Goal: Information Seeking & Learning: Learn about a topic

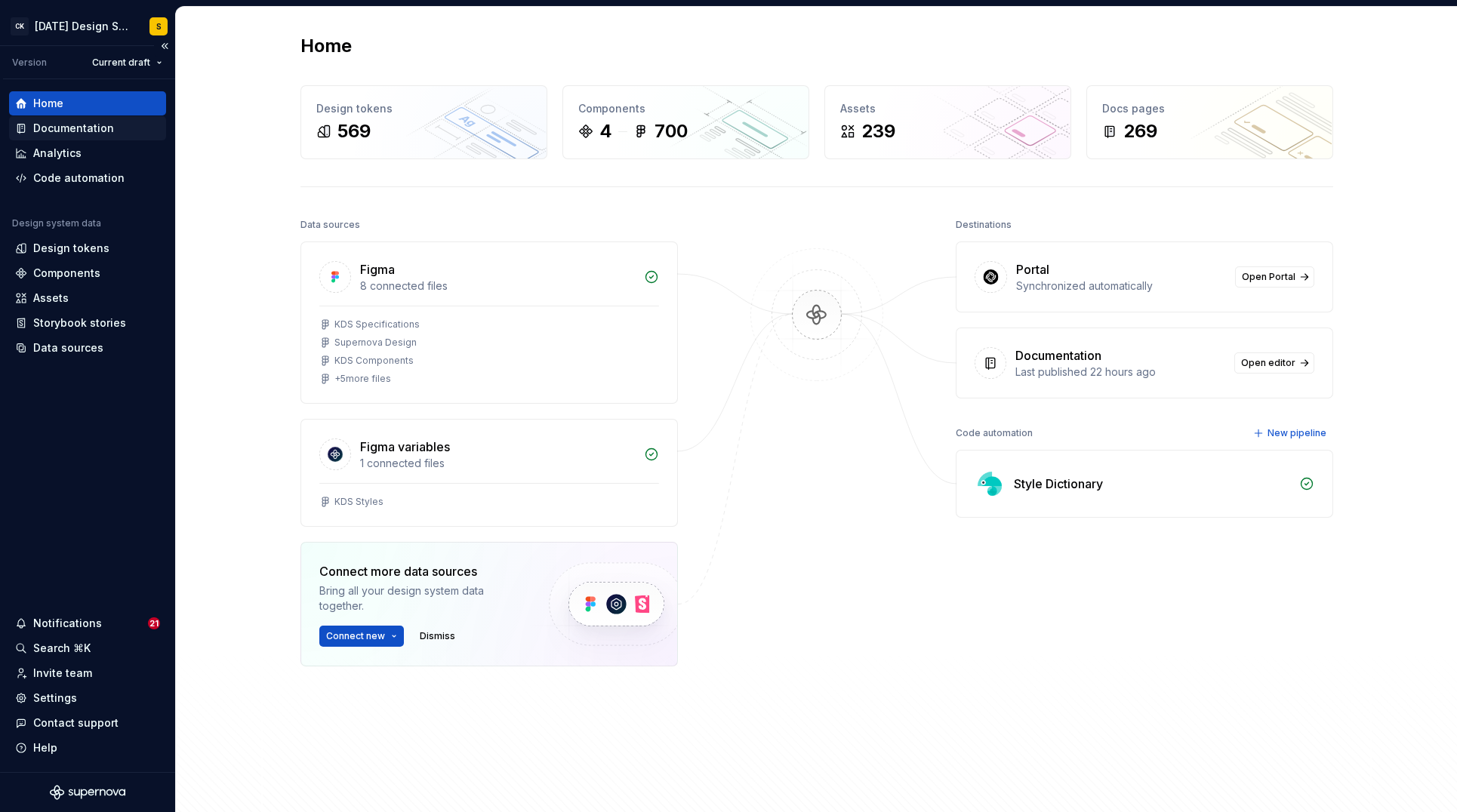
click at [71, 129] on div "Documentation" at bounding box center [73, 129] width 81 height 15
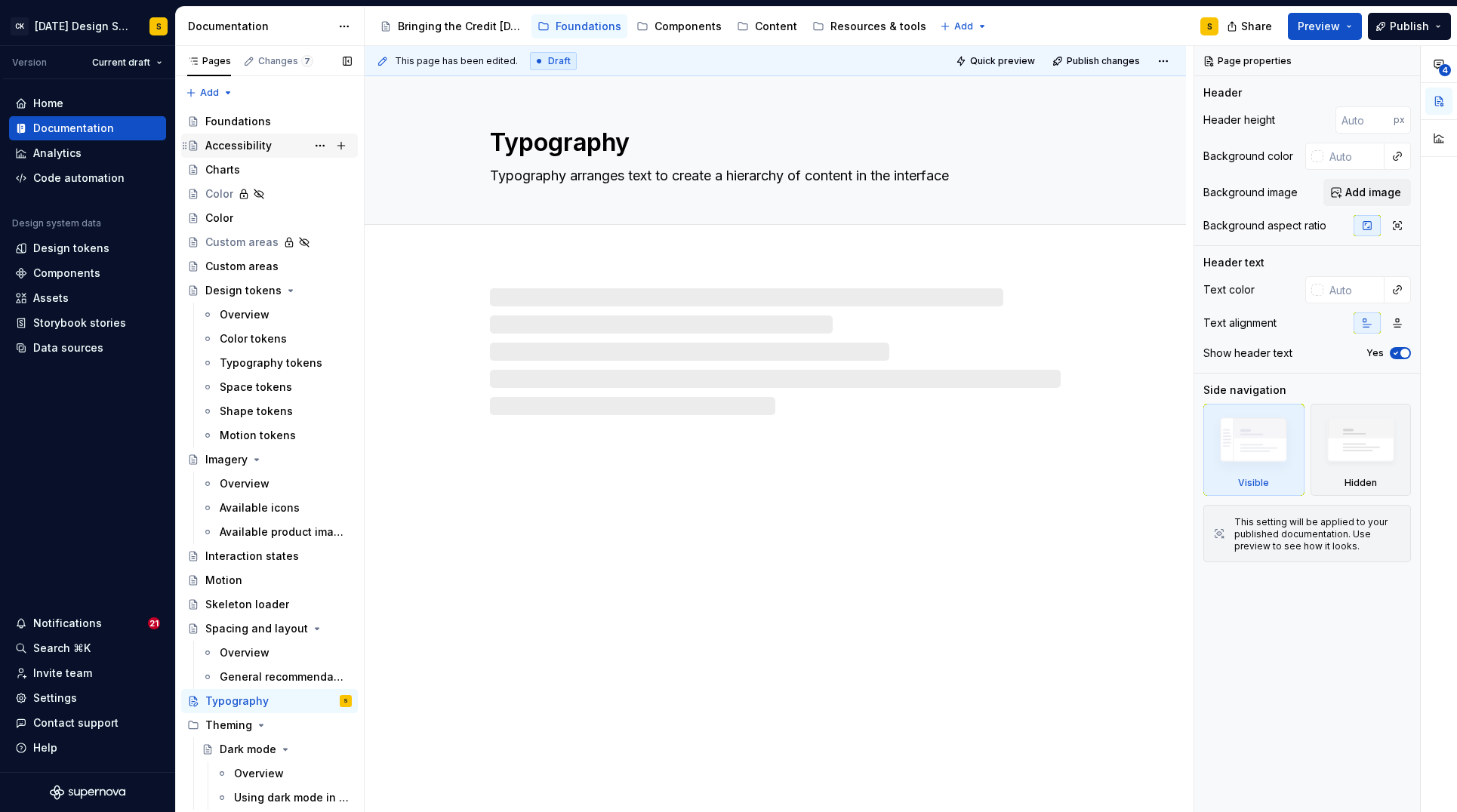
click at [251, 142] on div "Accessibility" at bounding box center [238, 146] width 67 height 15
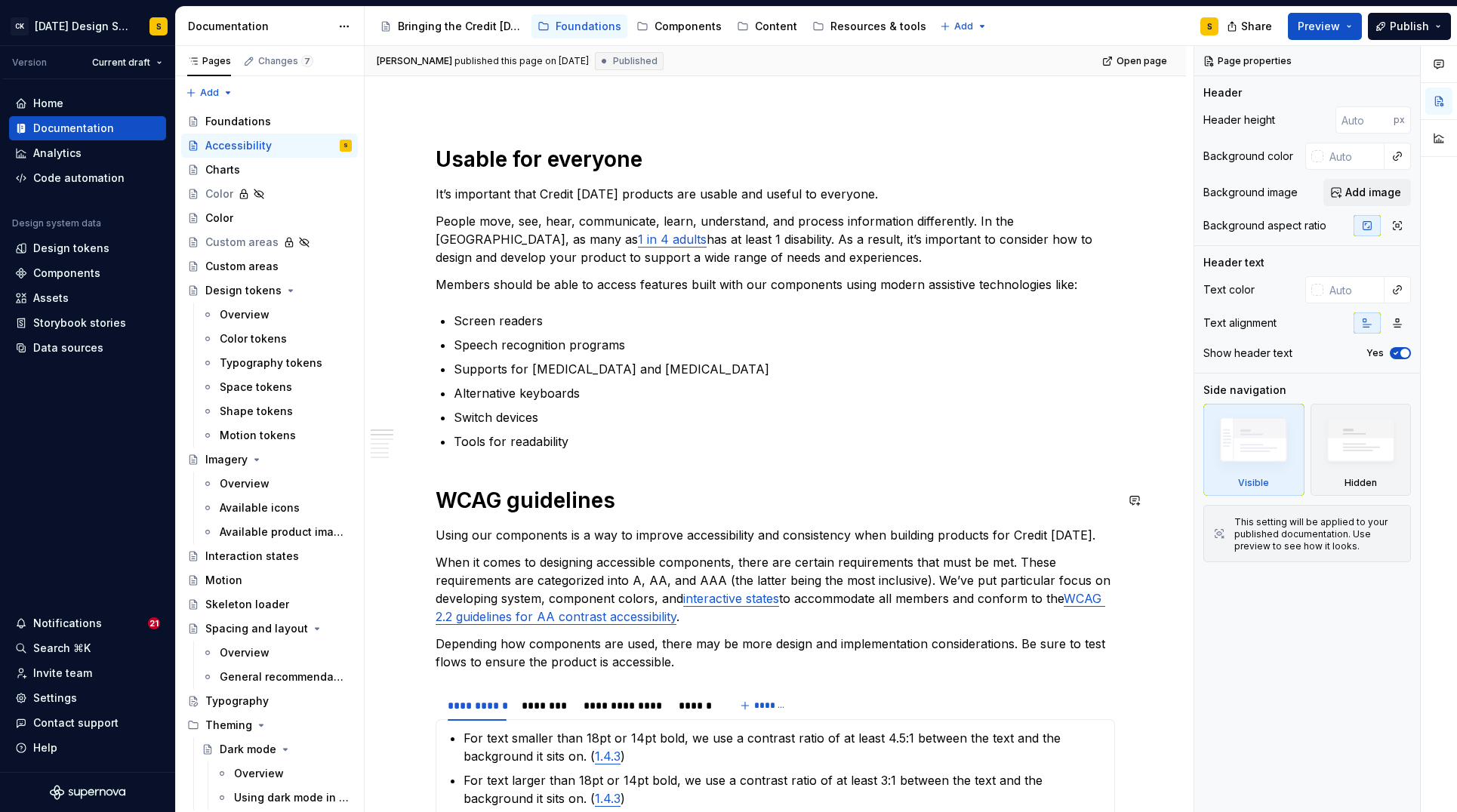
scroll to position [80, 0]
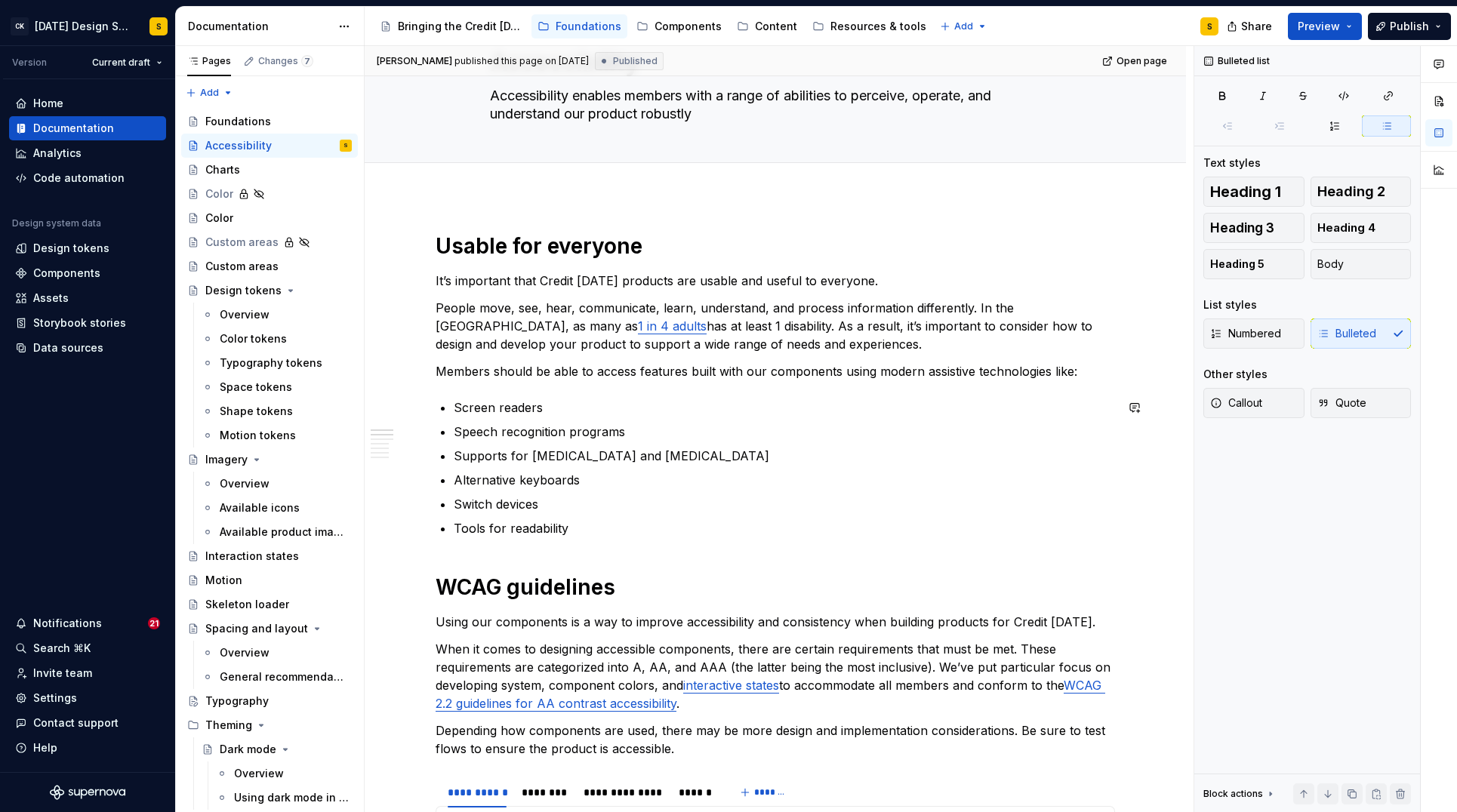
click at [591, 523] on p "Tools for readability" at bounding box center [785, 528] width 662 height 18
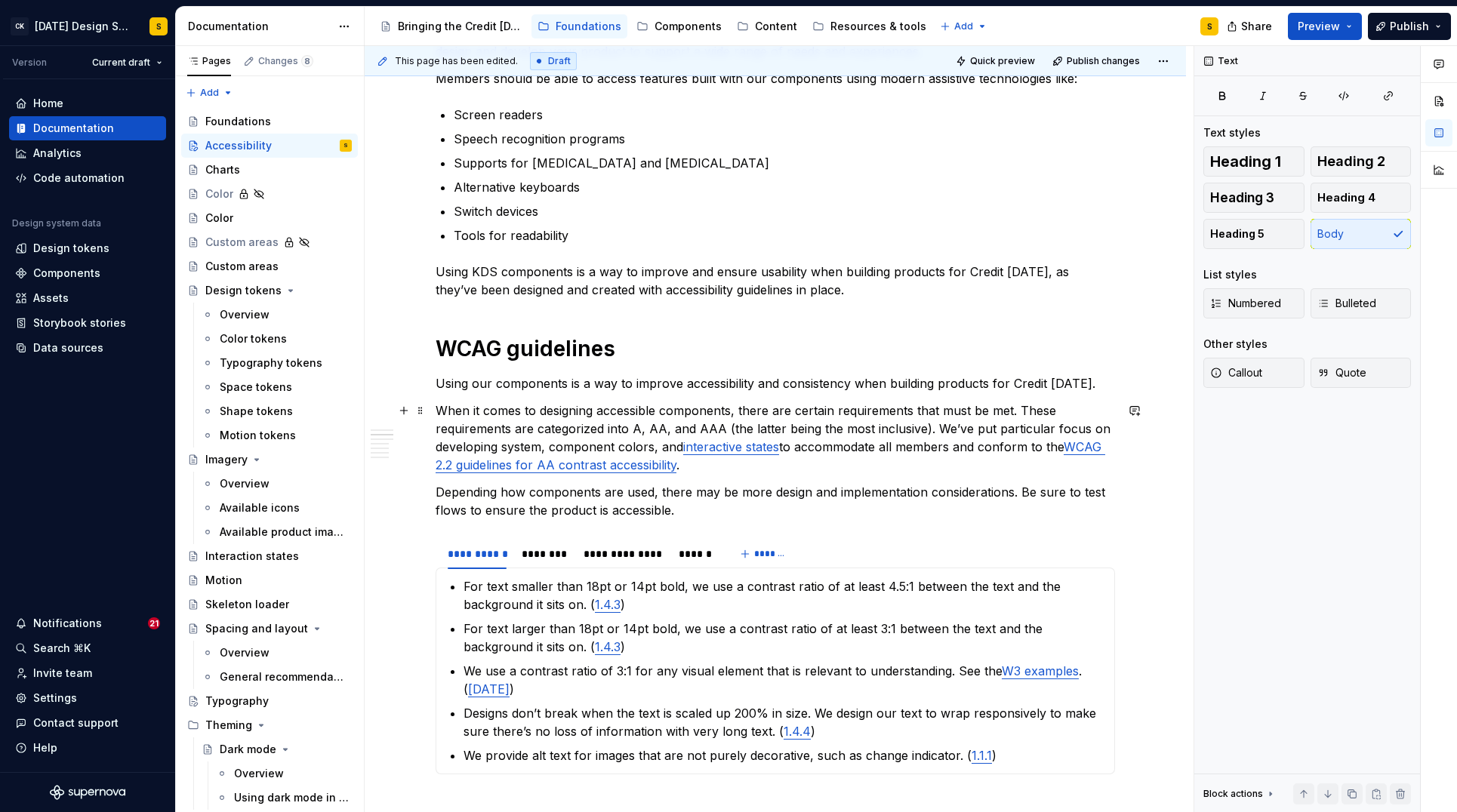
scroll to position [376, 0]
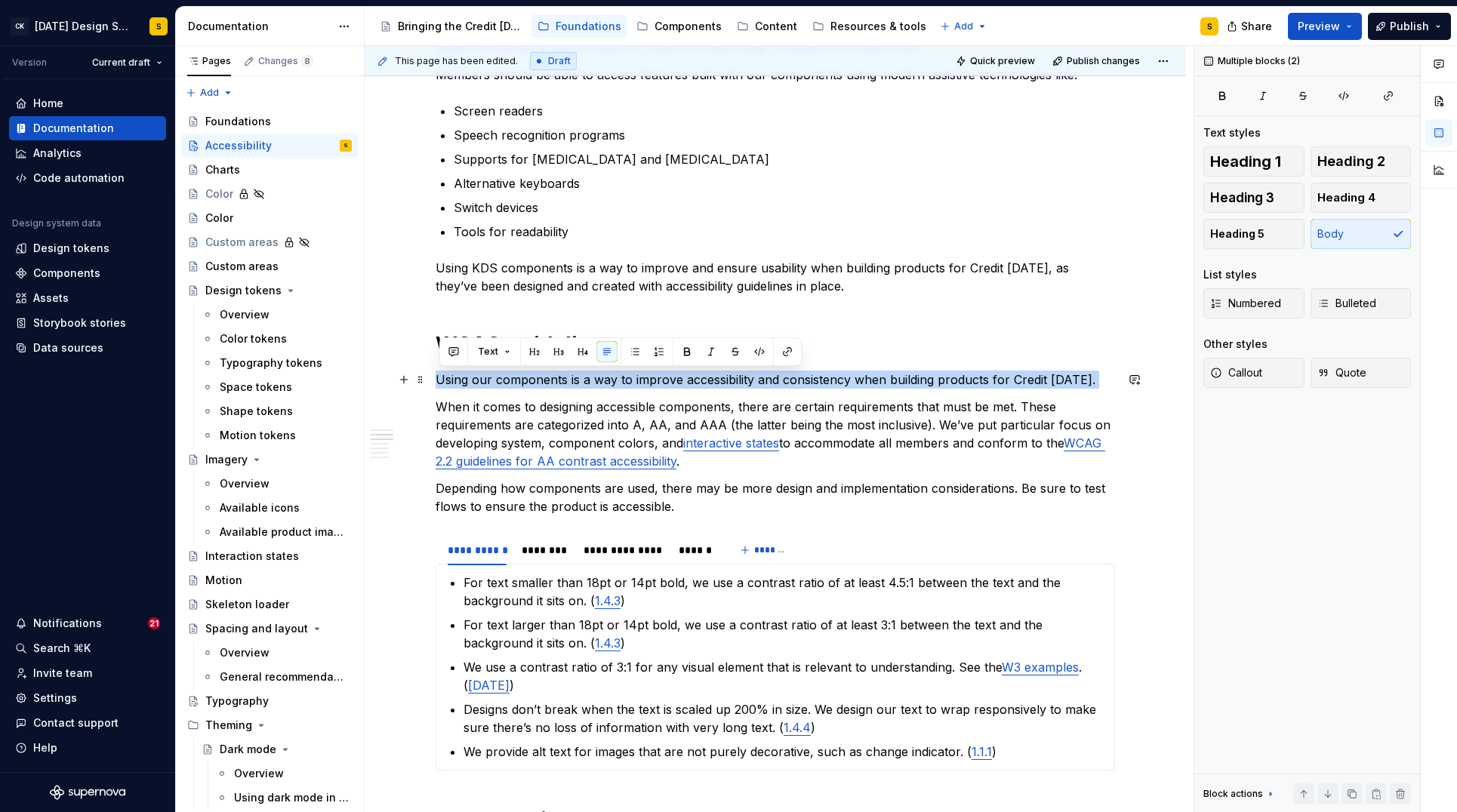
drag, startPoint x: 441, startPoint y: 400, endPoint x: 438, endPoint y: 378, distance: 22.2
click at [438, 378] on div "**********" at bounding box center [774, 787] width 821 height 1776
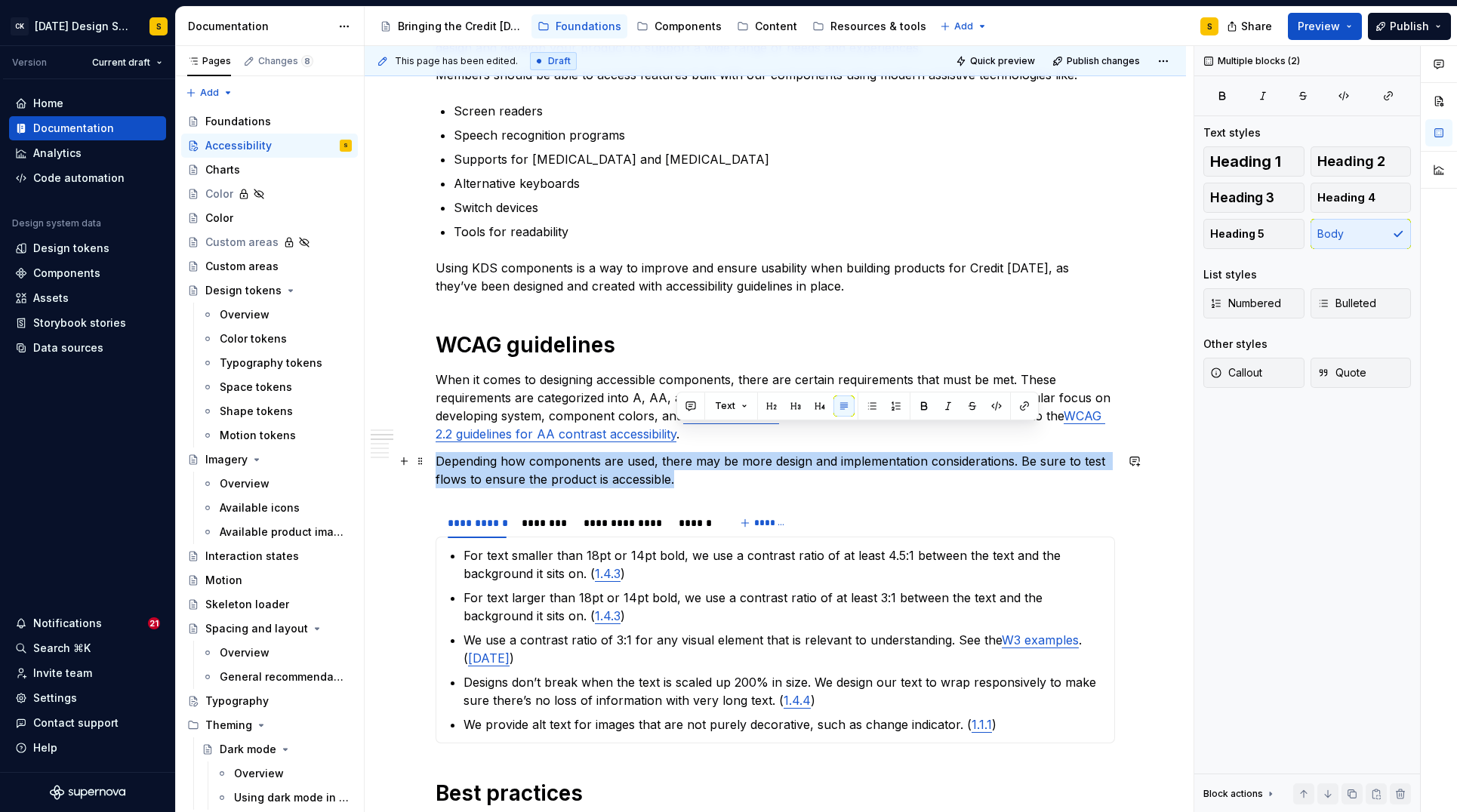
drag, startPoint x: 706, startPoint y: 438, endPoint x: 728, endPoint y: 481, distance: 48.3
click at [728, 481] on div "**********" at bounding box center [775, 661] width 680 height 1451
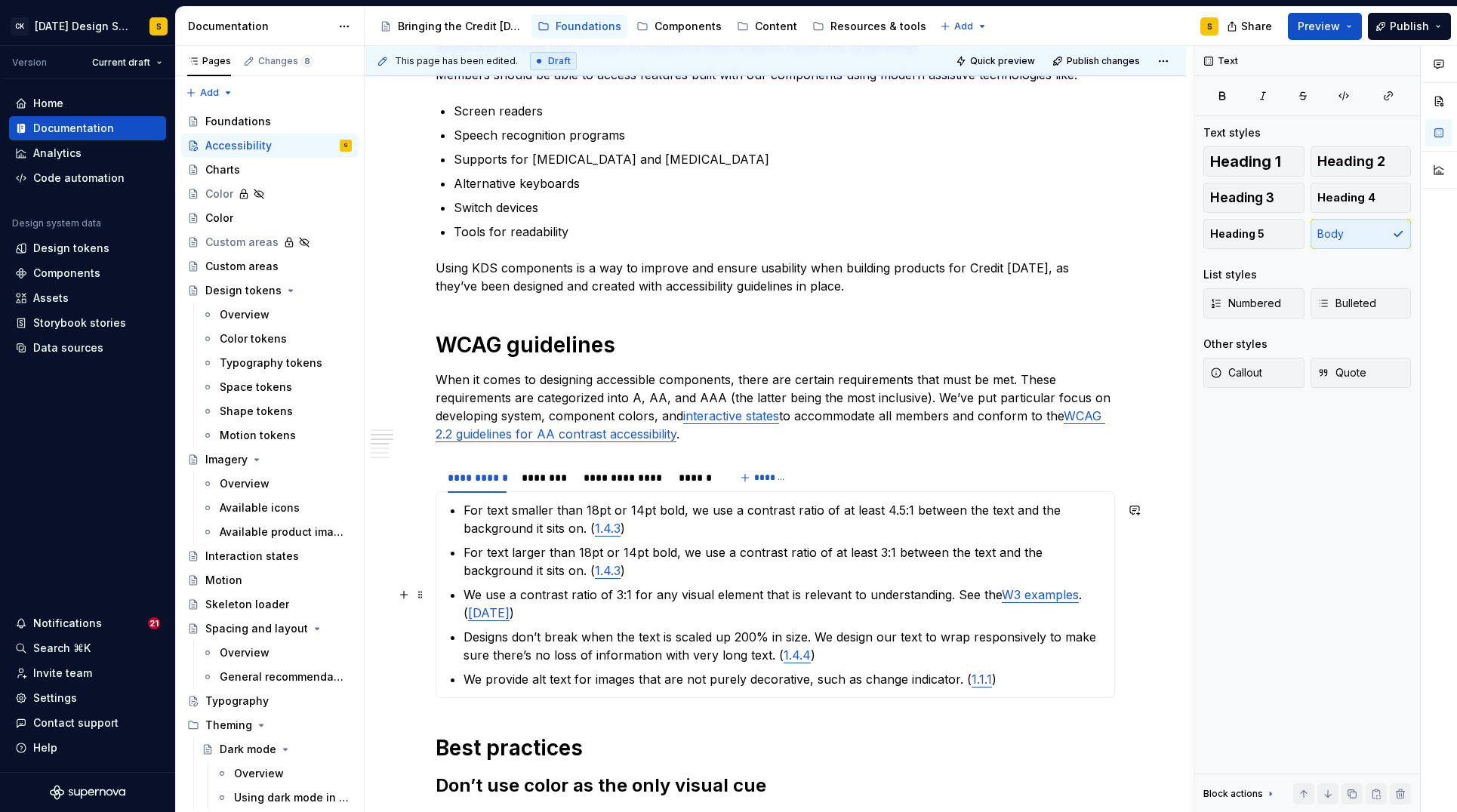
click at [1126, 609] on div "**********" at bounding box center [774, 751] width 821 height 1703
click at [1115, 609] on section "**********" at bounding box center [775, 579] width 680 height 237
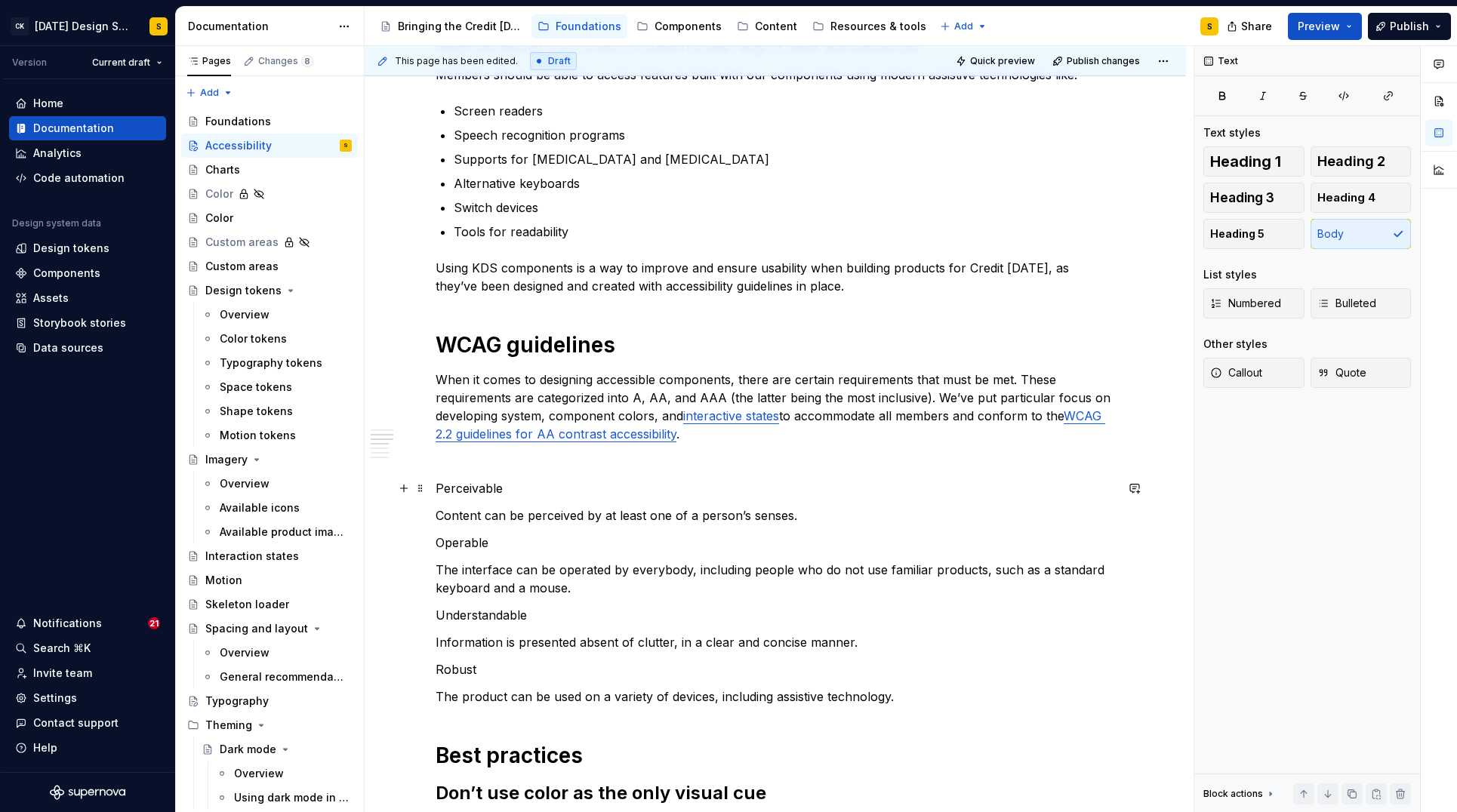
click at [484, 484] on p "Perceivable" at bounding box center [775, 488] width 680 height 18
click at [560, 458] on button "button" at bounding box center [559, 460] width 21 height 21
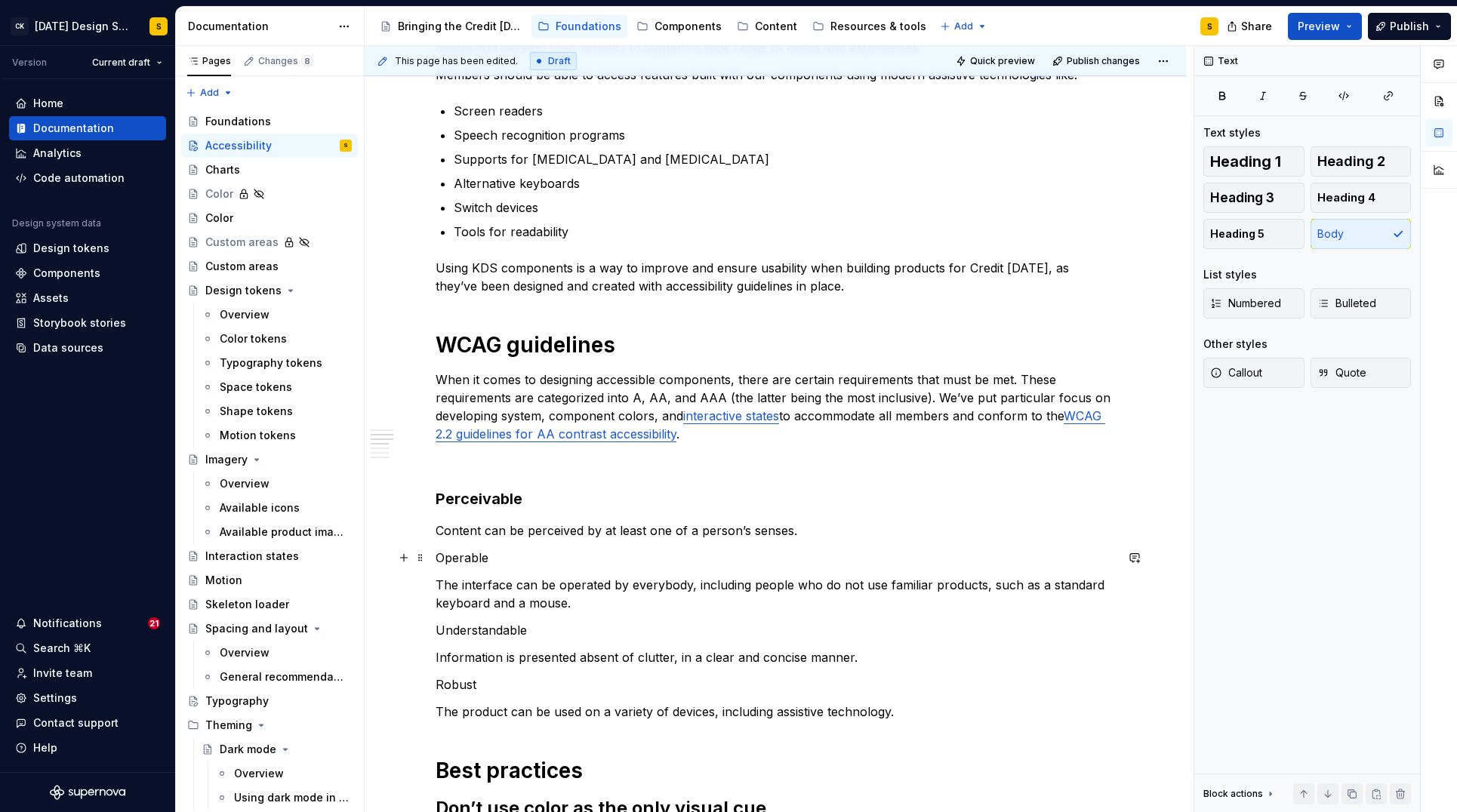
click at [482, 559] on p "Operable" at bounding box center [775, 558] width 680 height 18
click at [555, 526] on button "button" at bounding box center [559, 530] width 21 height 21
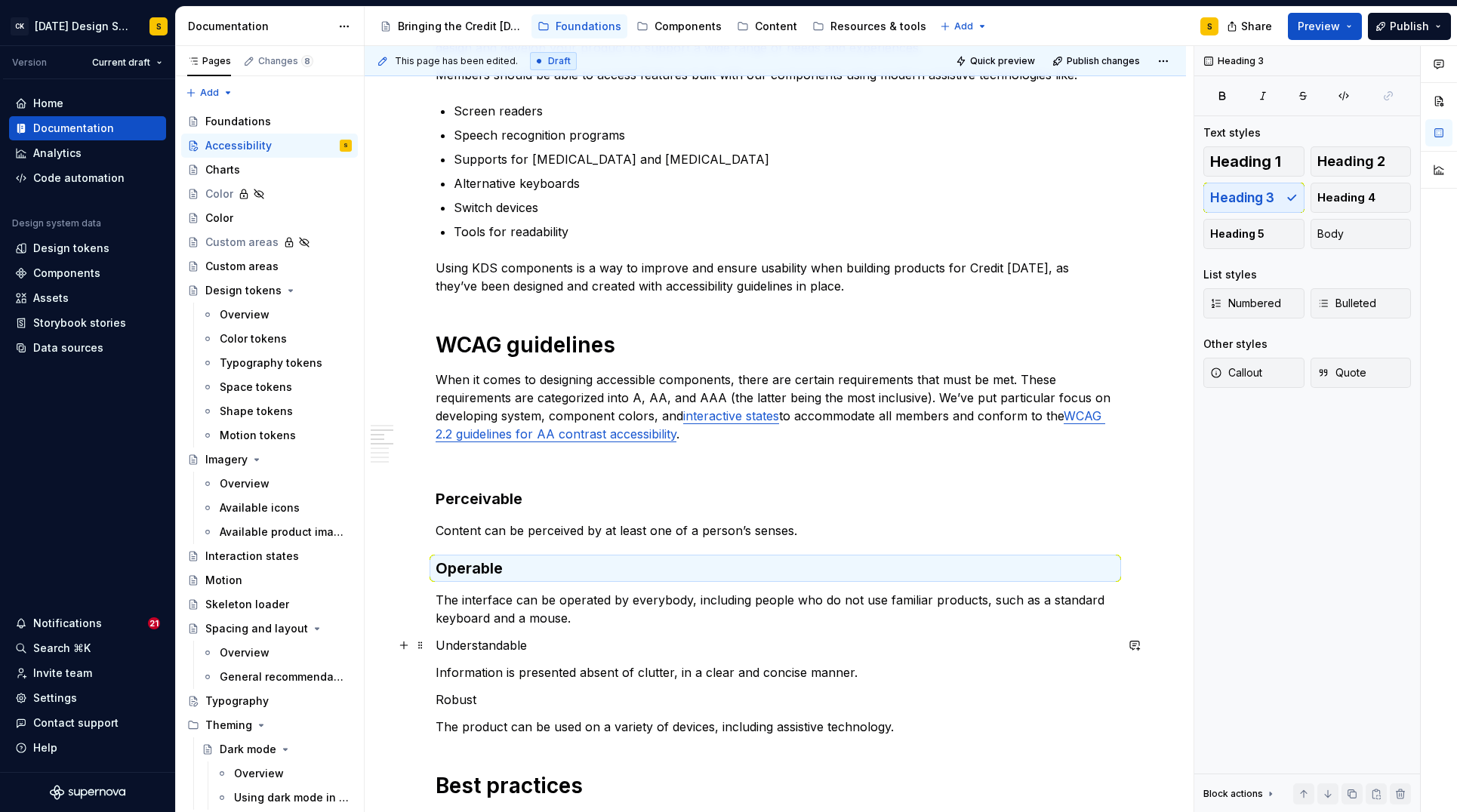
click at [489, 648] on p "Understandable" at bounding box center [775, 644] width 680 height 18
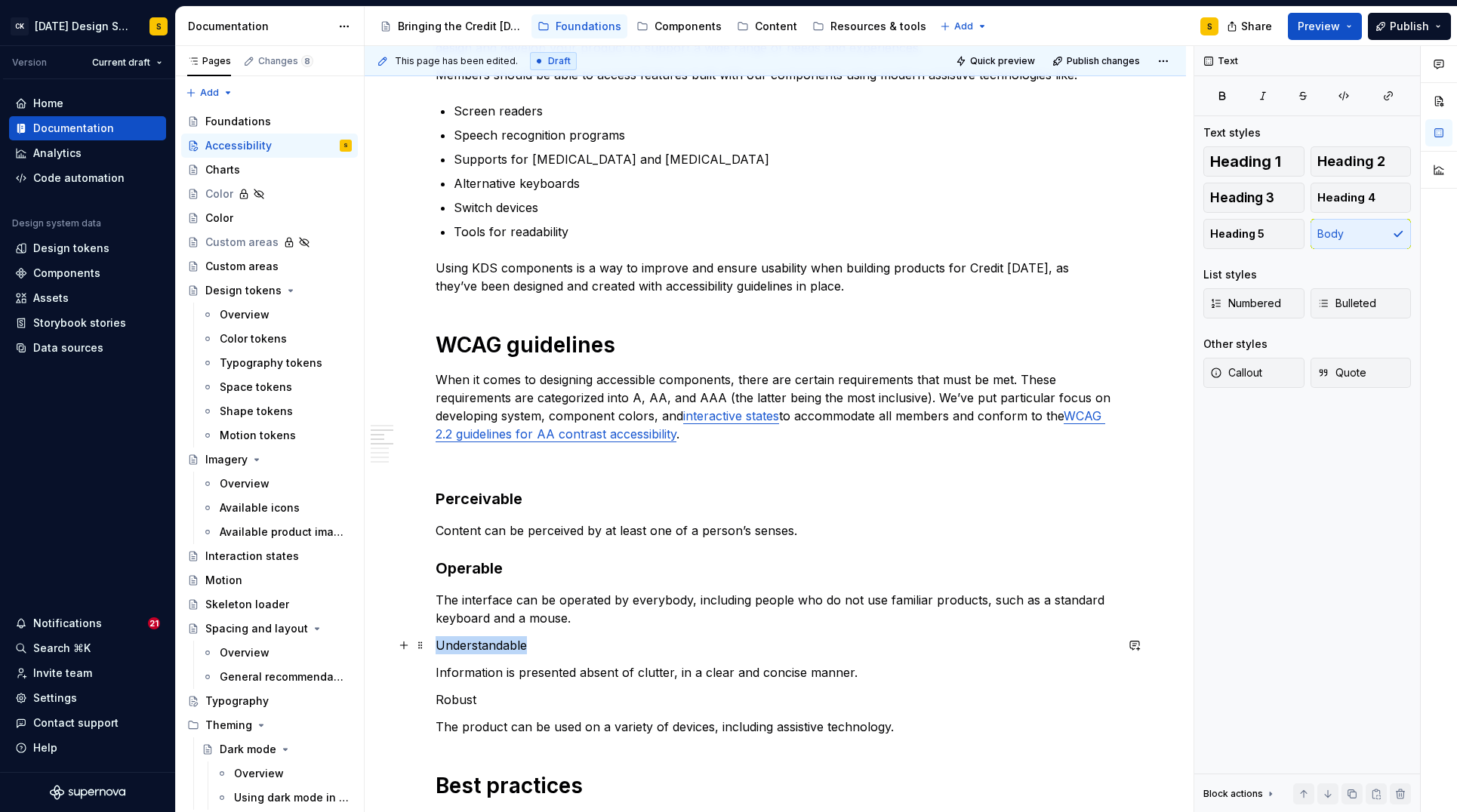
click at [489, 648] on p "Understandable" at bounding box center [775, 644] width 680 height 18
drag, startPoint x: 554, startPoint y: 619, endPoint x: 550, endPoint y: 633, distance: 14.6
click at [554, 619] on button "button" at bounding box center [559, 618] width 21 height 21
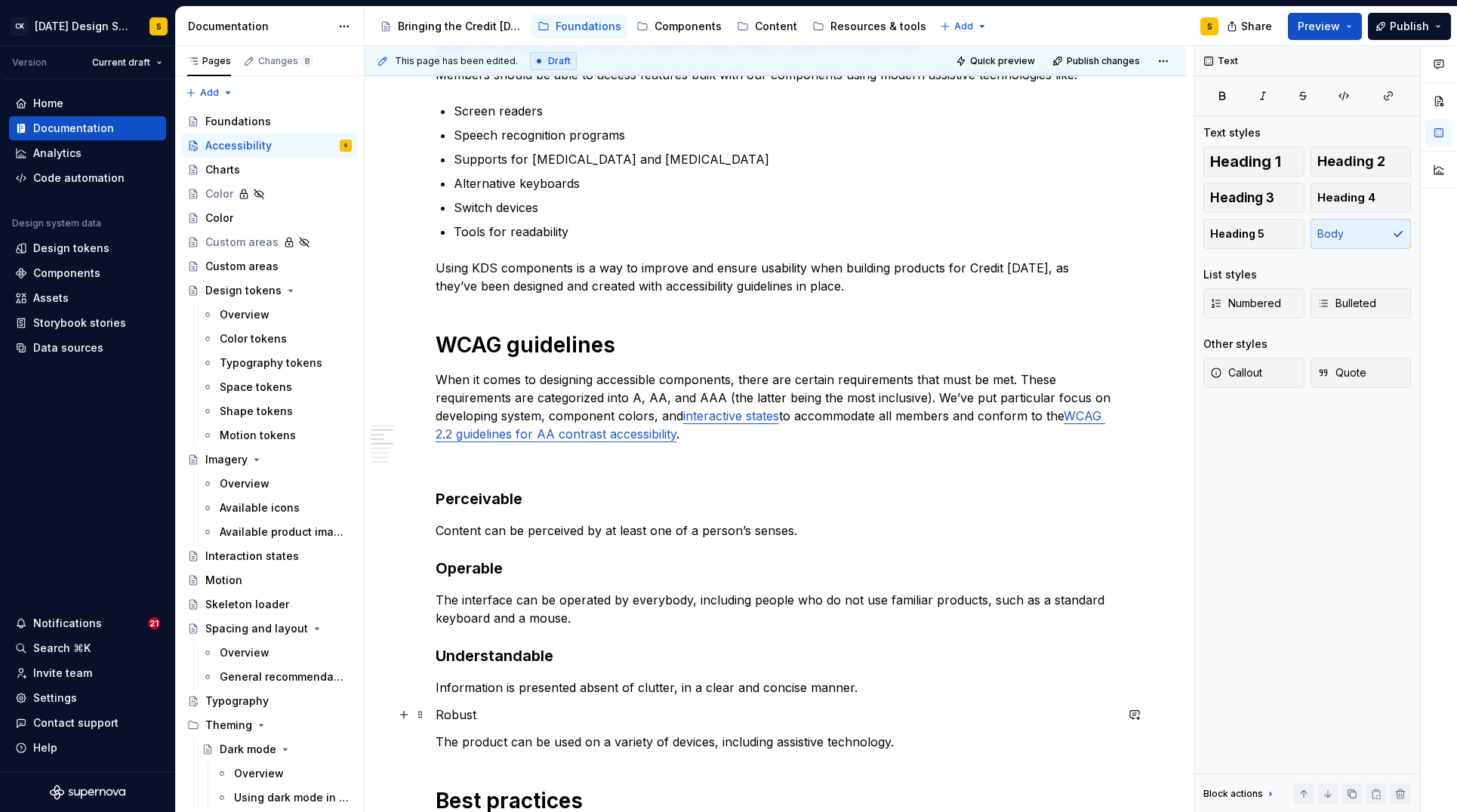
click at [470, 720] on p "Robust" at bounding box center [775, 714] width 680 height 18
drag, startPoint x: 470, startPoint y: 720, endPoint x: 494, endPoint y: 704, distance: 28.8
click at [470, 720] on p "Robust" at bounding box center [775, 714] width 680 height 18
click at [553, 686] on button "button" at bounding box center [559, 686] width 21 height 21
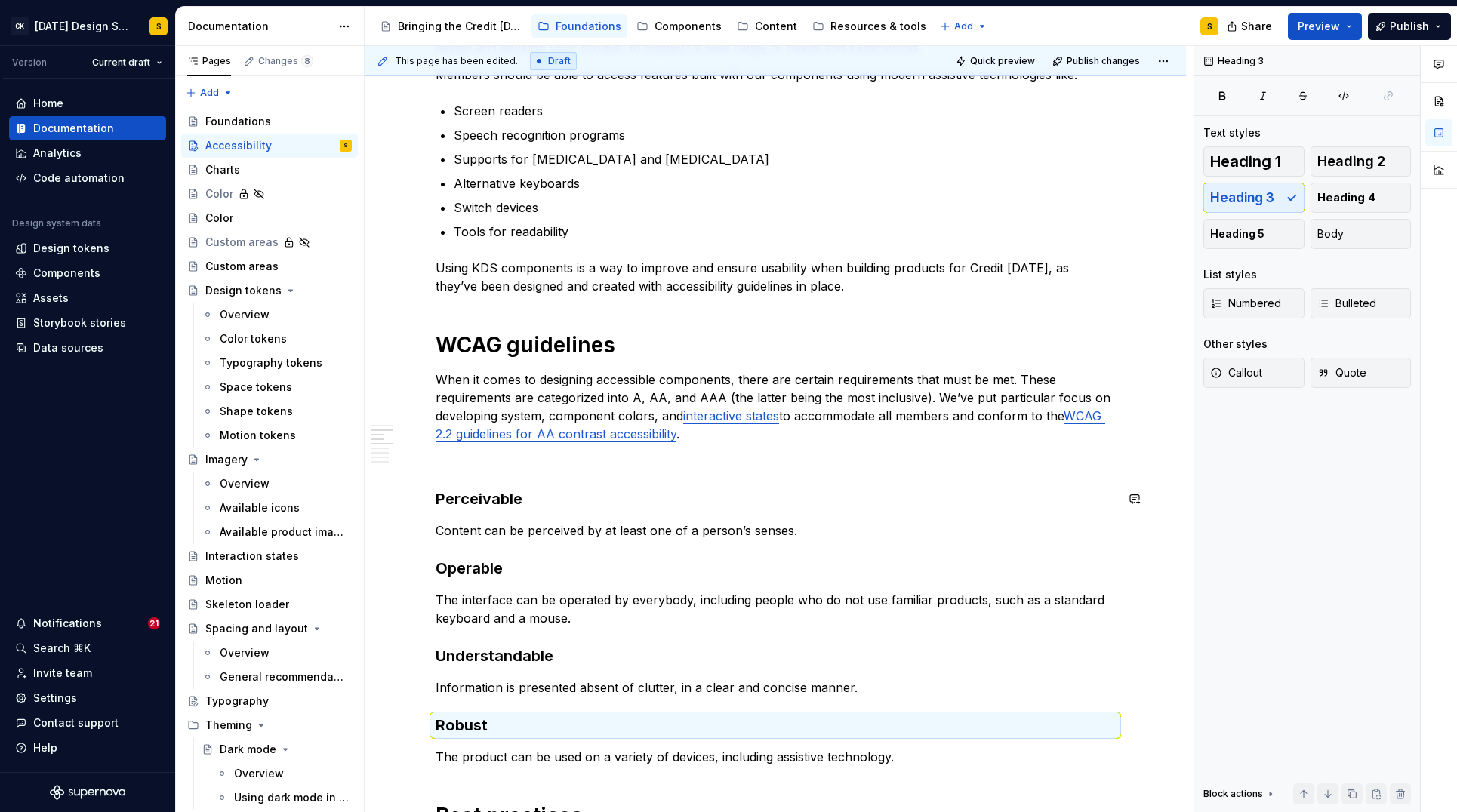
click at [528, 475] on div "Usable for everyone It’s important that Credit [DATE] products are usable and u…" at bounding box center [775, 673] width 680 height 1473
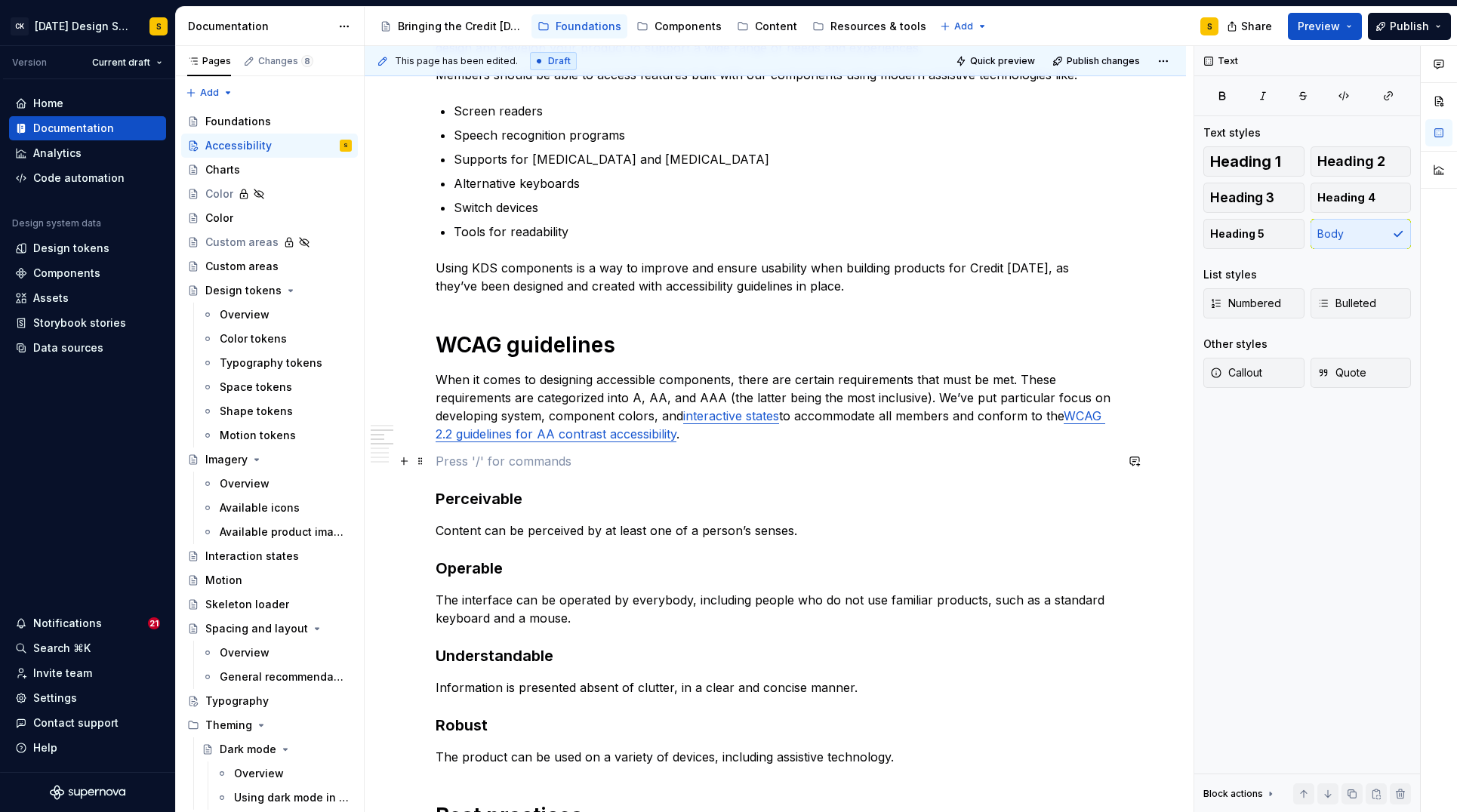
click at [517, 462] on p at bounding box center [775, 460] width 680 height 18
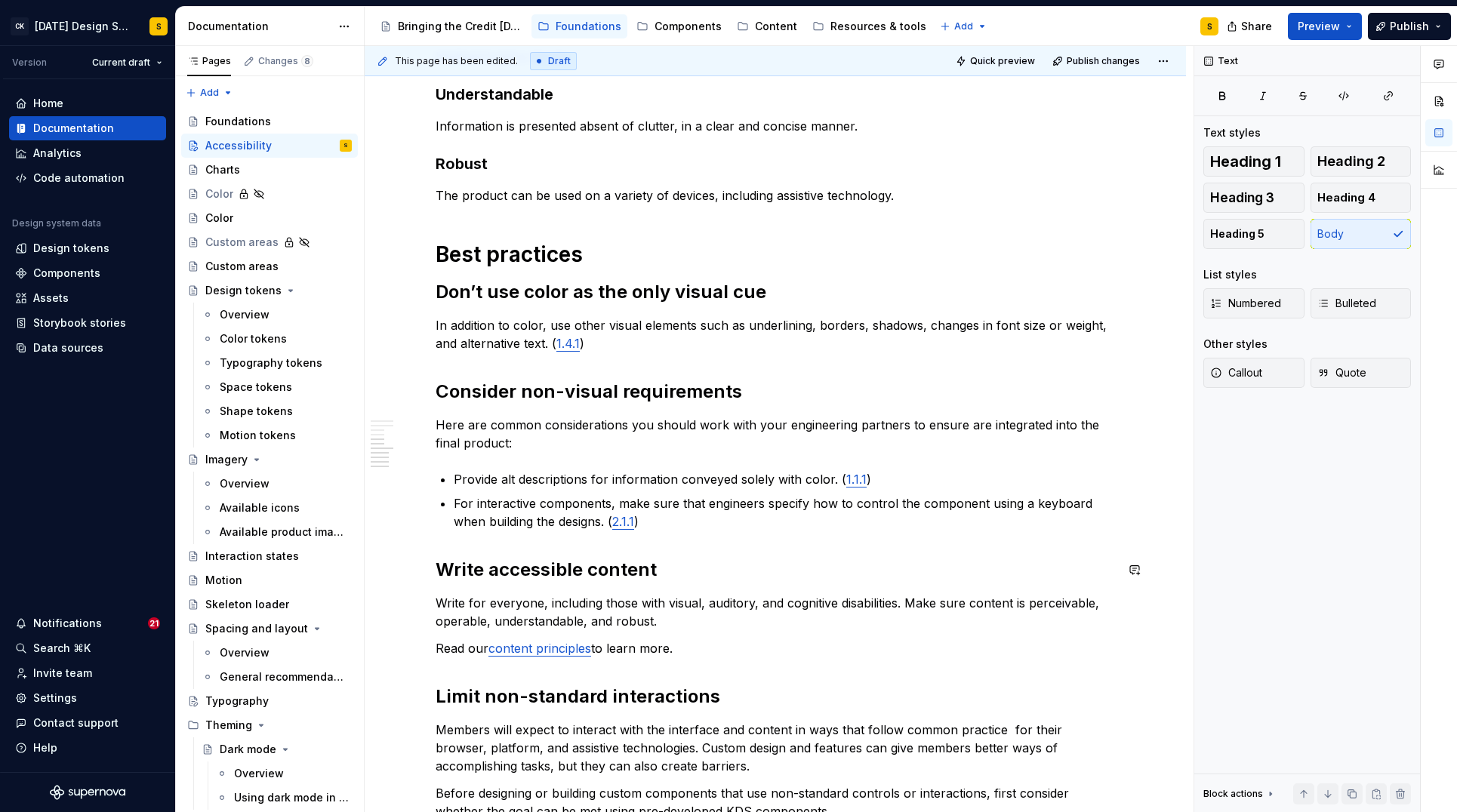
scroll to position [913, 0]
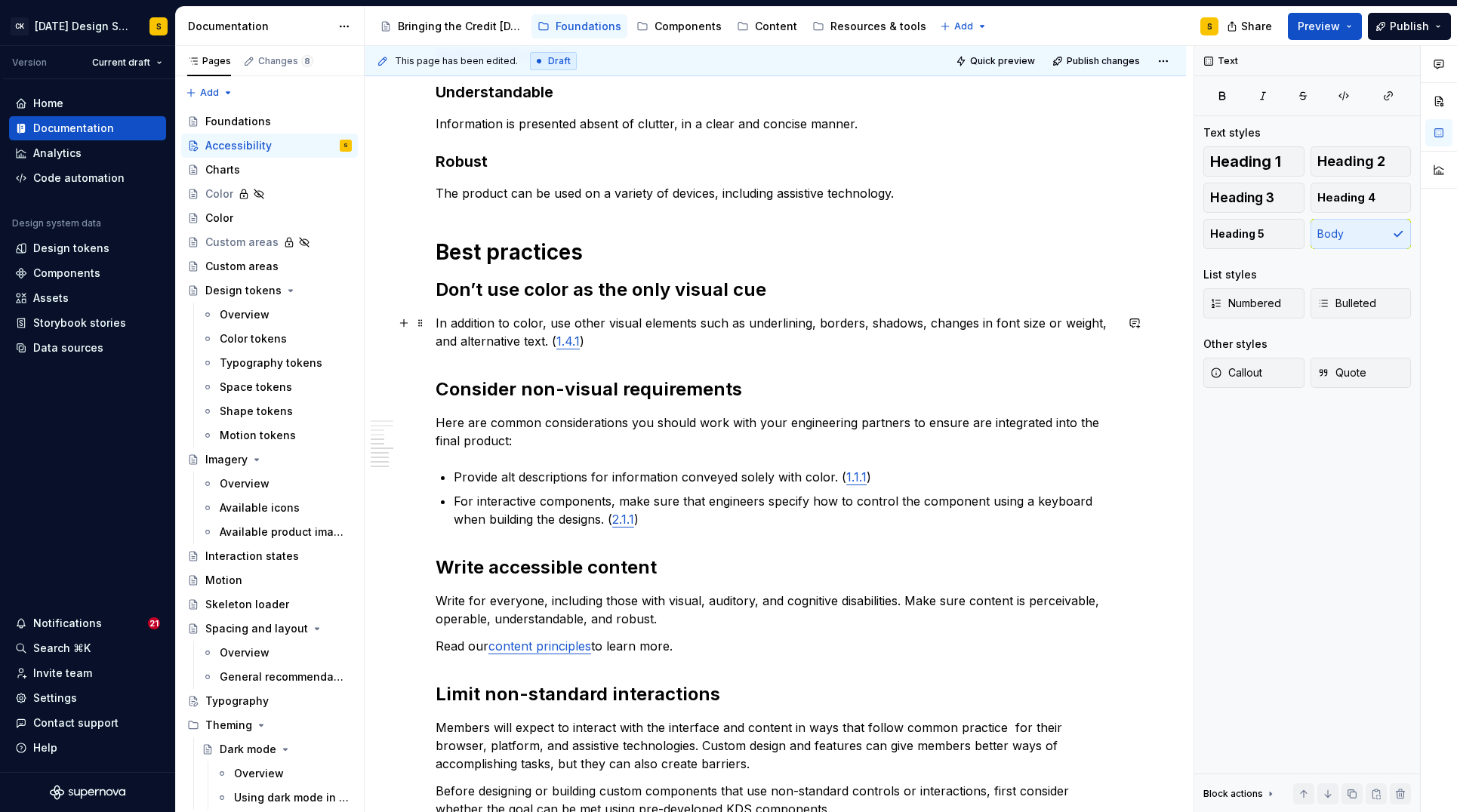
click at [488, 317] on p "In addition to color, use other visual elements such as underlining, borders, s…" at bounding box center [775, 332] width 680 height 36
click at [457, 307] on div "Usable for everyone It’s important that Credit [DATE] products are usable and u…" at bounding box center [775, 122] width 680 height 1446
click at [635, 337] on p "In addition to color, use other visual elements such as underlining, borders, s…" at bounding box center [775, 332] width 680 height 36
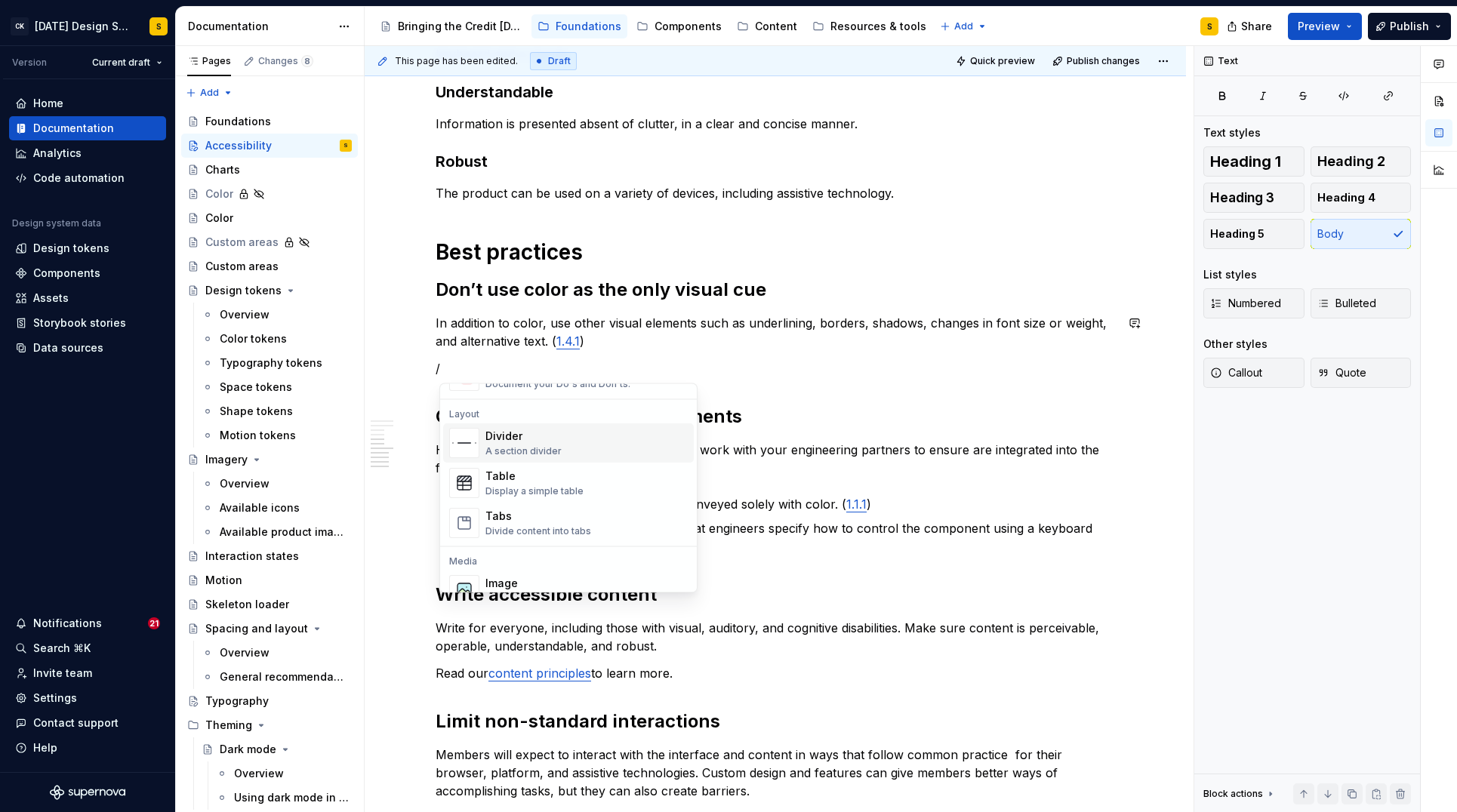
scroll to position [531, 0]
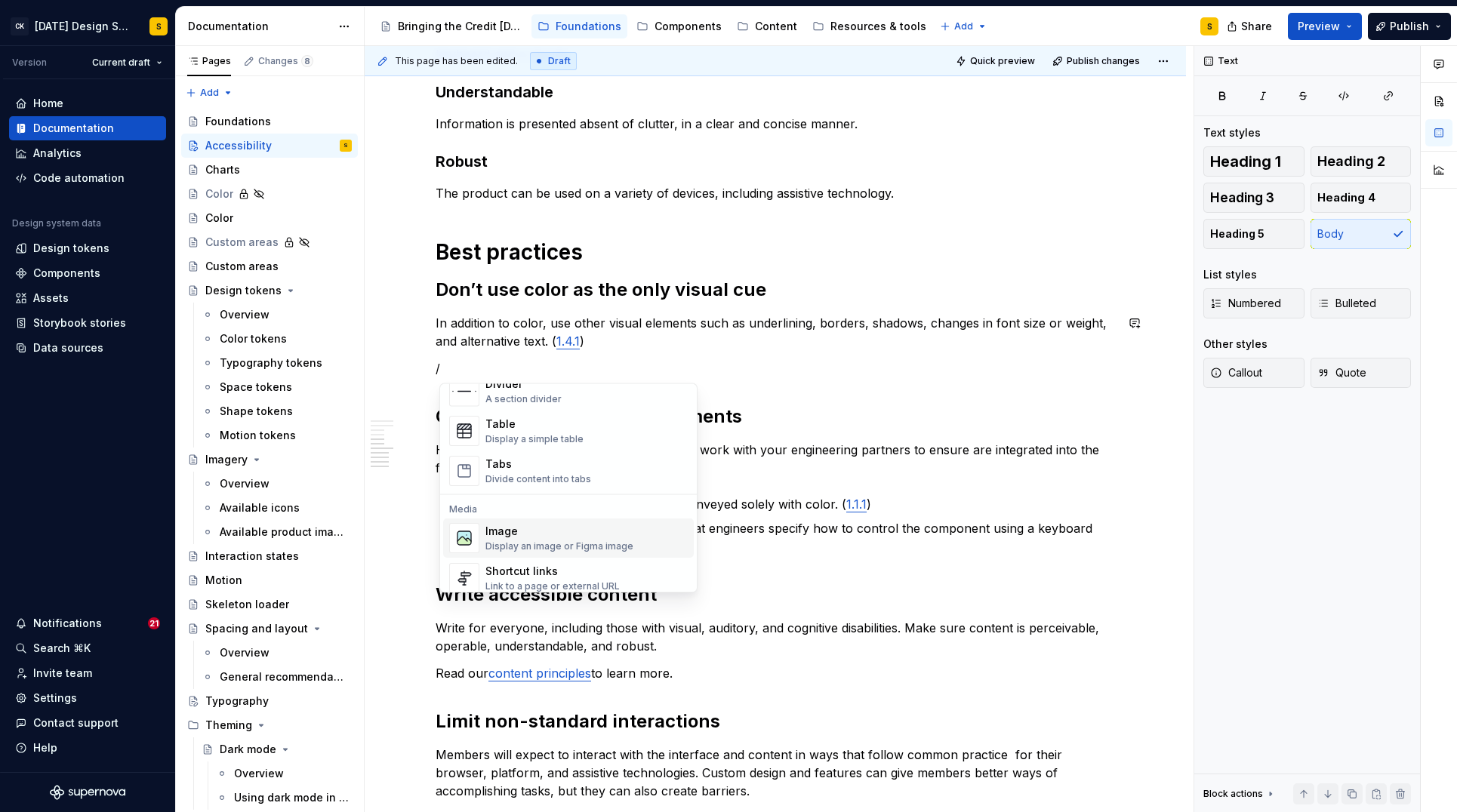
click at [553, 536] on div "Image" at bounding box center [559, 532] width 148 height 15
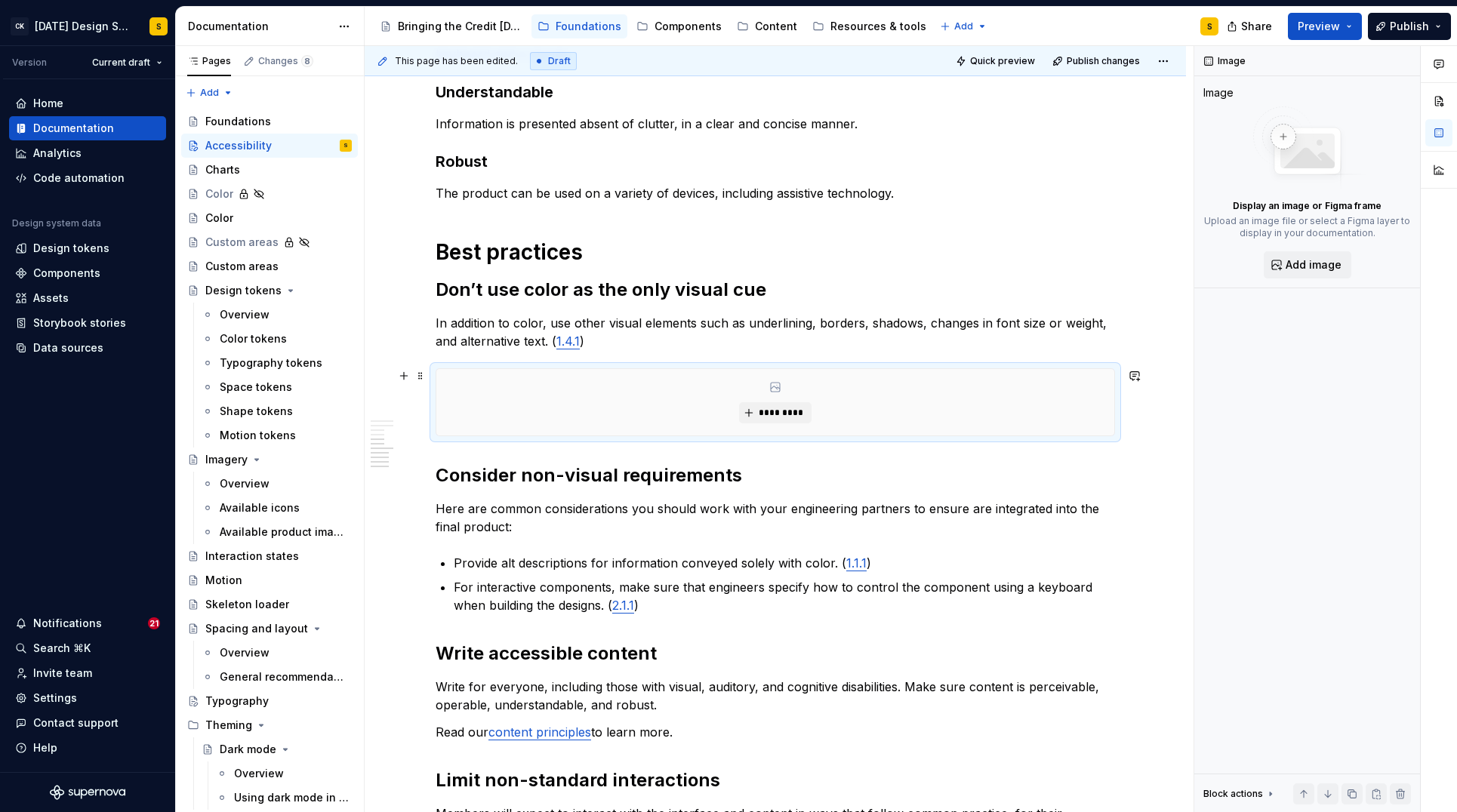
click at [791, 400] on div "*********" at bounding box center [775, 402] width 678 height 67
click at [790, 410] on span "*********" at bounding box center [781, 413] width 46 height 12
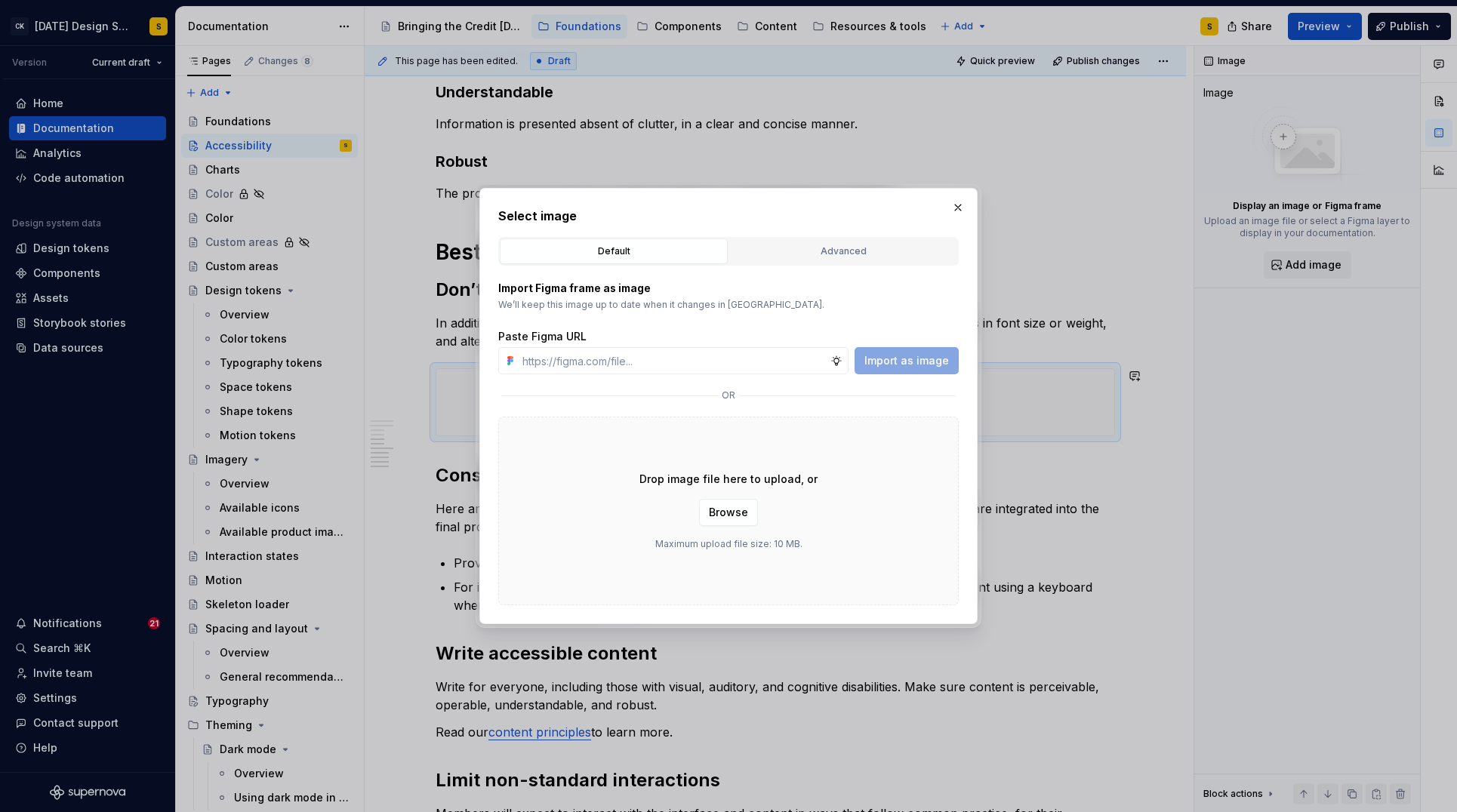
type textarea "*"
type input "[URL][DOMAIN_NAME]"
click at [918, 364] on span "Import as image" at bounding box center [907, 361] width 85 height 15
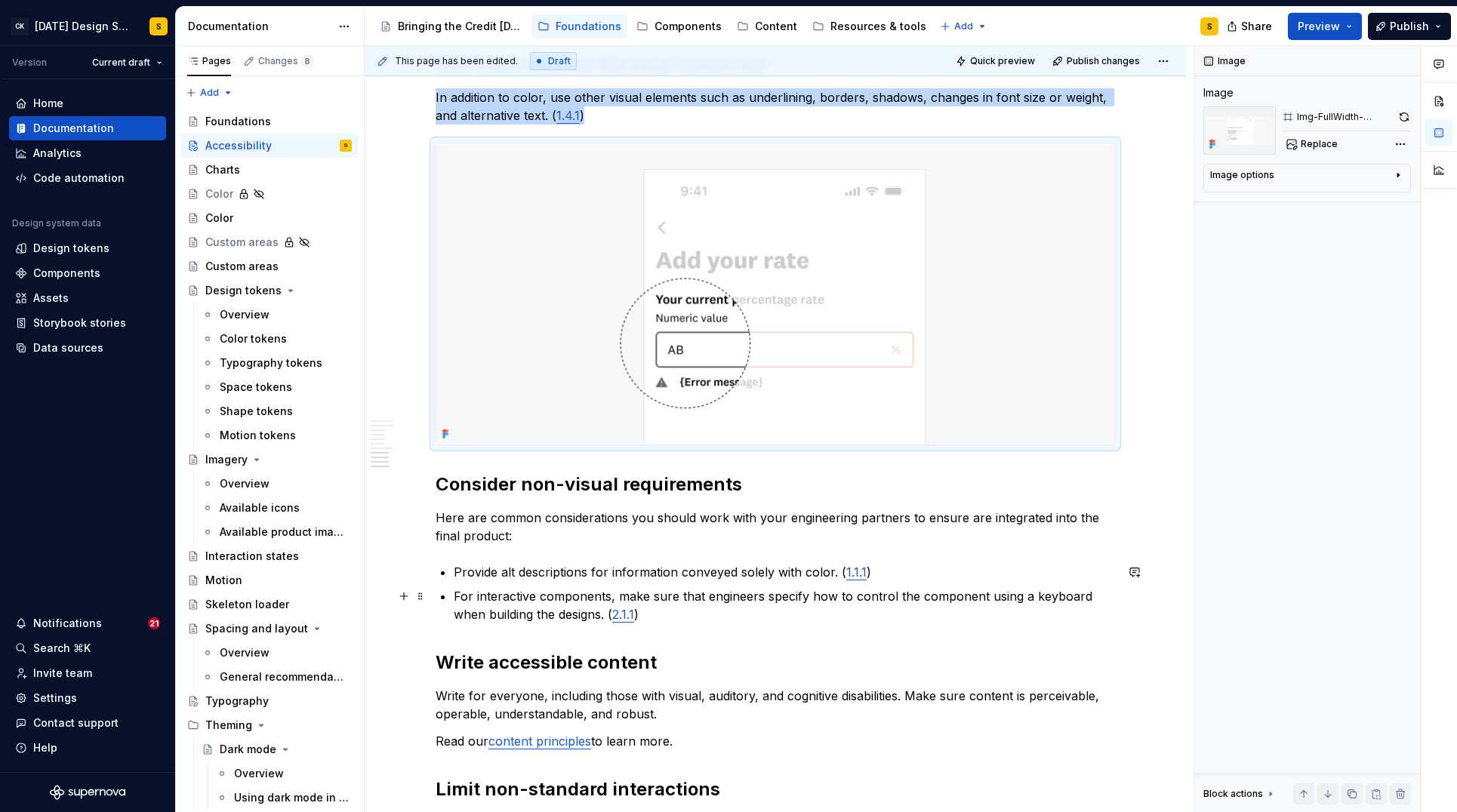
scroll to position [1152, 0]
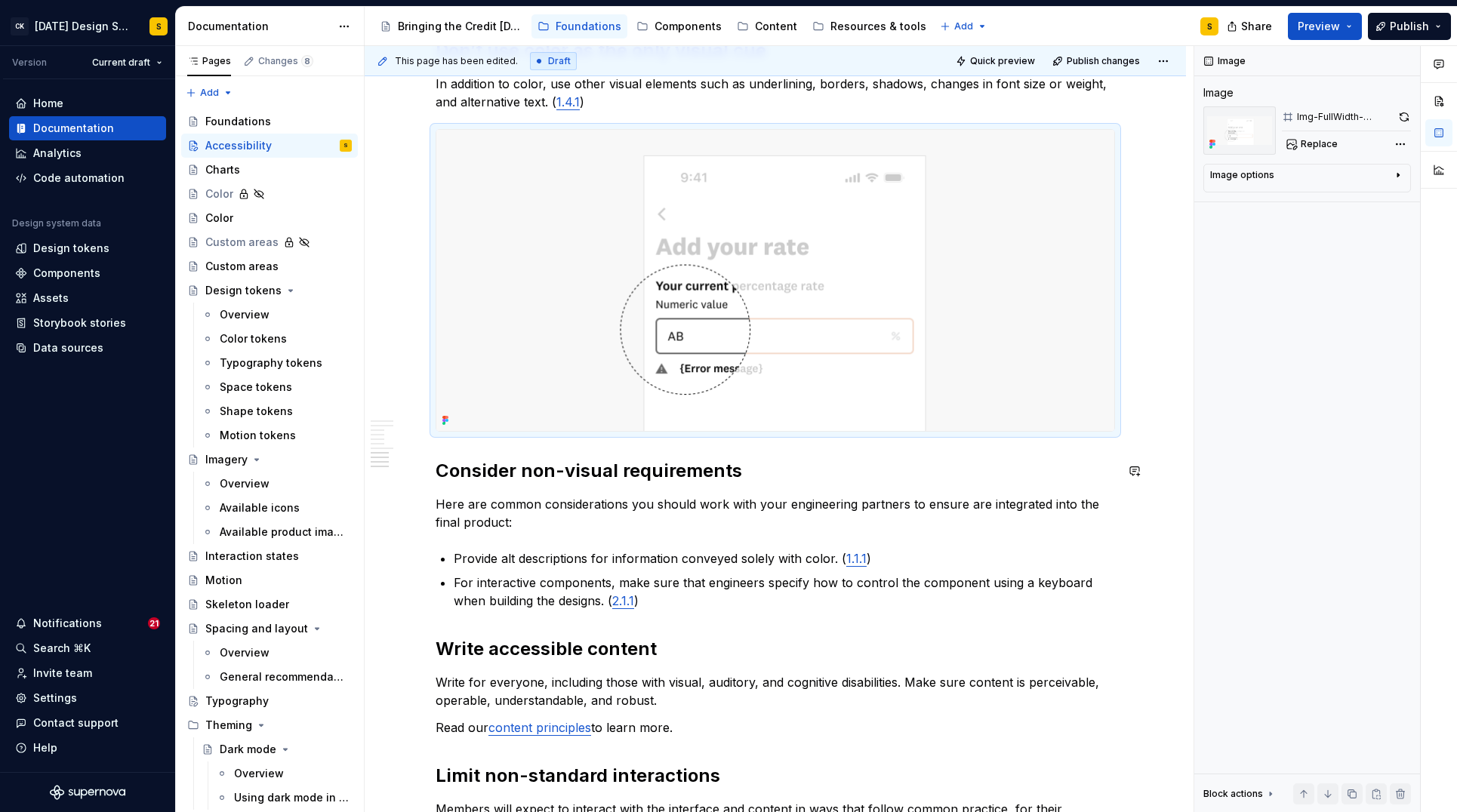
click at [531, 450] on div "Usable for everyone It’s important that Credit [DATE] products are usable and u…" at bounding box center [775, 44] width 680 height 1767
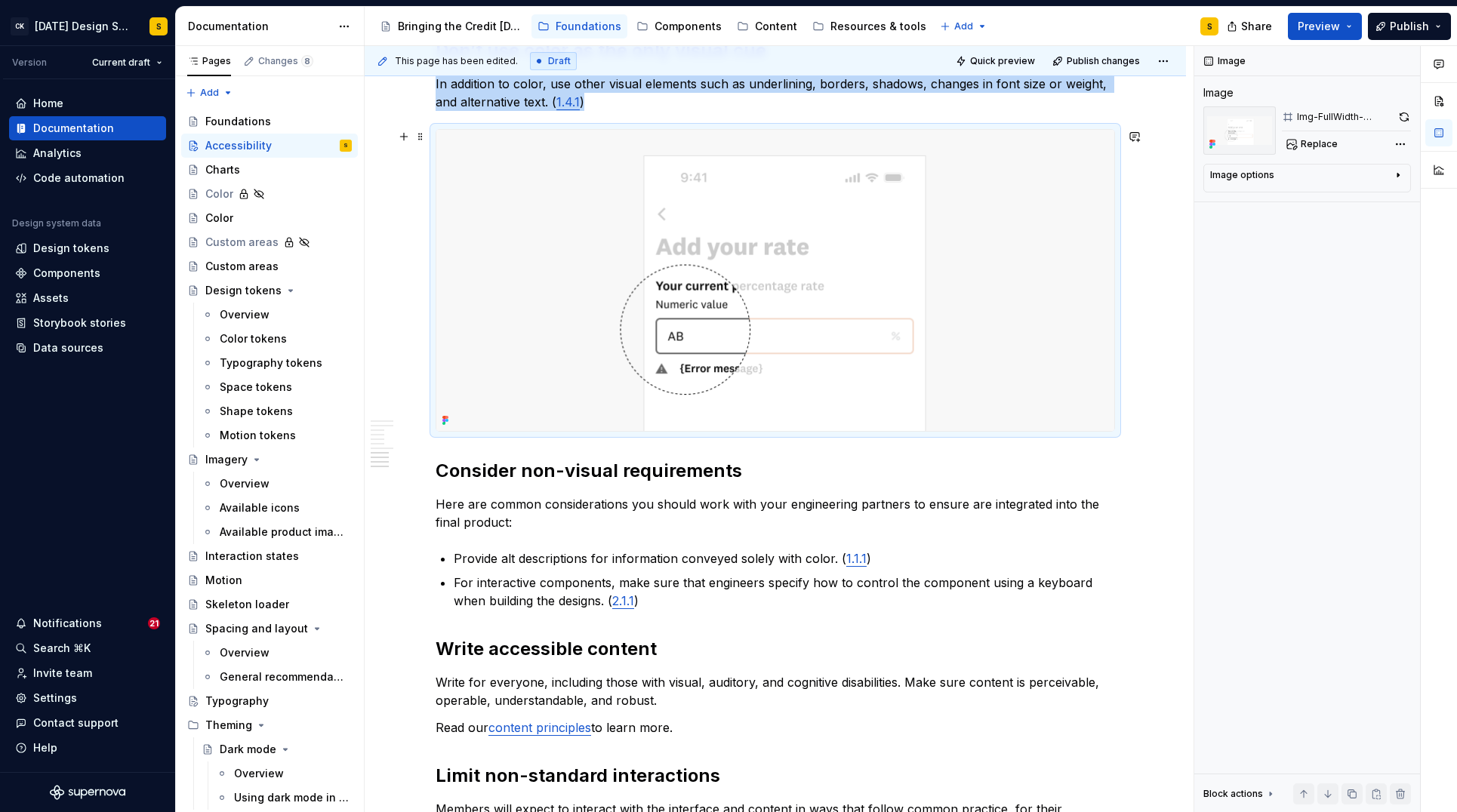
click at [541, 418] on img at bounding box center [775, 280] width 678 height 301
click at [1396, 173] on icon "button" at bounding box center [1398, 174] width 12 height 12
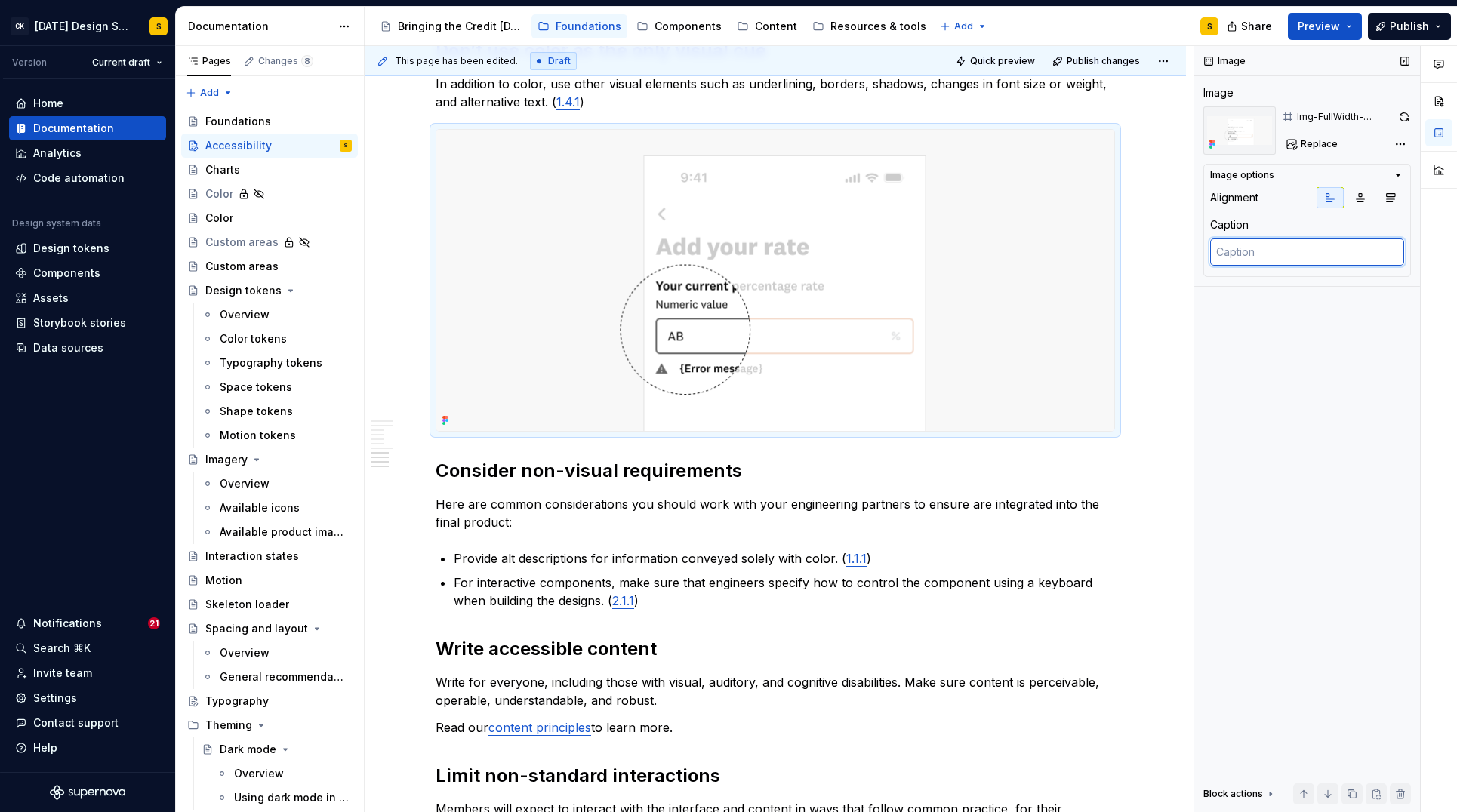
click at [1245, 257] on textarea at bounding box center [1306, 252] width 194 height 28
paste textarea "A common vision impairment is [MEDICAL_DATA]. Adding an error icon and message …"
type textarea "*"
type textarea "A common vision impairment is [MEDICAL_DATA]. Adding an error icon and message …"
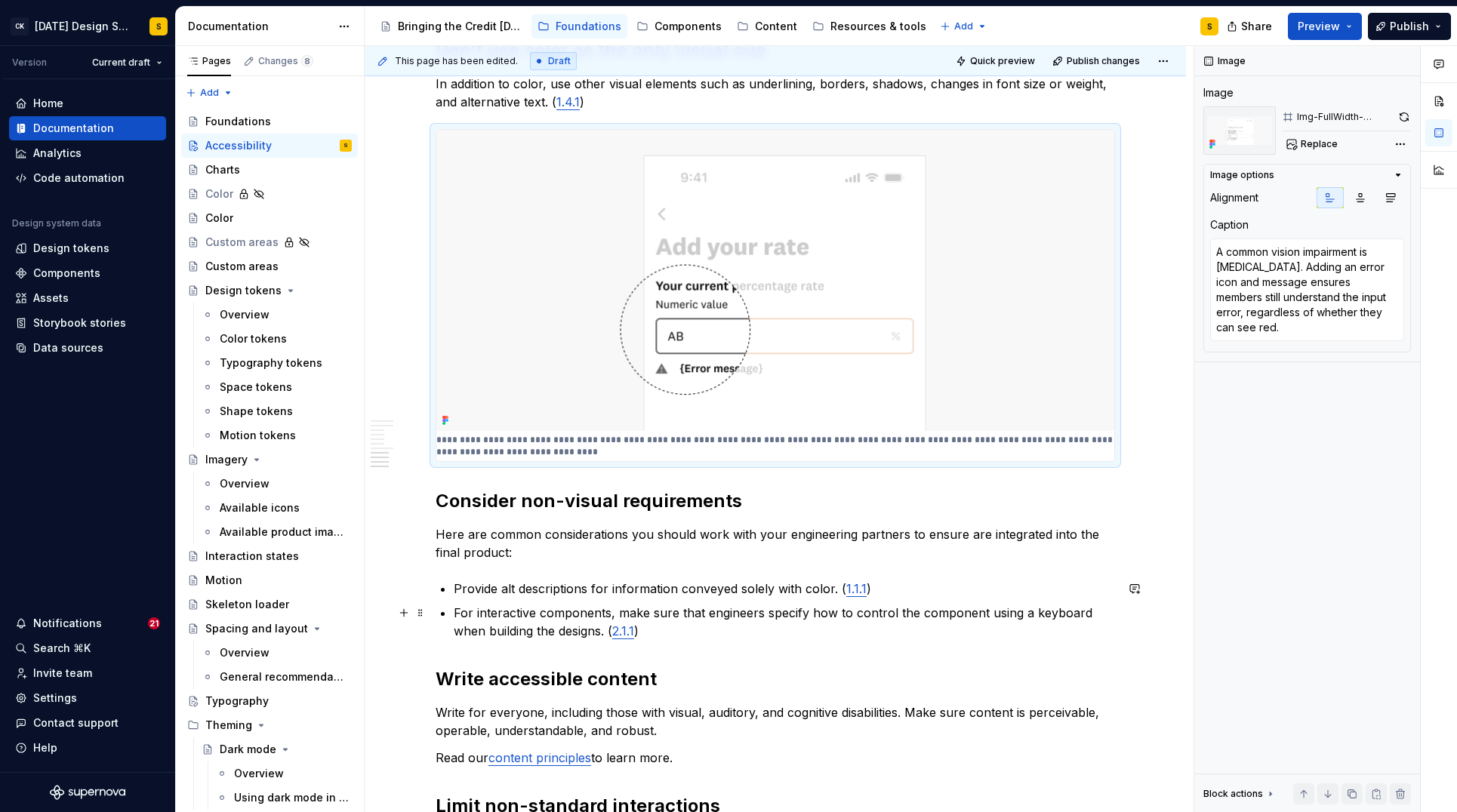
click at [668, 631] on p "For interactive components, make sure that engineers specify how to control the…" at bounding box center [785, 621] width 662 height 36
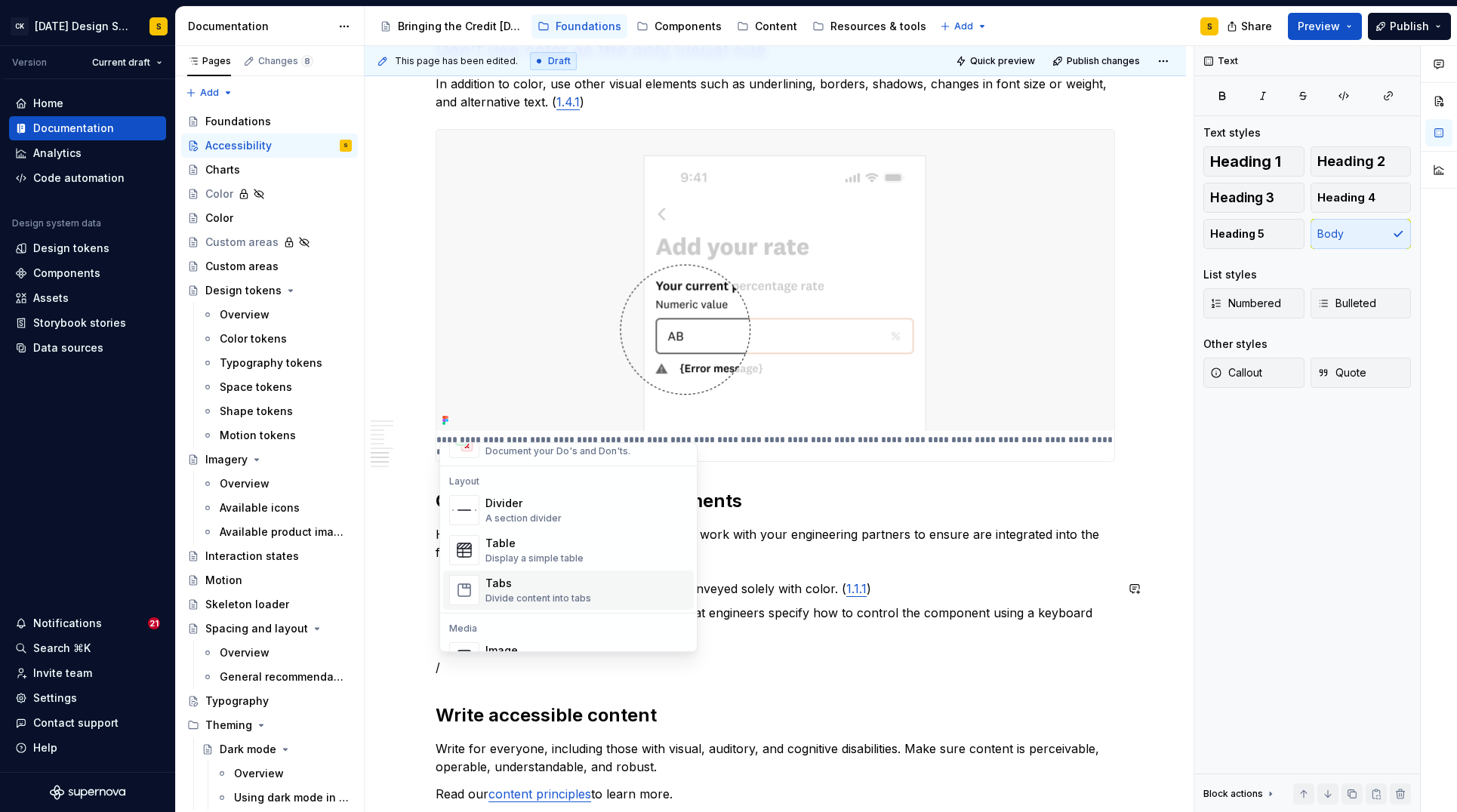
scroll to position [491, 0]
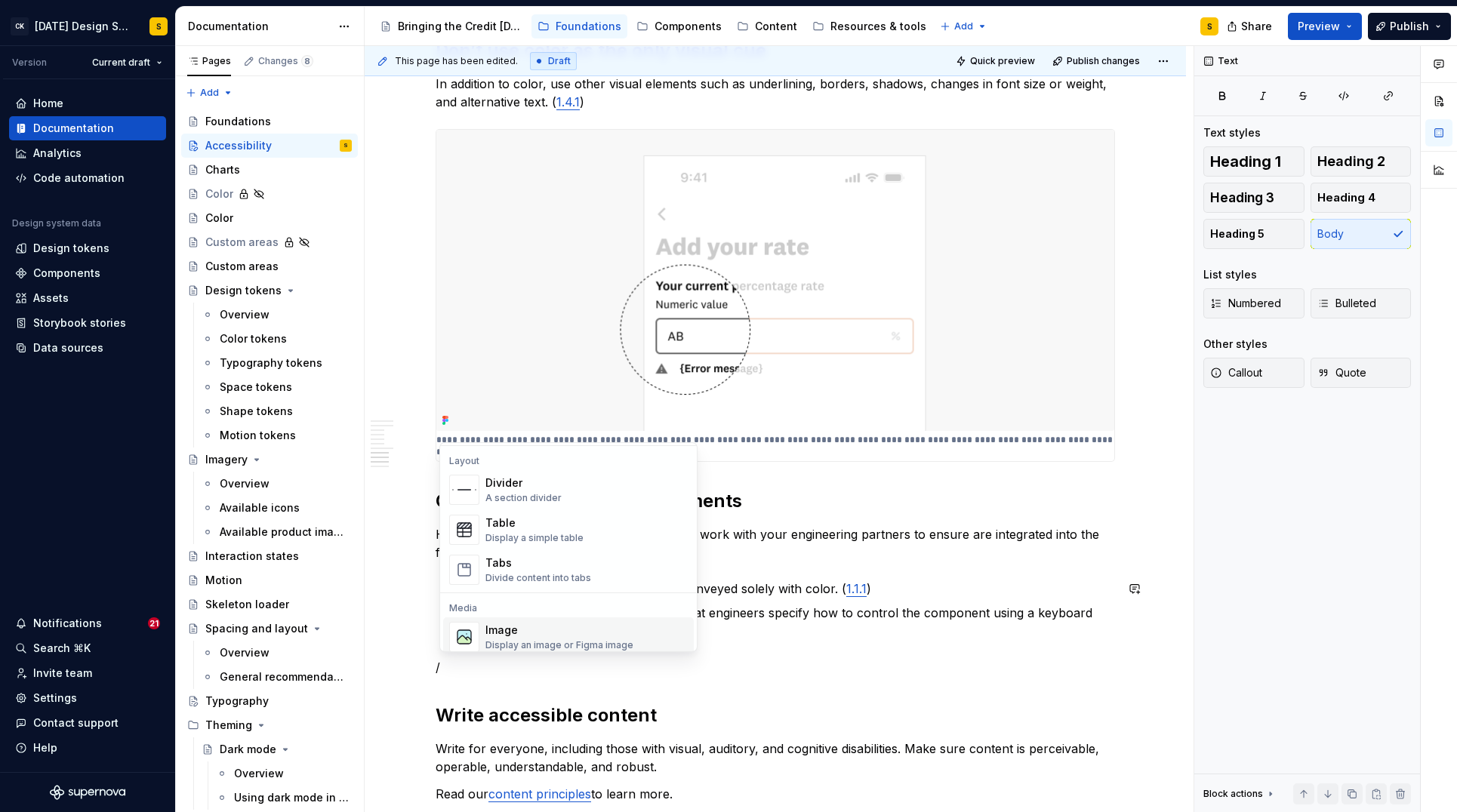
click at [538, 626] on div "Image" at bounding box center [559, 630] width 148 height 15
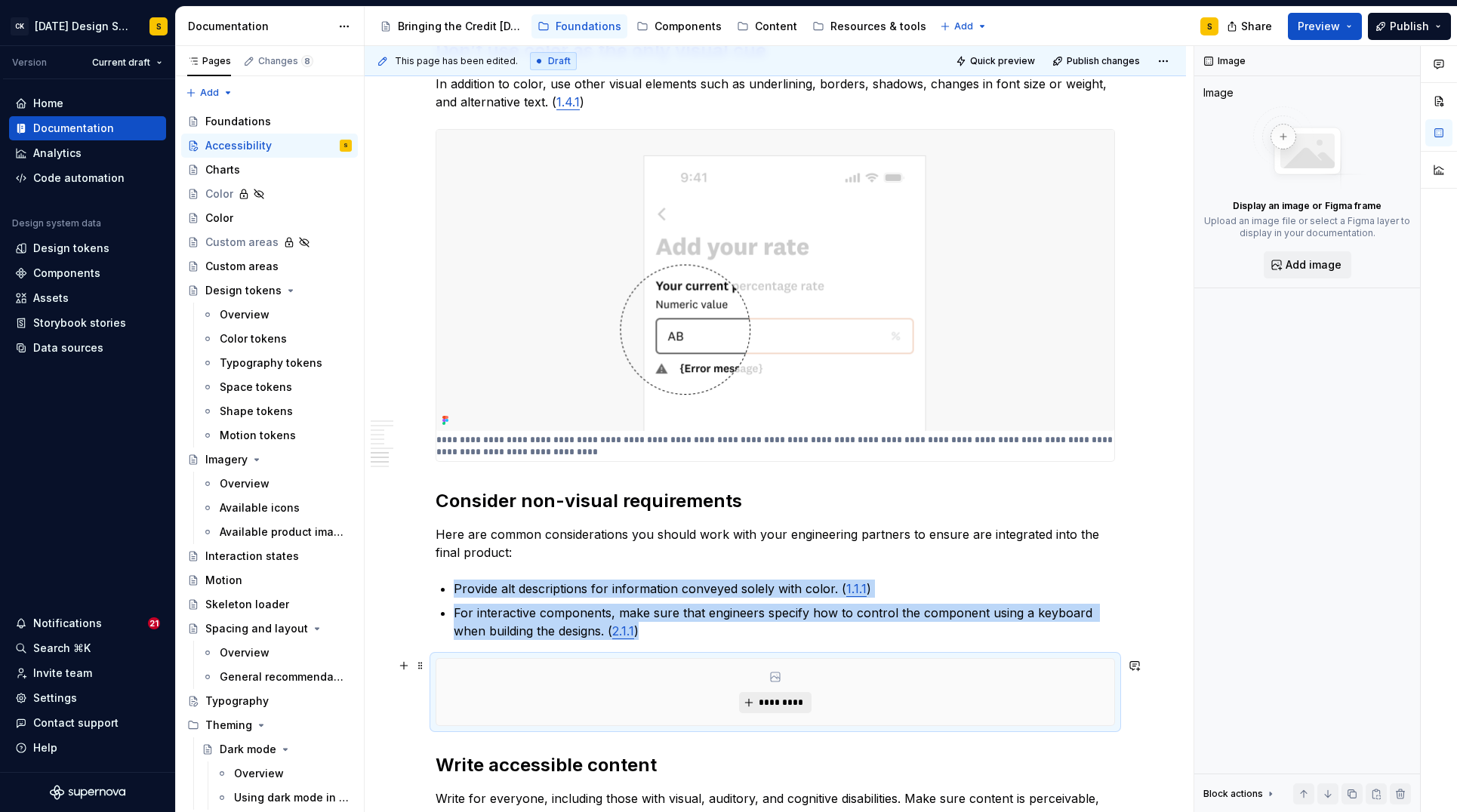
click at [768, 697] on span "*********" at bounding box center [781, 702] width 46 height 12
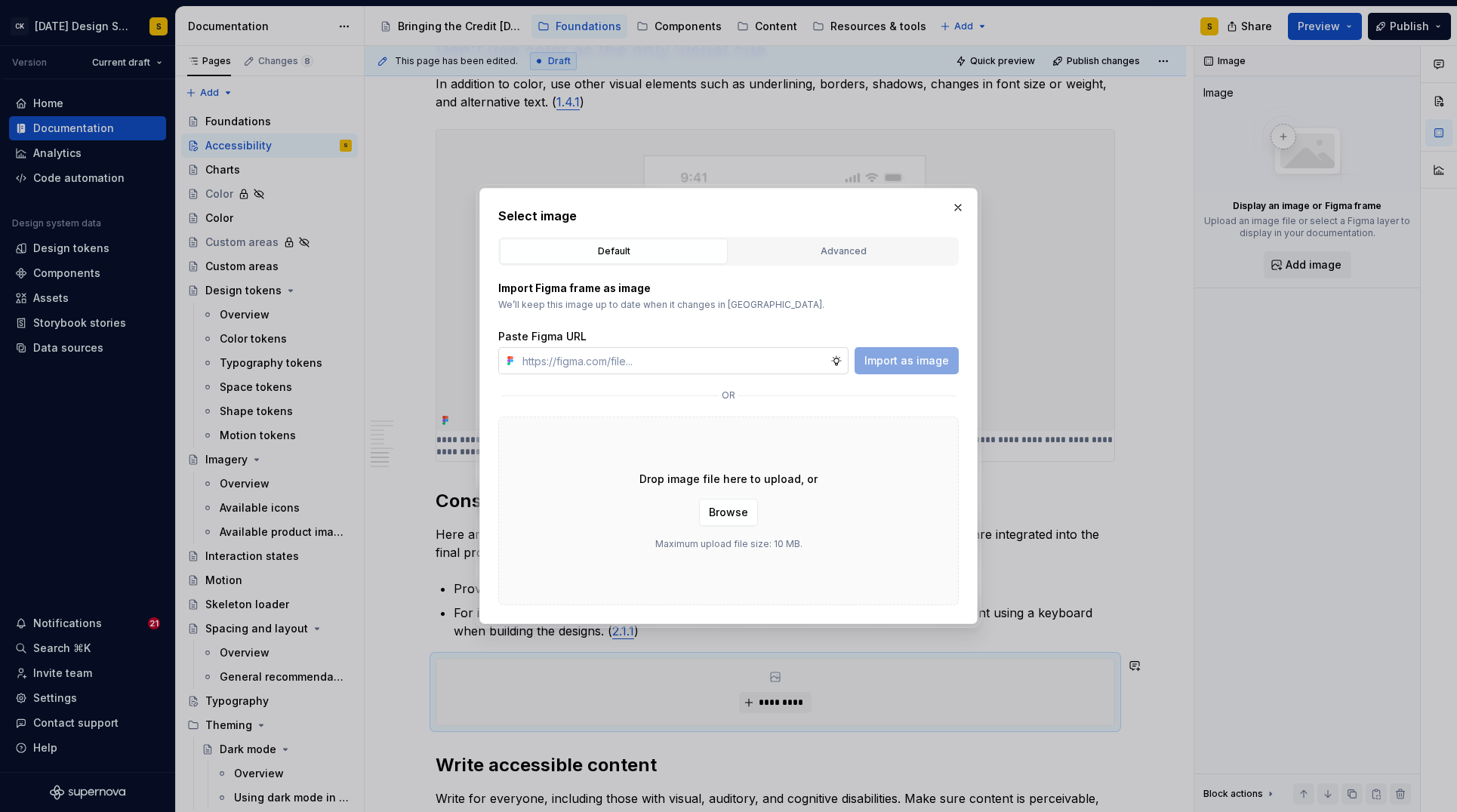
type textarea "*"
type input "[URL][DOMAIN_NAME]"
click at [875, 364] on span "Import as image" at bounding box center [907, 361] width 85 height 15
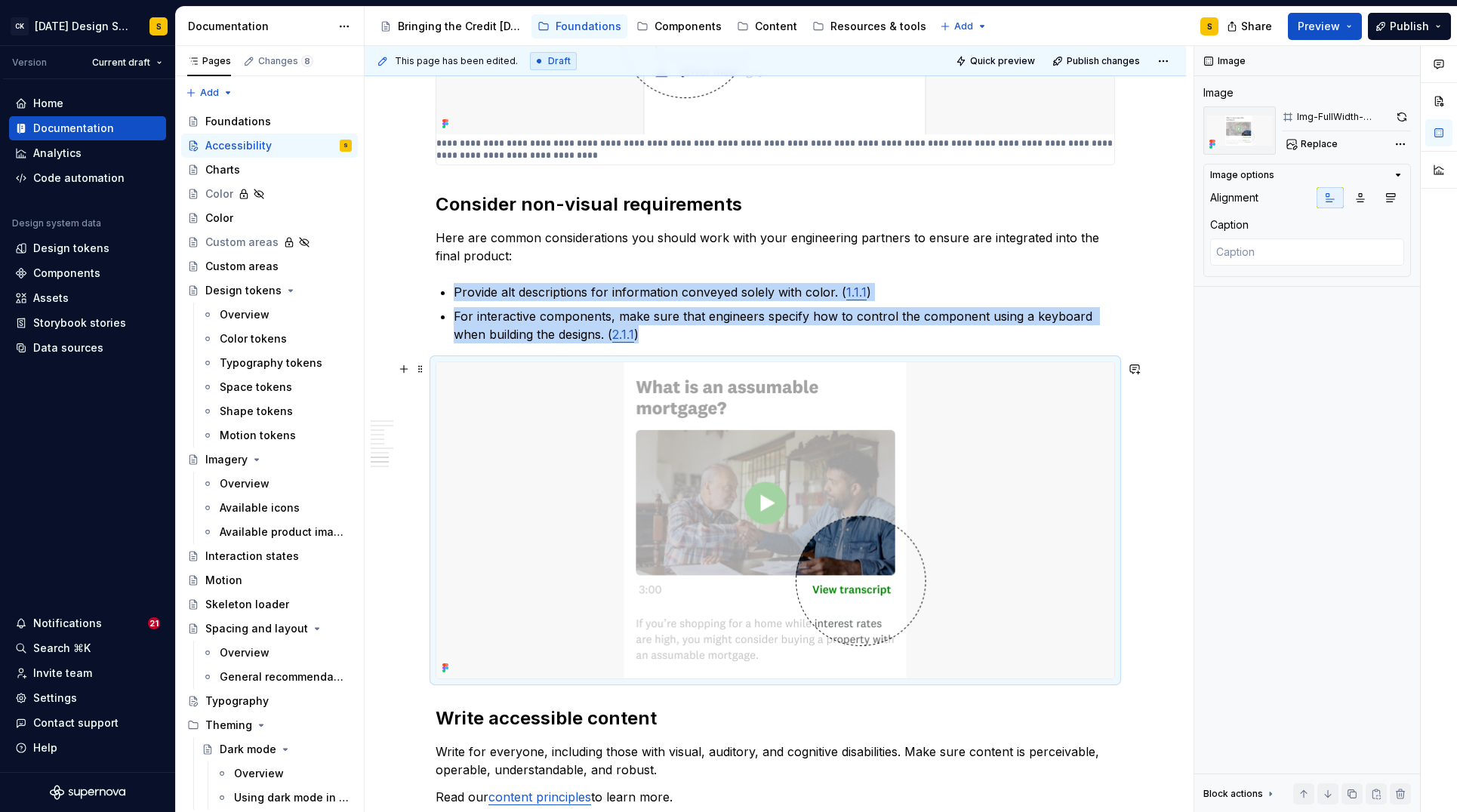
scroll to position [1484, 0]
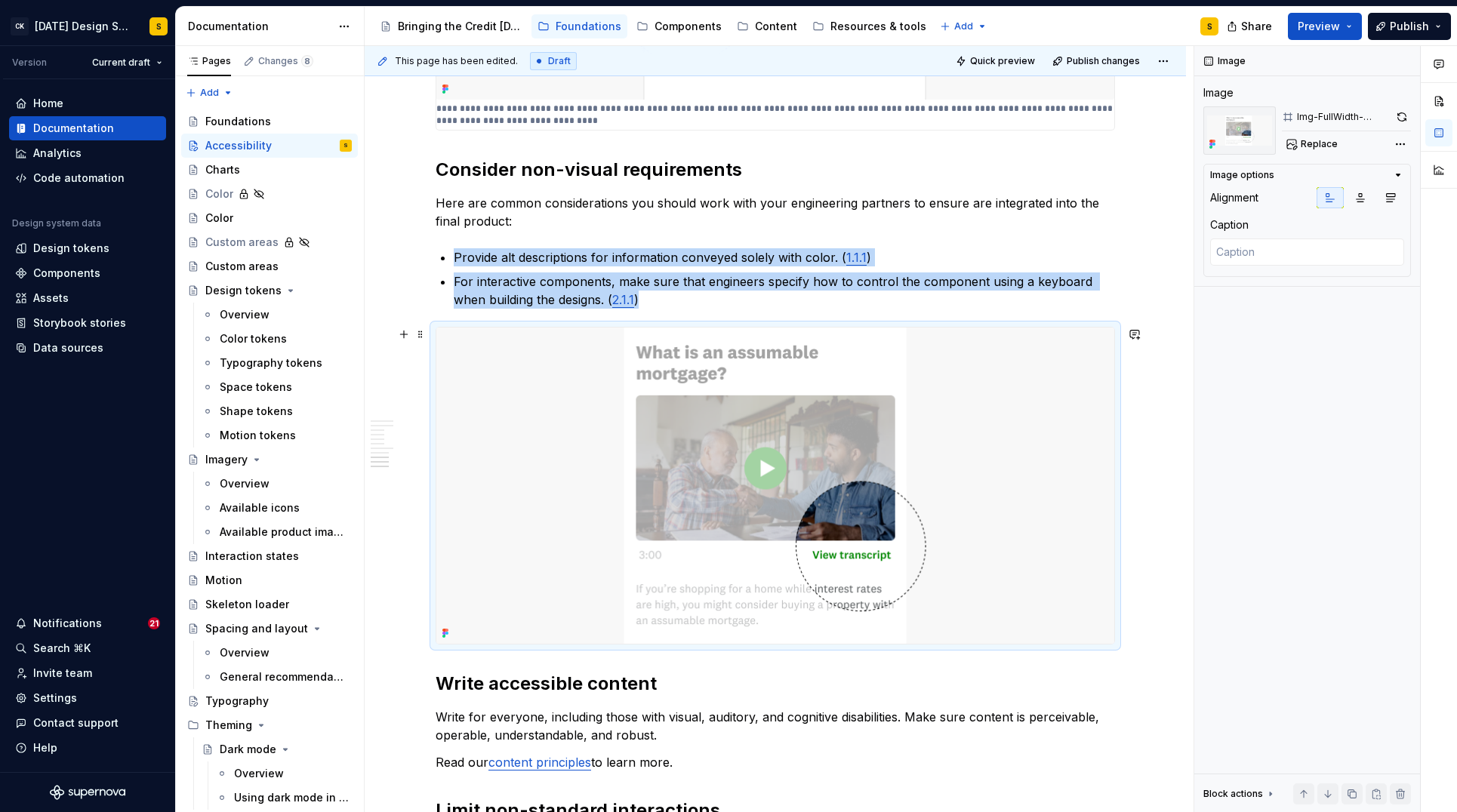
click at [594, 595] on img at bounding box center [775, 486] width 678 height 316
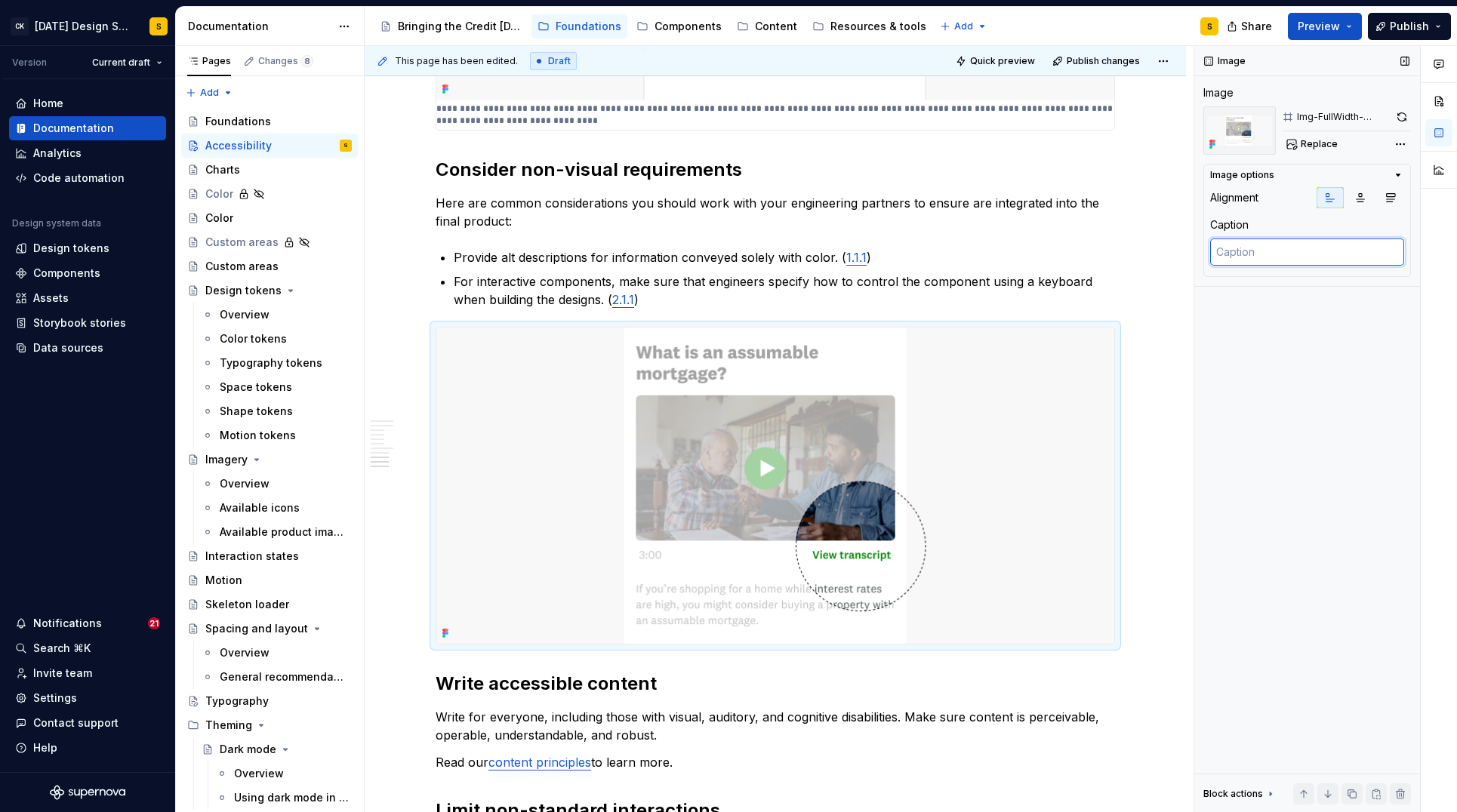
click at [1261, 252] on textarea at bounding box center [1306, 252] width 194 height 28
paste textarea "Deaf visitors should have access to captions for video content, so they can eas…"
type textarea "*"
type textarea "Deaf visitors should have access to captions for video content, so they can eas…"
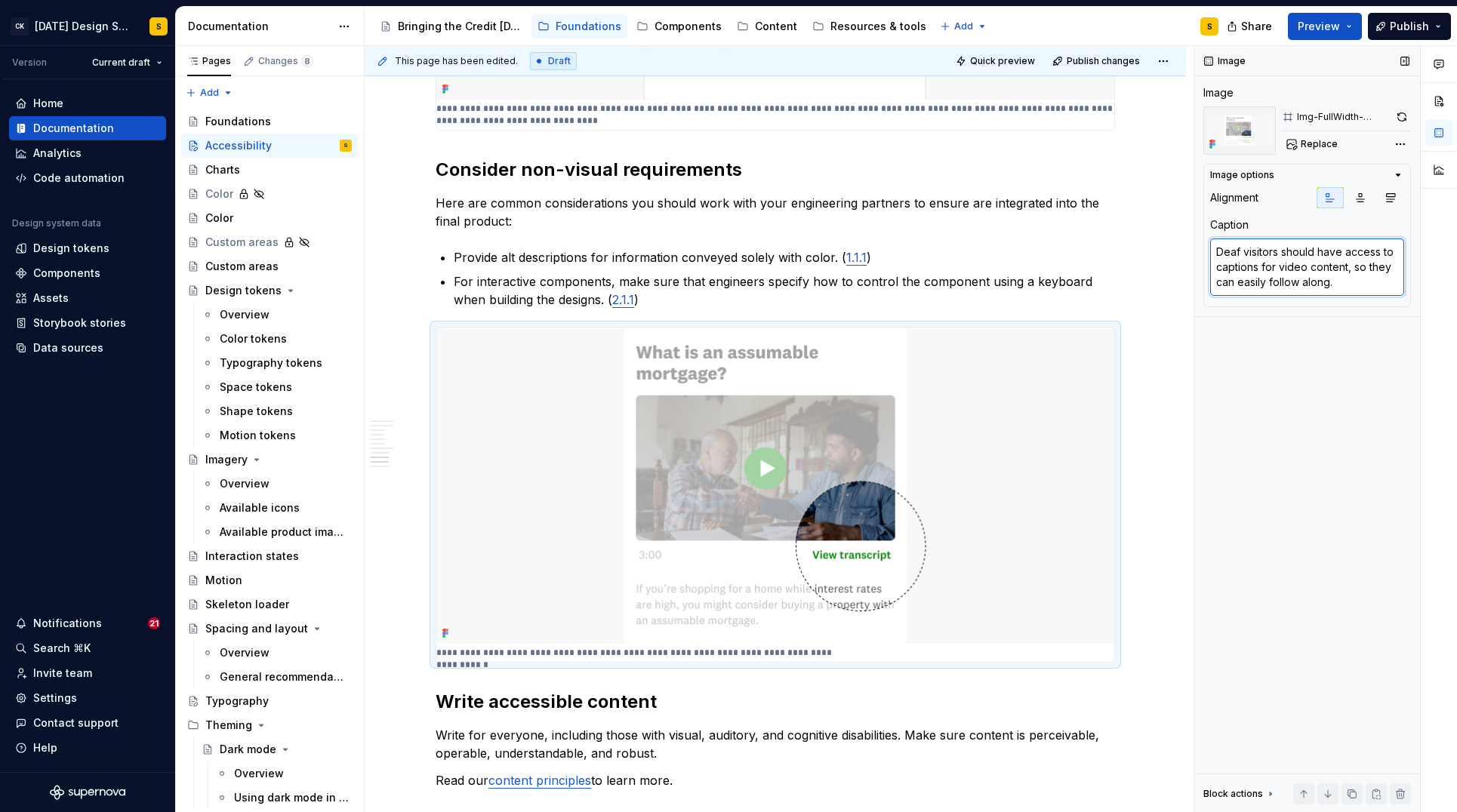
click at [1219, 252] on textarea "Deaf visitors should have access to captions for video content, so they can eas…" at bounding box center [1306, 267] width 194 height 57
type textarea "*"
type textarea "CDeaf visitors should have access to captions for video content, so they can ea…"
type textarea "*"
type textarea "CaDeaf visitors should have access to captions for video content, so they can e…"
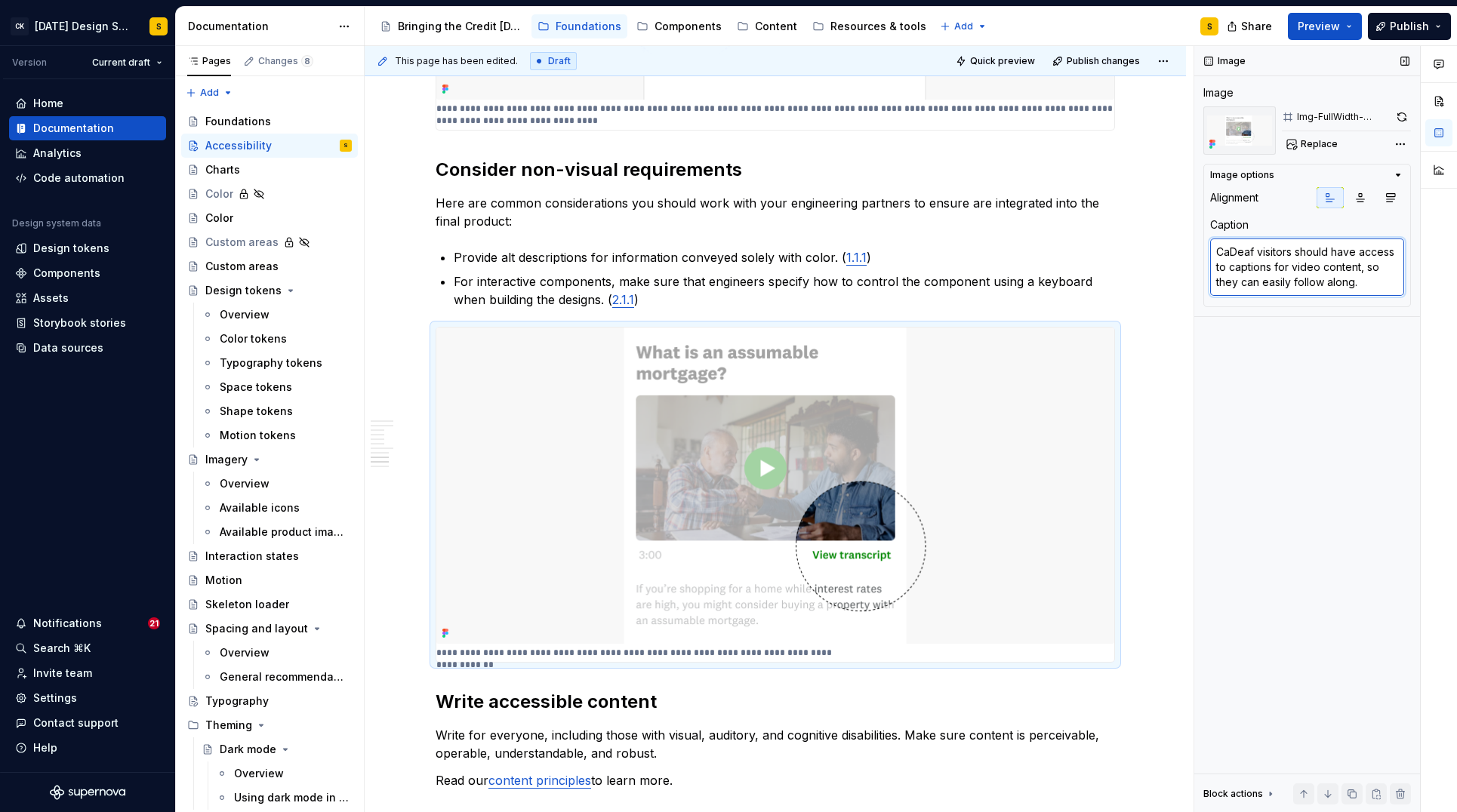
type textarea "*"
type textarea "CapDeaf visitors should have access to captions for video content, so they can …"
type textarea "*"
type textarea "CaptDeaf visitors should have access to captions for video content, so they can…"
type textarea "*"
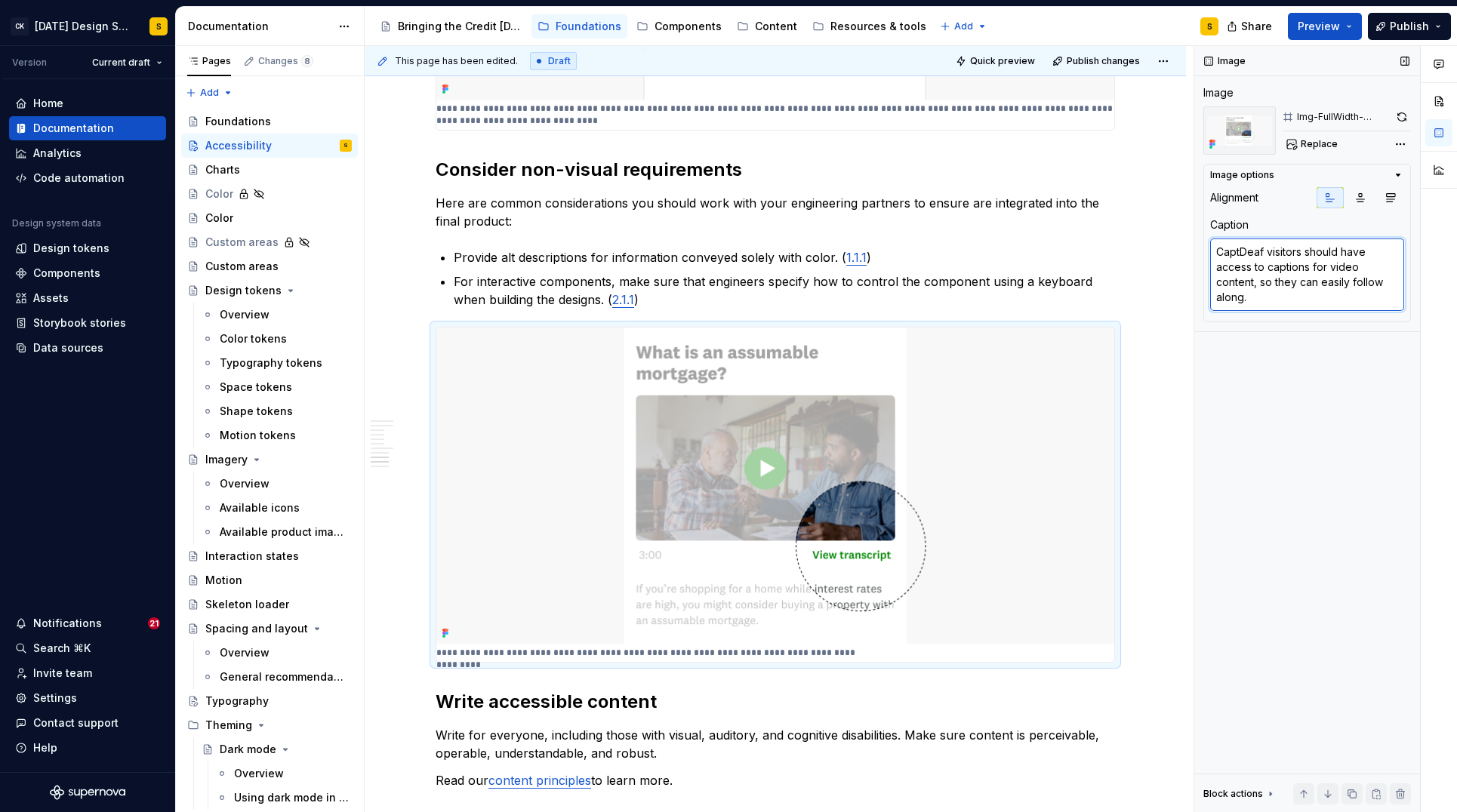
type textarea "CaptiDeaf visitors should have access to captions for video content, so they ca…"
type textarea "*"
type textarea "CaptionDeaf visitors should have access to captions for video content, so they …"
type textarea "*"
type textarea "CaptionsDeaf visitors should have access to captions for video content, so they…"
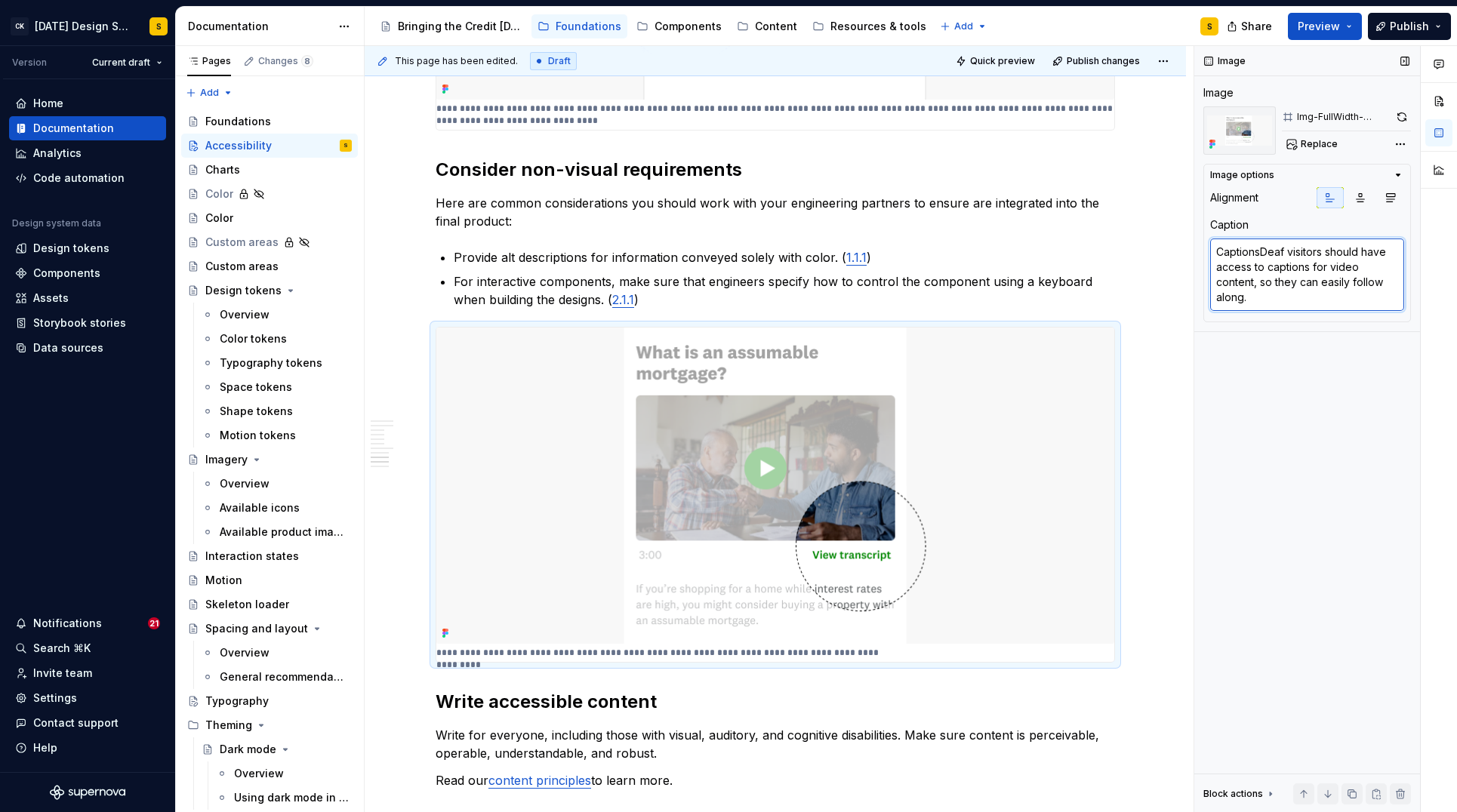
type textarea "*"
type textarea "Captions Deaf visitors should have access to captions for video content, so the…"
type textarea "*"
type textarea "Captions aDeaf visitors should have access to captions for video content, so th…"
type textarea "*"
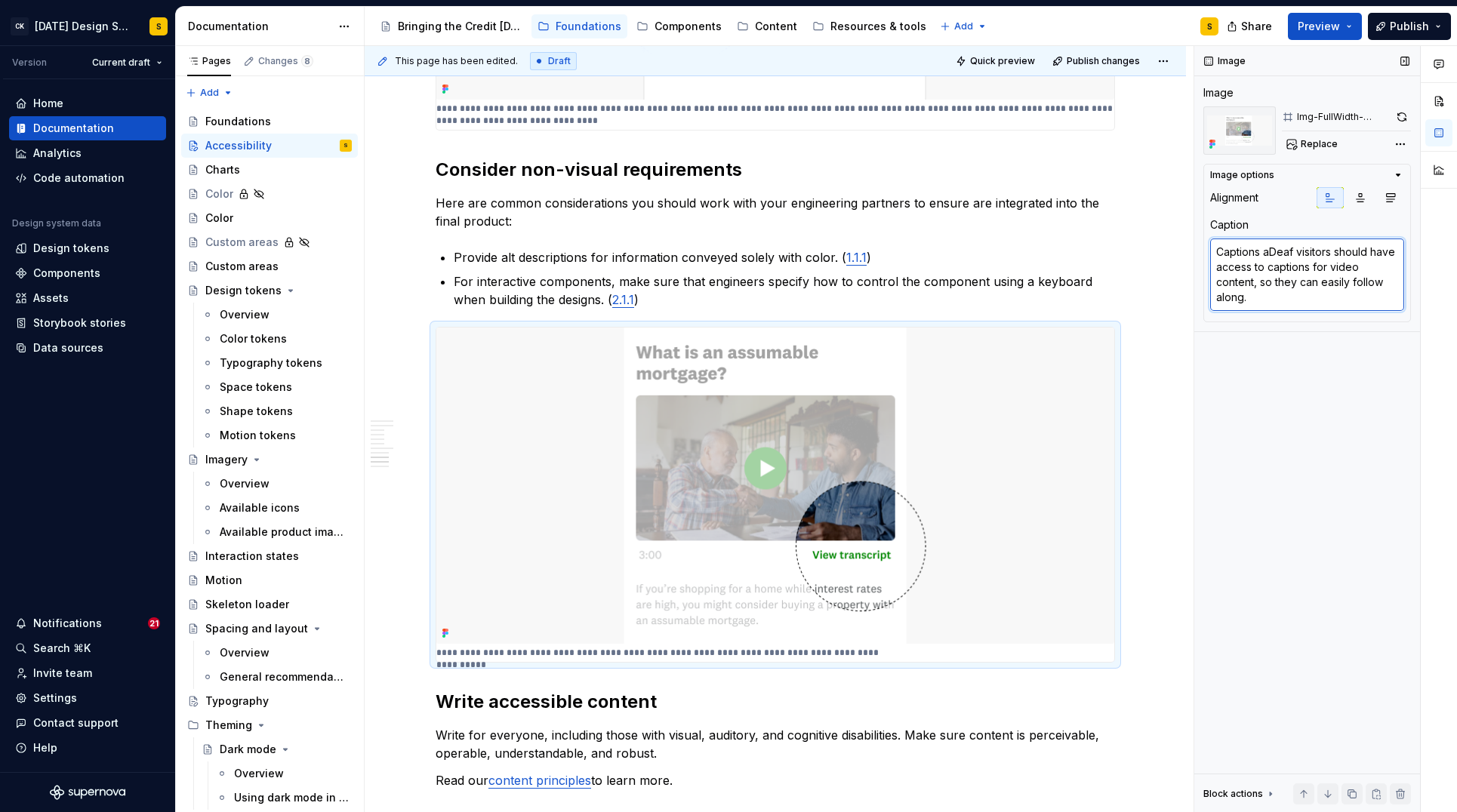
type textarea "Captions anDeaf visitors should have access to captions for video content, so t…"
type textarea "*"
type textarea "Captions andDeaf visitors should have access to captions for video content, so …"
type textarea "*"
type textarea "Captions and Deaf visitors should have access to captions for video content, so…"
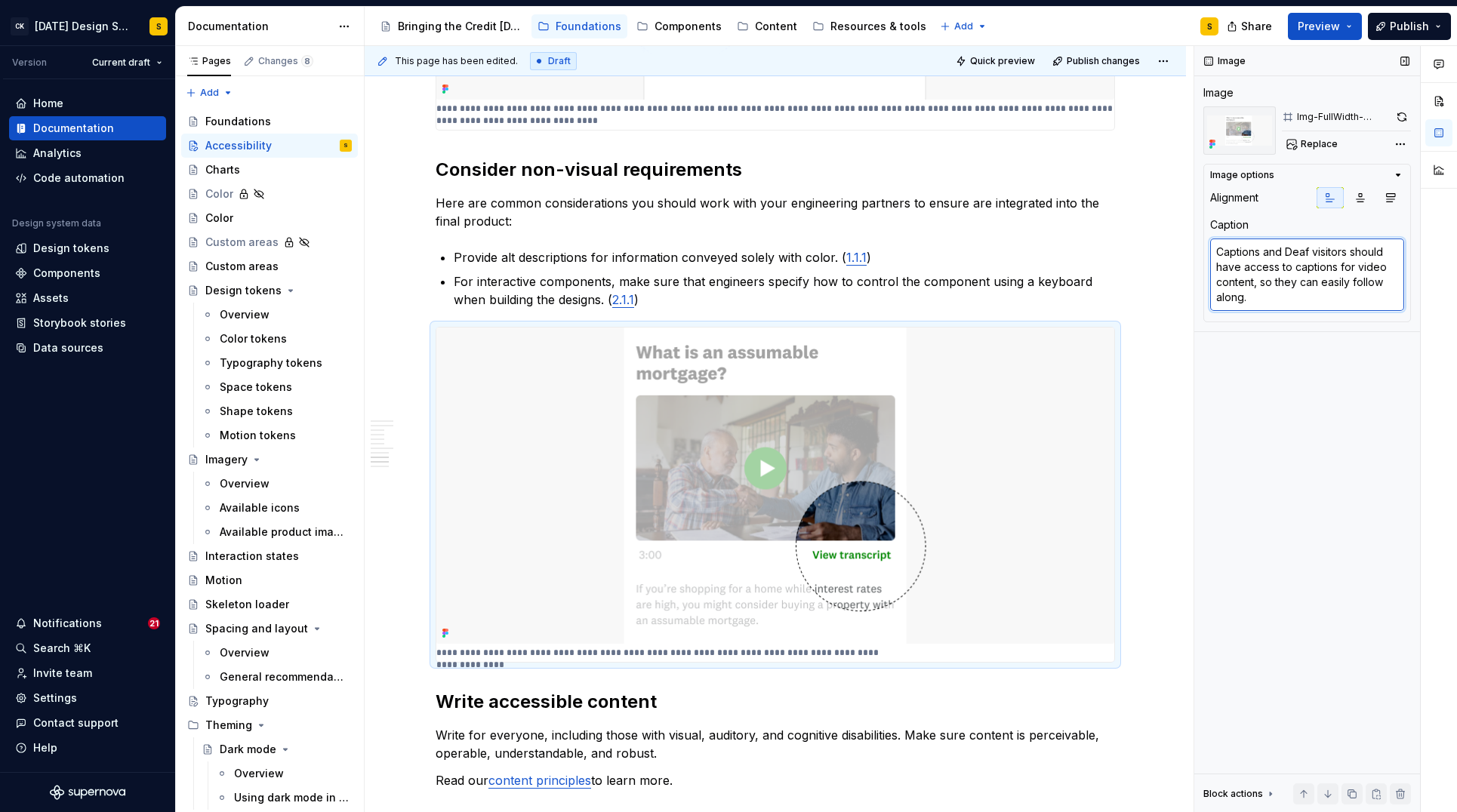
type textarea "*"
type textarea "Captions and tDeaf visitors should have access to captions for video content, s…"
type textarea "*"
type textarea "Captions and traDeaf visitors should have access to captions for video content,…"
type textarea "*"
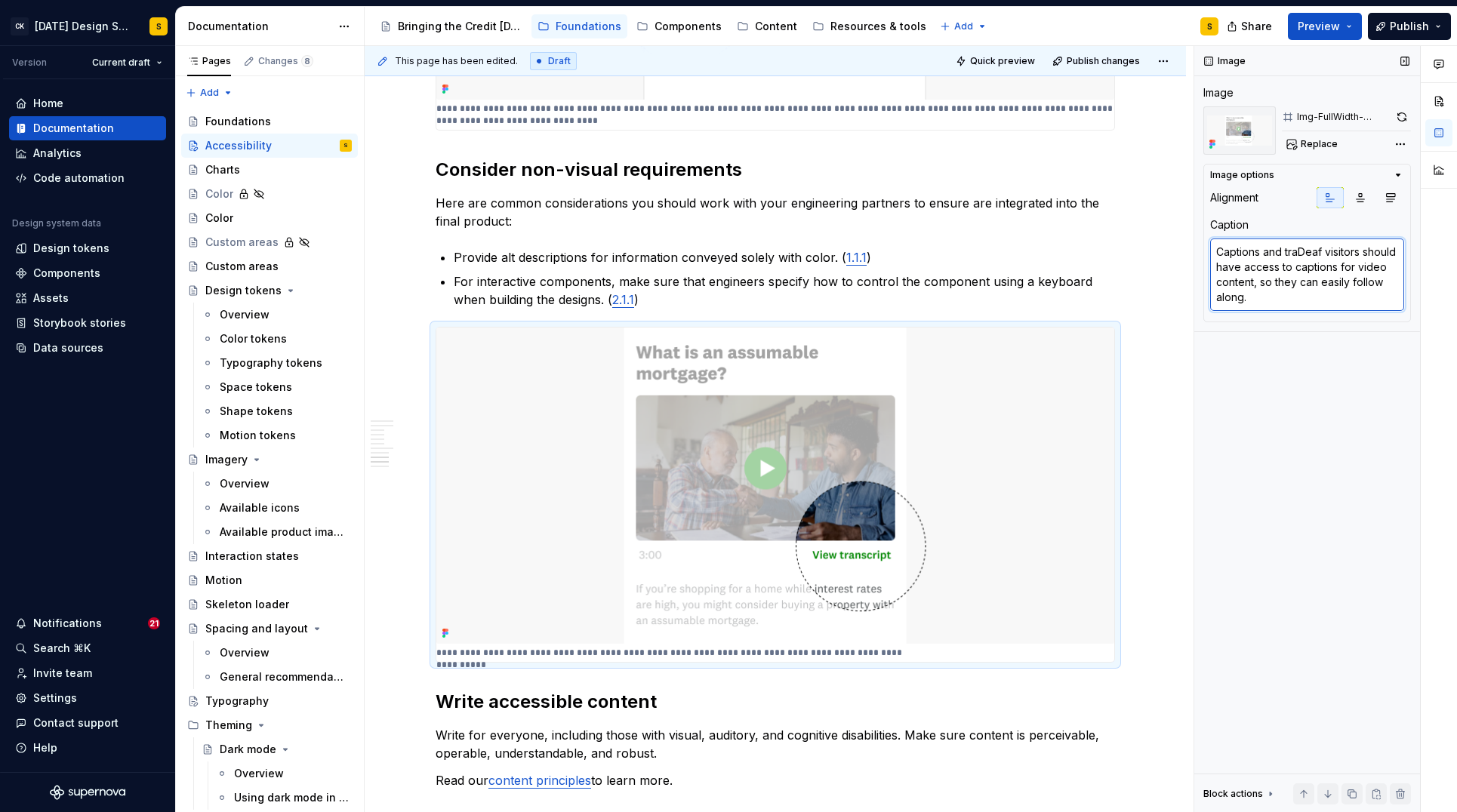
type textarea "Captions and tranDeaf visitors should have access to captions for video content…"
type textarea "*"
type textarea "Captions and transDeaf visitors should have access to captions for video conten…"
type textarea "*"
type textarea "Captions and transsDeaf visitors should have access to captions for video conte…"
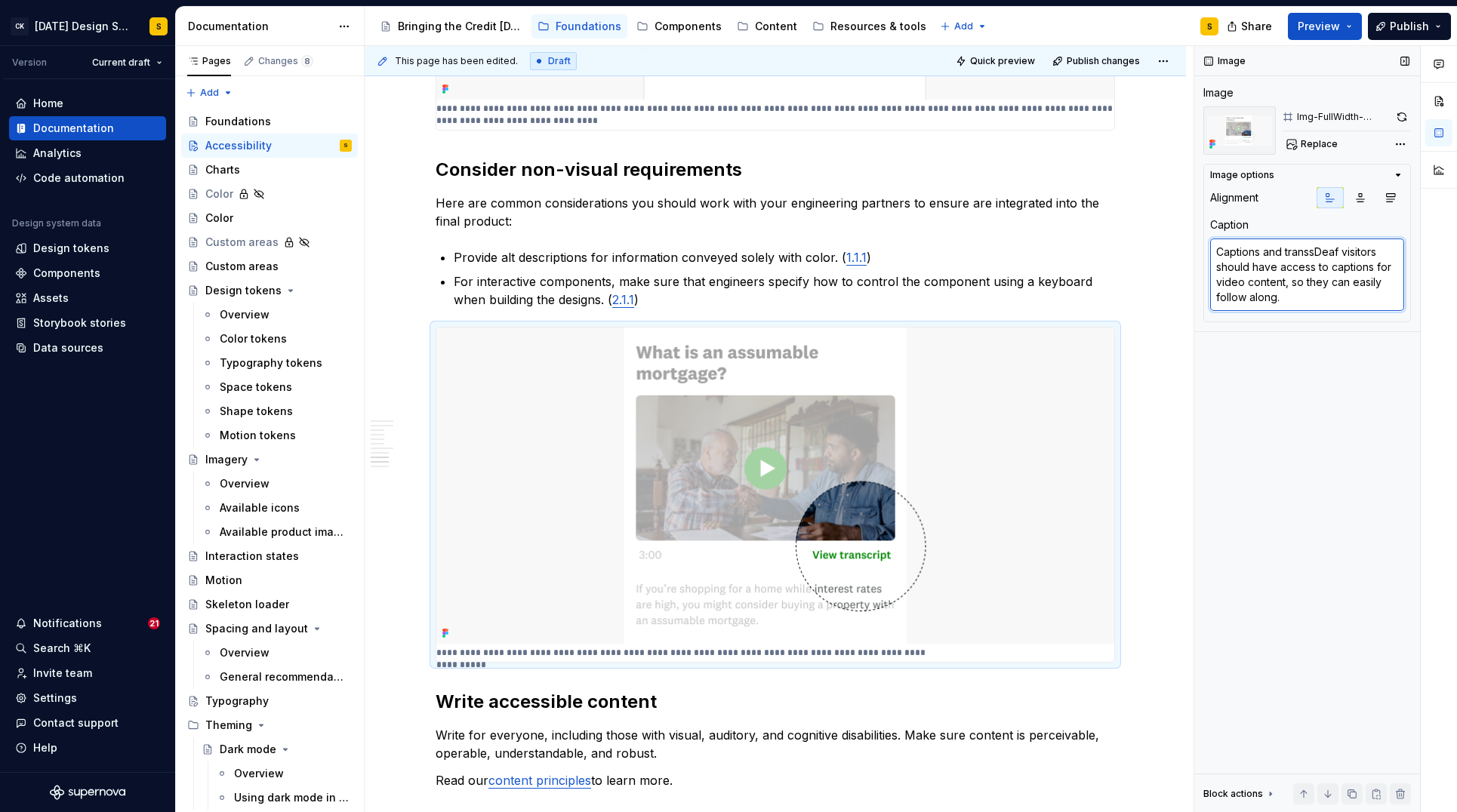
type textarea "*"
type textarea "Captions and transscDeaf visitors should have access to captions for video cont…"
type textarea "*"
type textarea "Captions and transscrDeaf visitors should have access to captions for video con…"
type textarea "*"
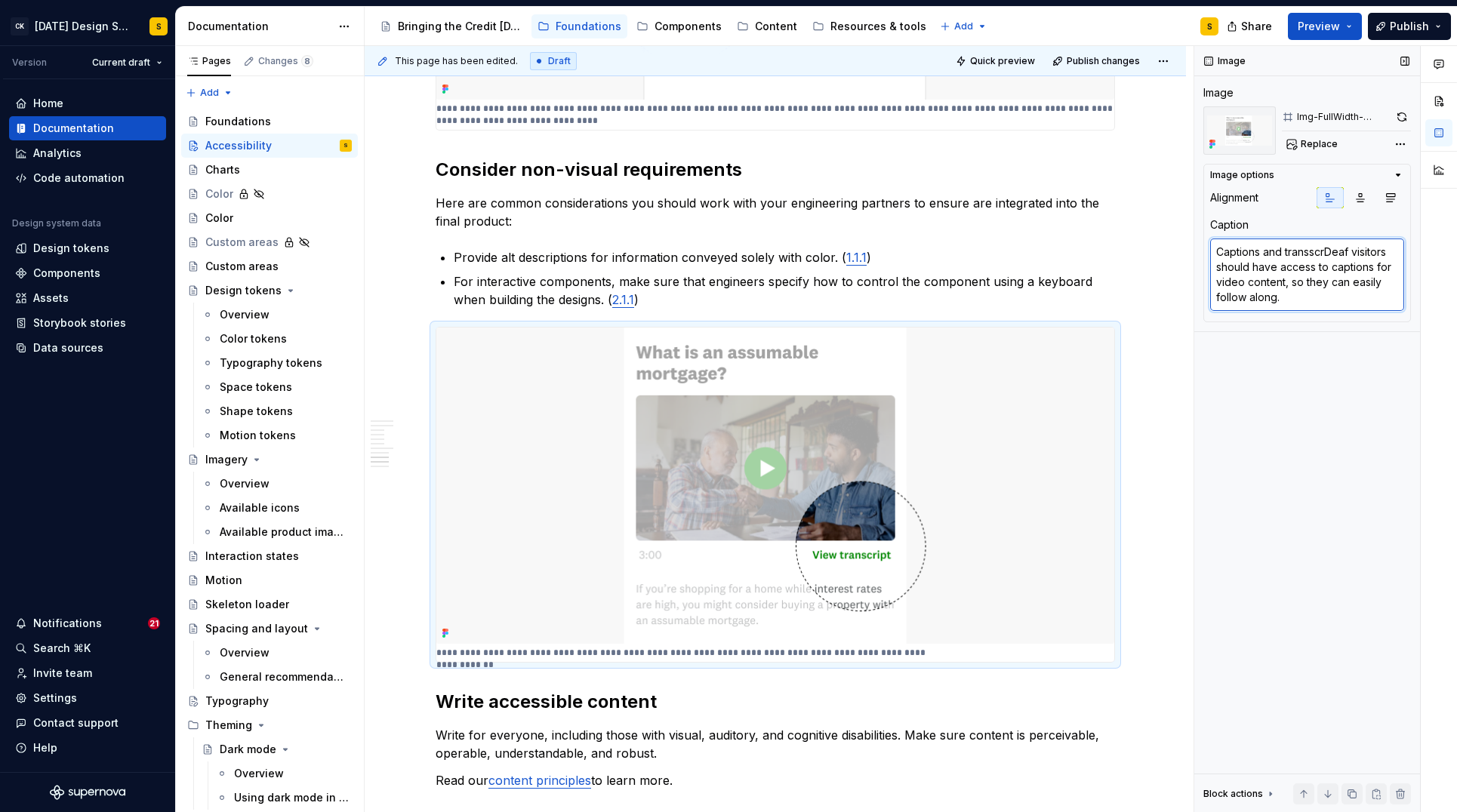
type textarea "Captions and transscDeaf visitors should have access to captions for video cont…"
type textarea "*"
type textarea "Captions and transsDeaf visitors should have access to captions for video conte…"
type textarea "*"
type textarea "Captions and transDeaf visitors should have access to captions for video conten…"
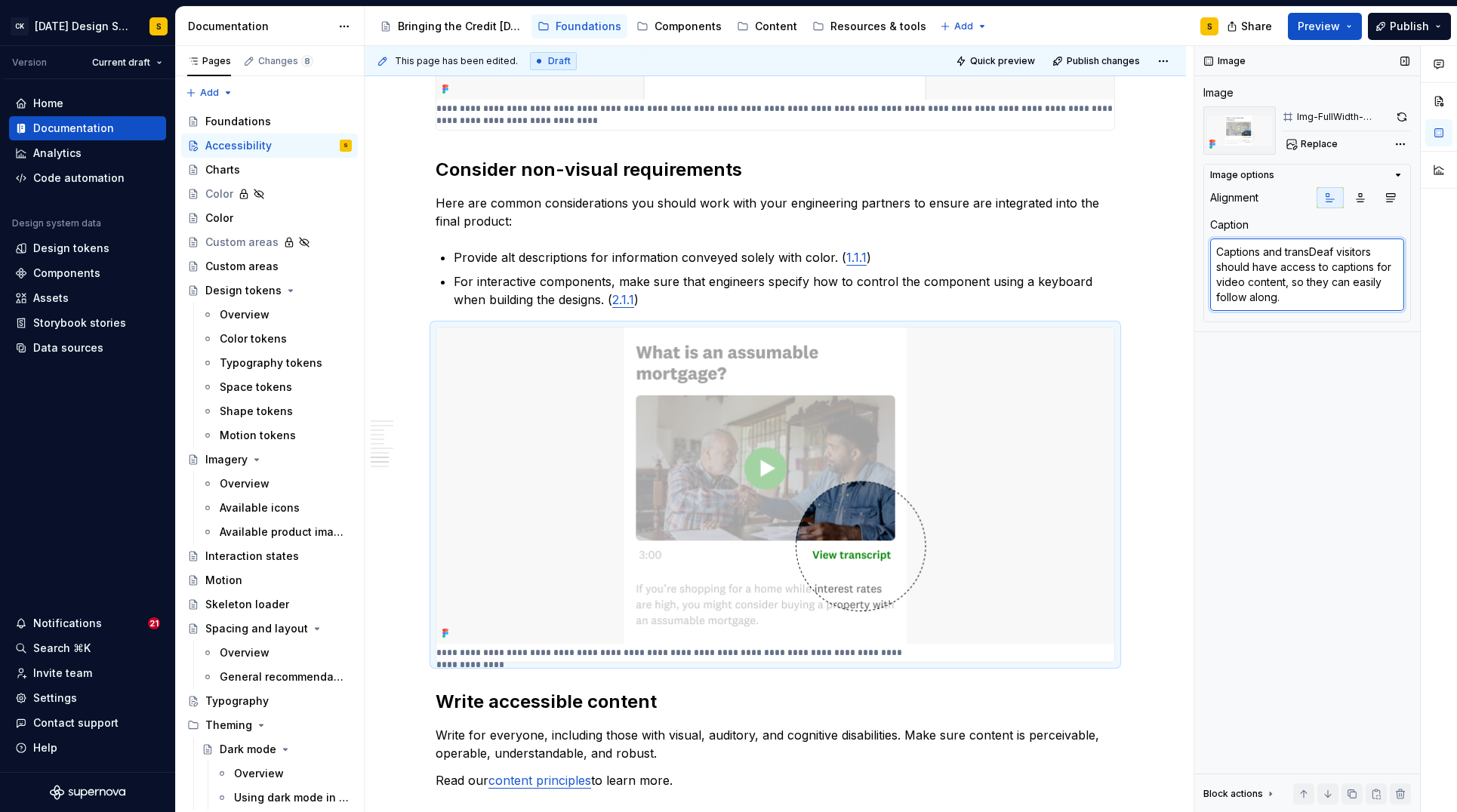
type textarea "*"
type textarea "Captions and transrDeaf visitors should have access to captions for video conte…"
type textarea "*"
type textarea "Captions and transDeaf visitors should have access to captions for video conten…"
type textarea "*"
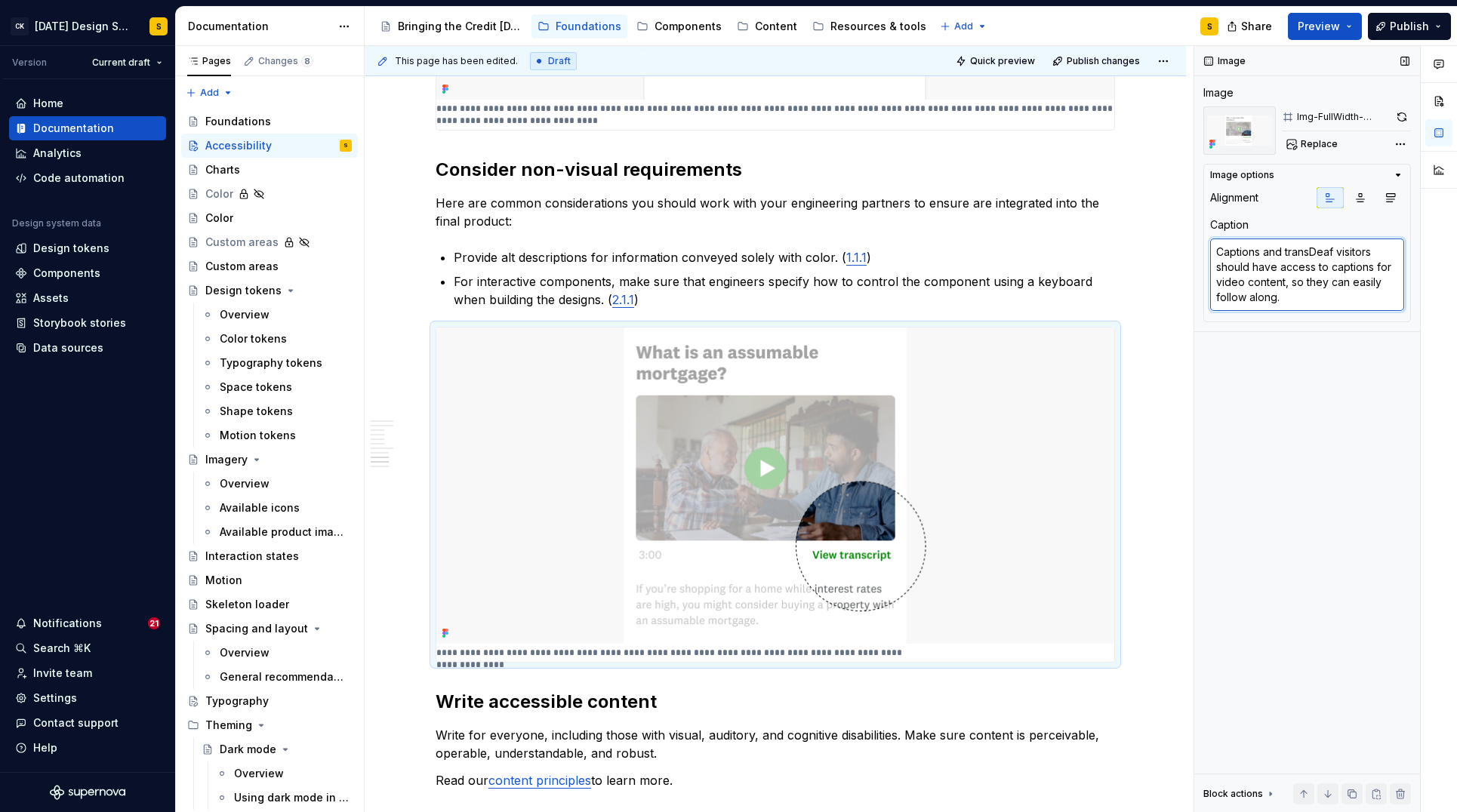
type textarea "Captions and transcDeaf visitors should have access to captions for video conte…"
type textarea "*"
type textarea "Captions and transcriDeaf visitors should have access to captions for video con…"
type textarea "*"
type textarea "Captions and transcriptDeaf visitors should have access to captions for video c…"
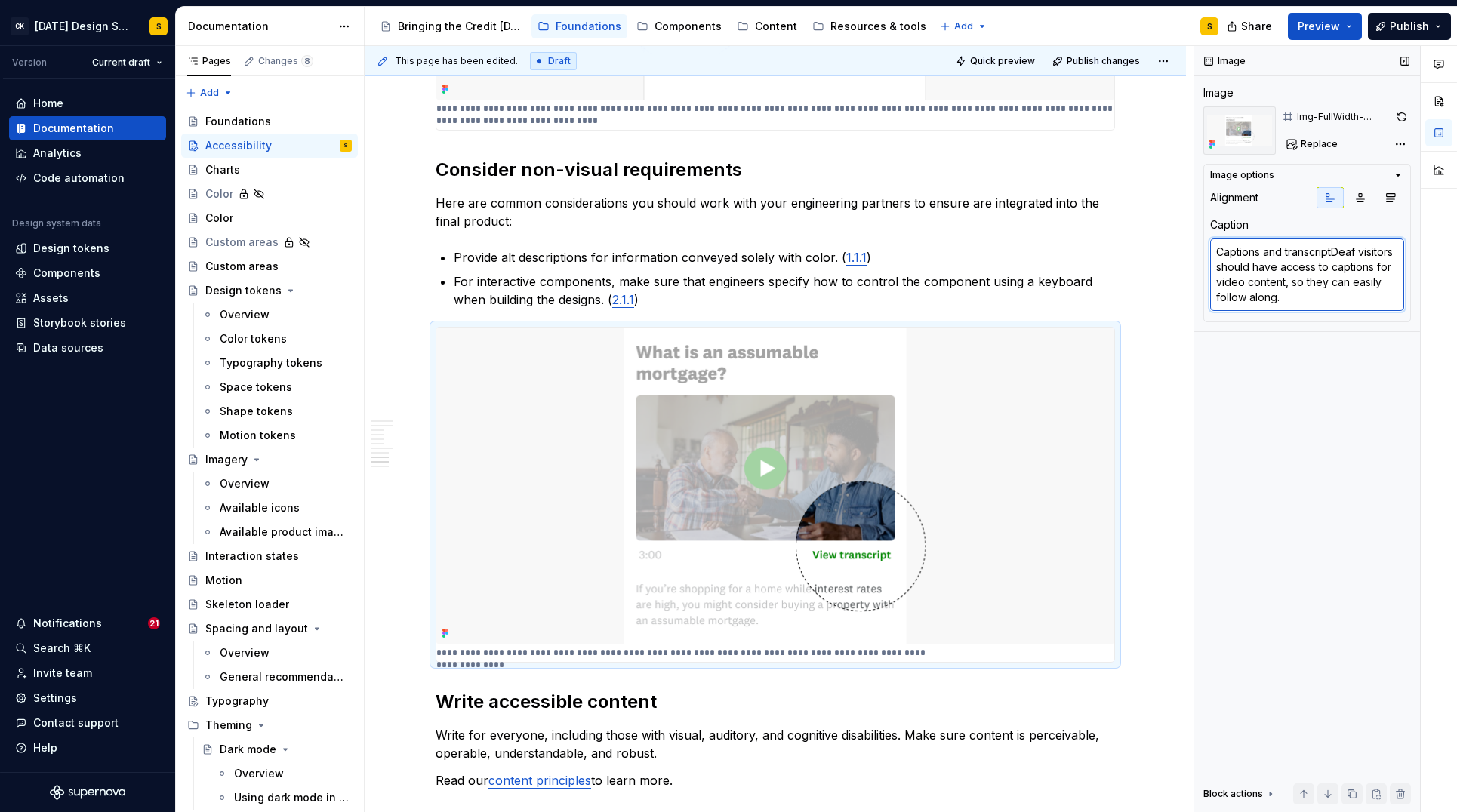
type textarea "*"
type textarea "Captions and transcriptsDeaf visitors should have access to captions for video …"
type textarea "*"
type textarea "Captions and transcripts Deaf visitors should have access to captions for video…"
type textarea "*"
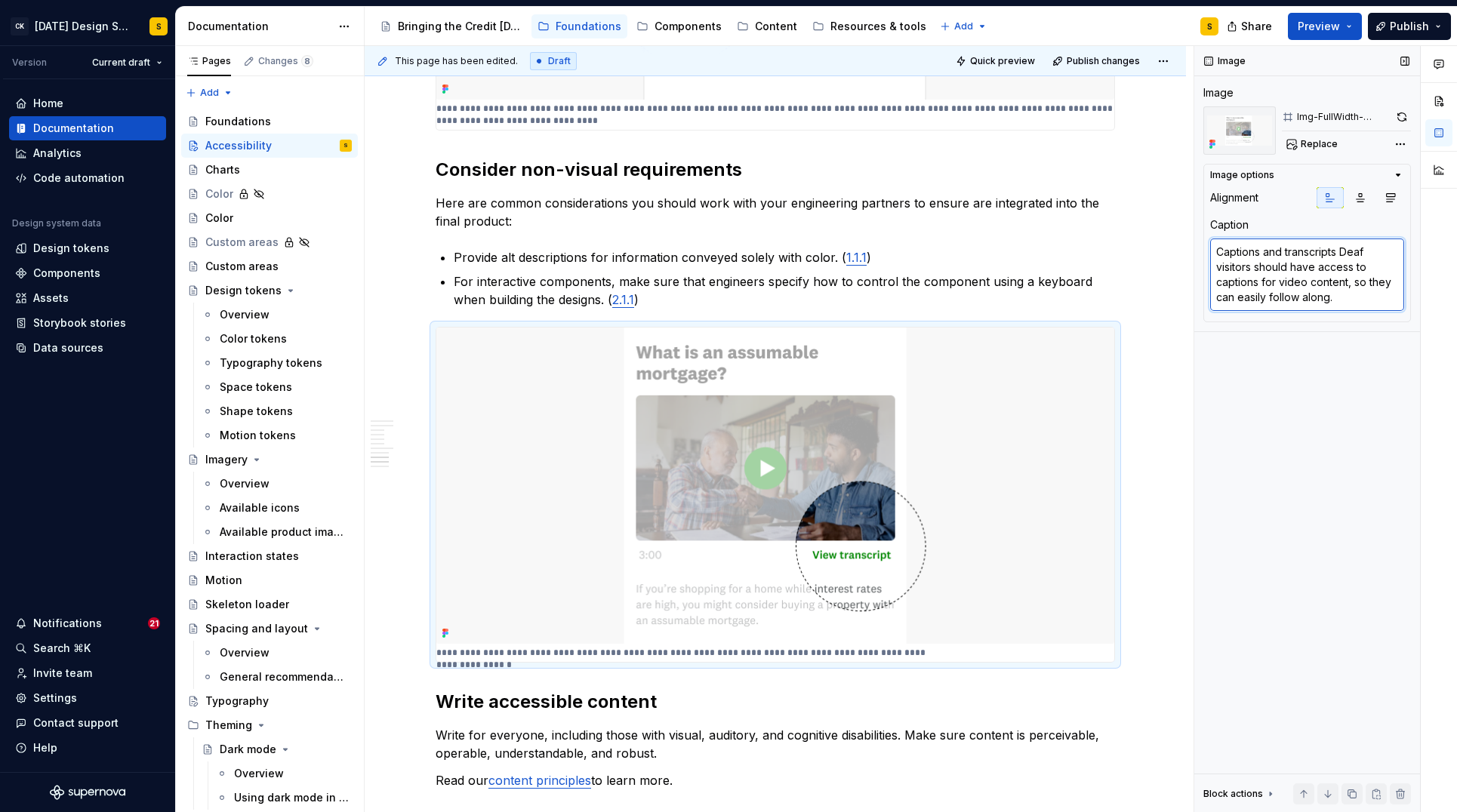
type textarea "Captions and transcripts sDeaf visitors should have access to captions for vide…"
type textarea "*"
type textarea "Captions and transcripts shDeaf visitors should have access to captions for vid…"
type textarea "*"
type textarea "Captions and transcripts shouDeaf visitors should have access to captions for v…"
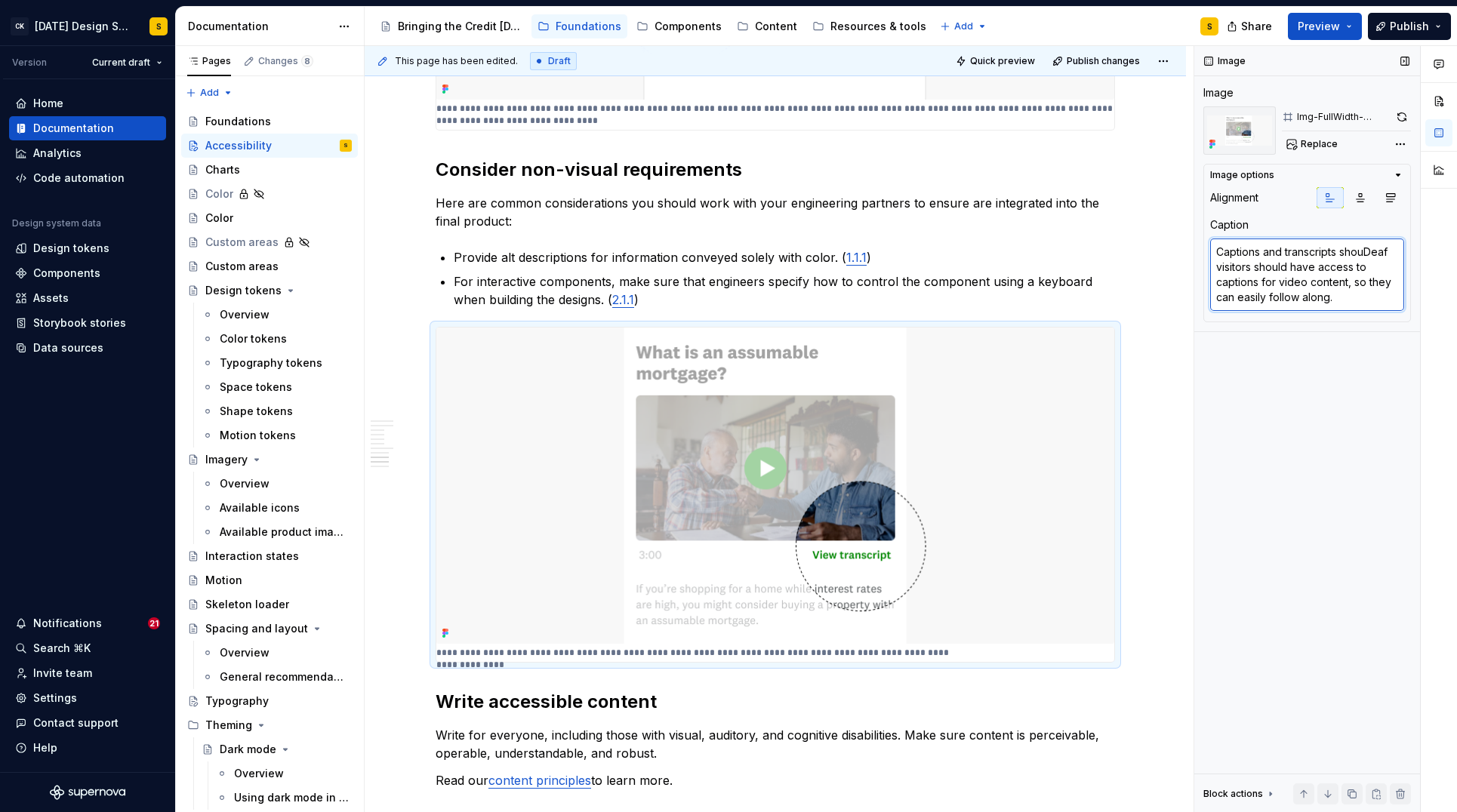
type textarea "*"
type textarea "Captions and transcripts shoulDeaf visitors should have access to captions for …"
type textarea "*"
type textarea "Captions and transcripts shouldDeaf visitors should have access to captions for…"
type textarea "*"
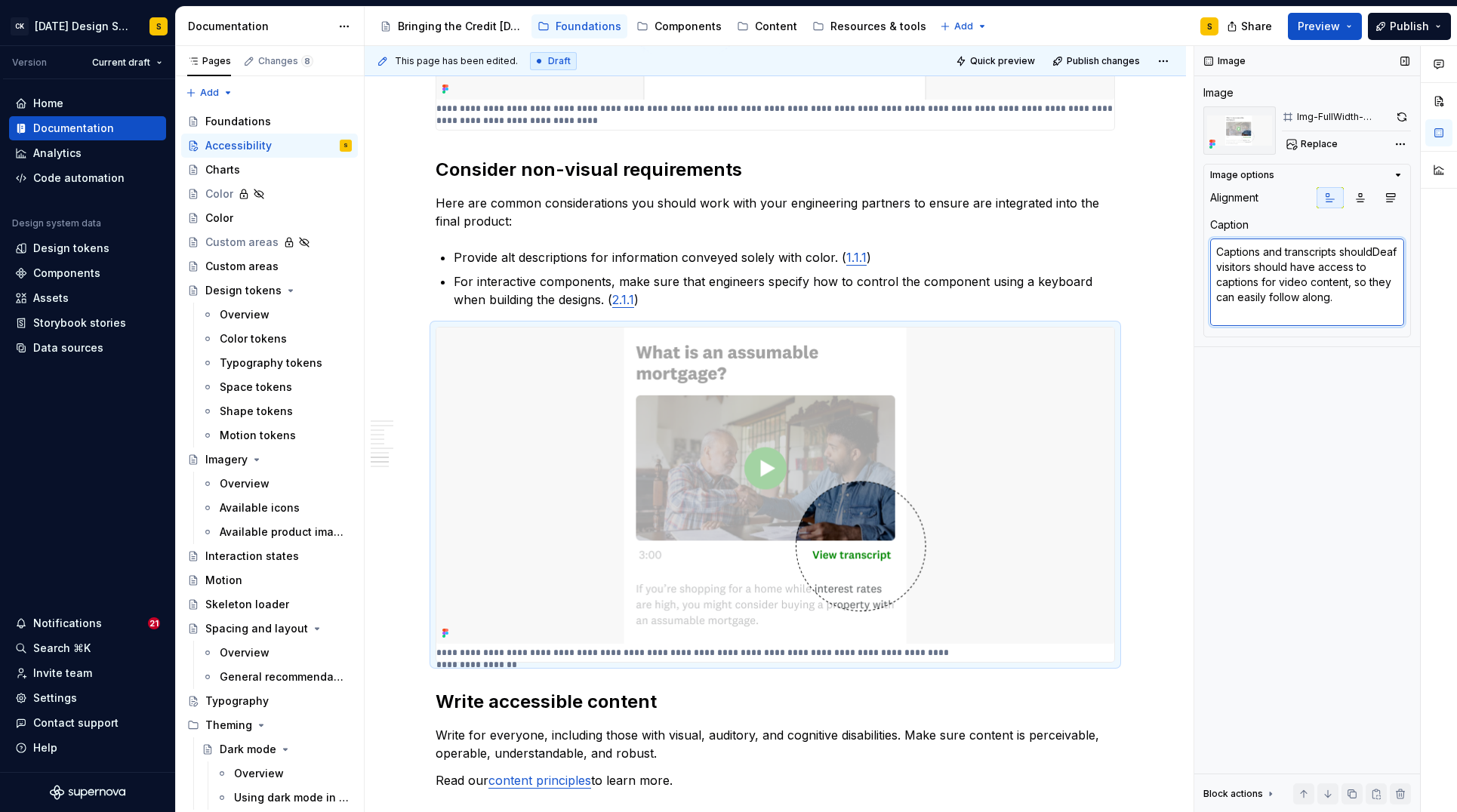
type textarea "Captions and transcripts should Deaf visitors should have access to captions fo…"
type textarea "*"
type textarea "Captions and transcripts should aDeaf visitors should have access to captions f…"
type textarea "*"
type textarea "Captions and transcripts should alDeaf visitors should have access to captions …"
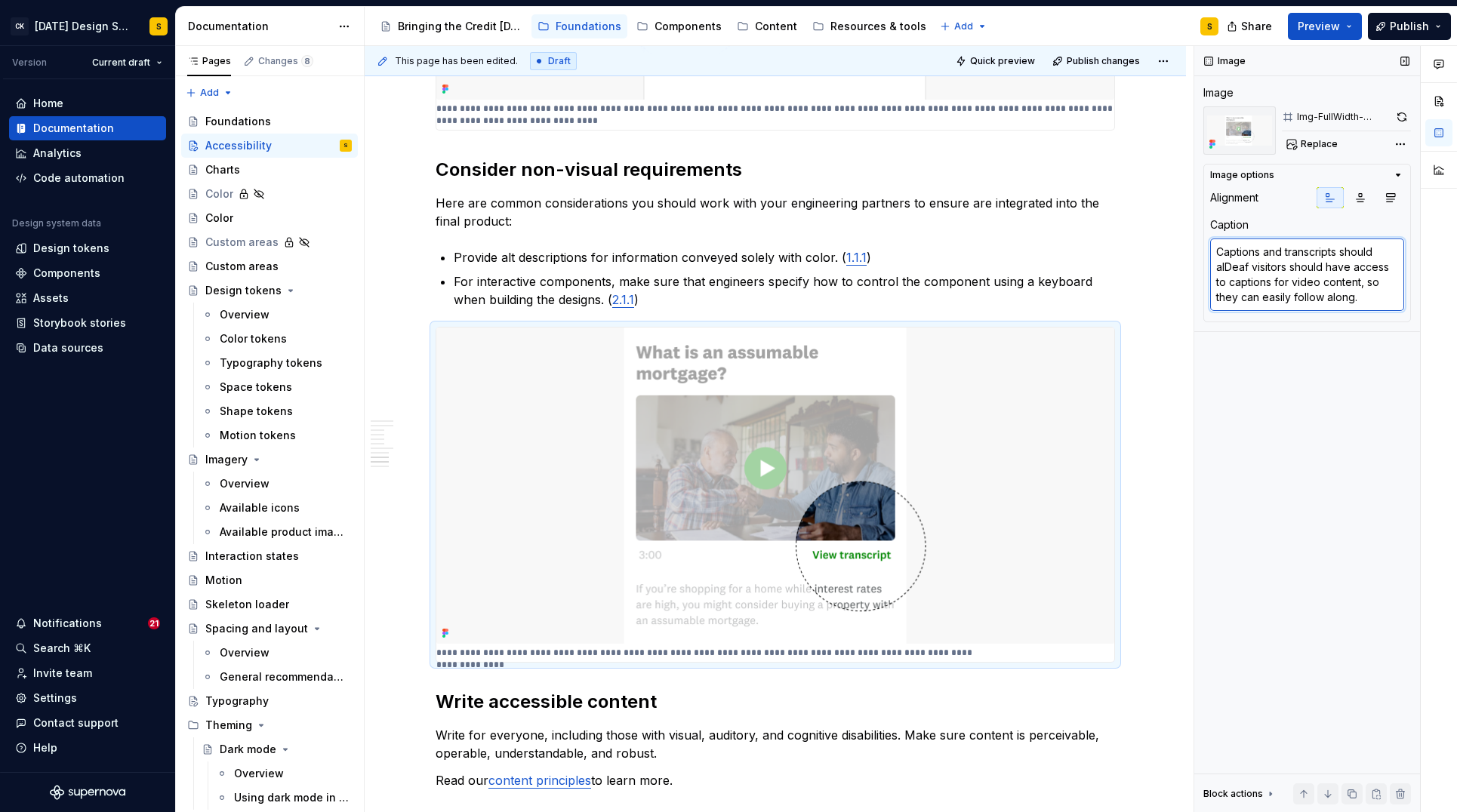
type textarea "*"
type textarea "Captions and transcripts should alwDeaf visitors should have access to captions…"
type textarea "*"
type textarea "Captions and transcripts should alwayDeaf visitors should have access to captio…"
type textarea "*"
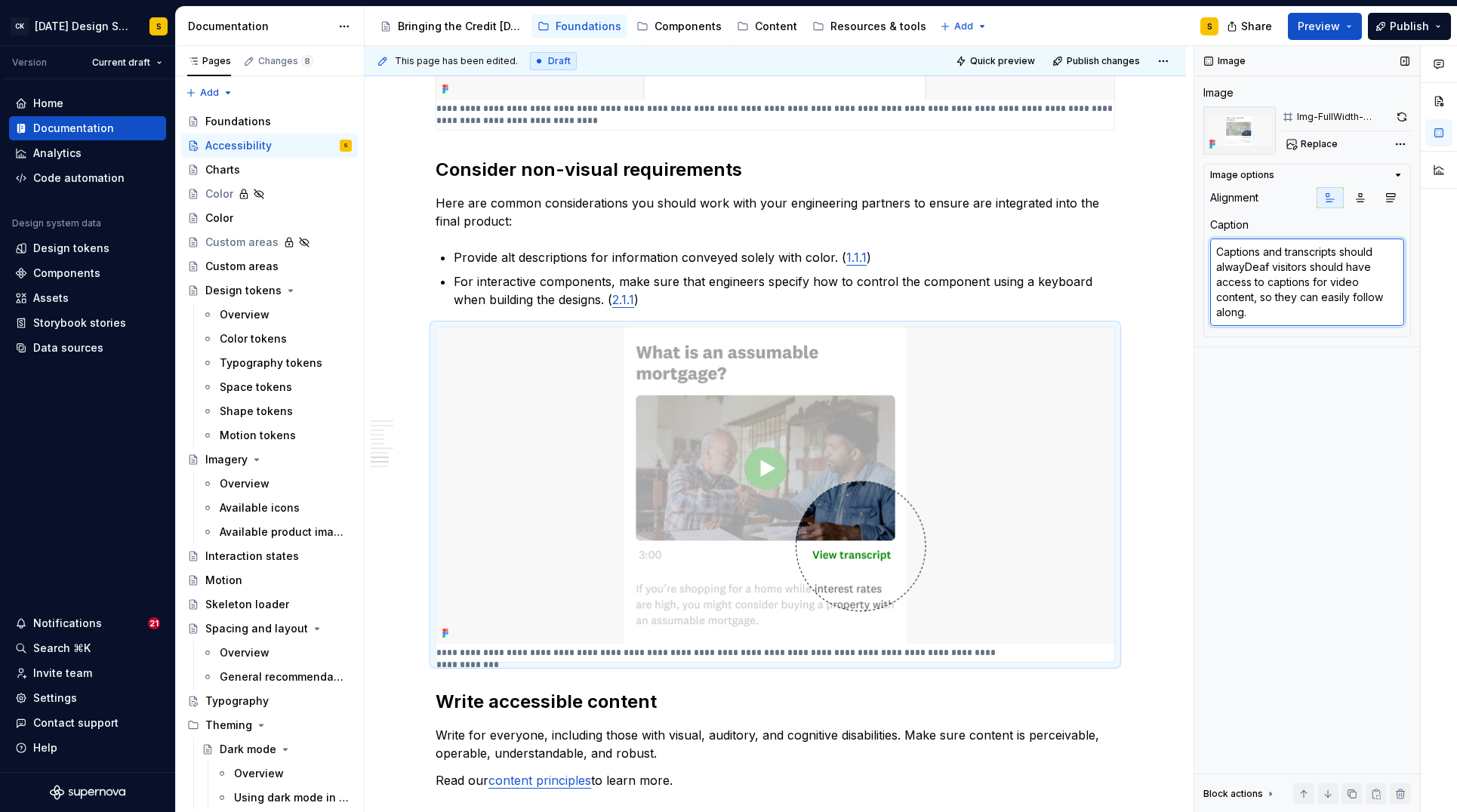
type textarea "Captions and transcripts should alwaysDeaf visitors should have access to capti…"
type textarea "*"
type textarea "Captions and transcripts should always Deaf visitors should have access to capt…"
type textarea "*"
type textarea "Captions and transcripts should always bDeaf visitors should have access to cap…"
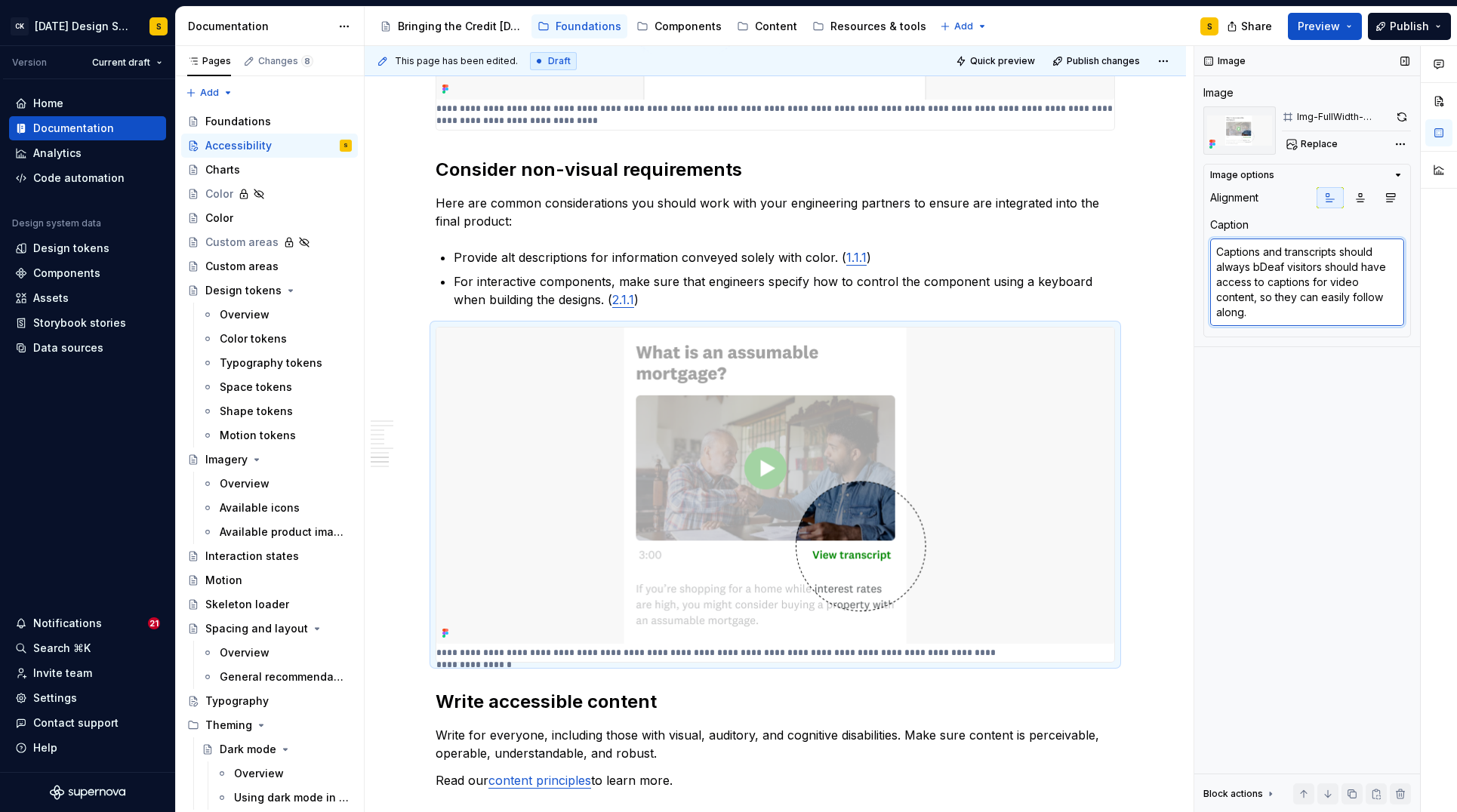
type textarea "*"
type textarea "Captions and transcripts should always beDeaf visitors should have access to ca…"
type textarea "*"
type textarea "Captions and transcripts should always be Deaf visitors should have access to c…"
type textarea "*"
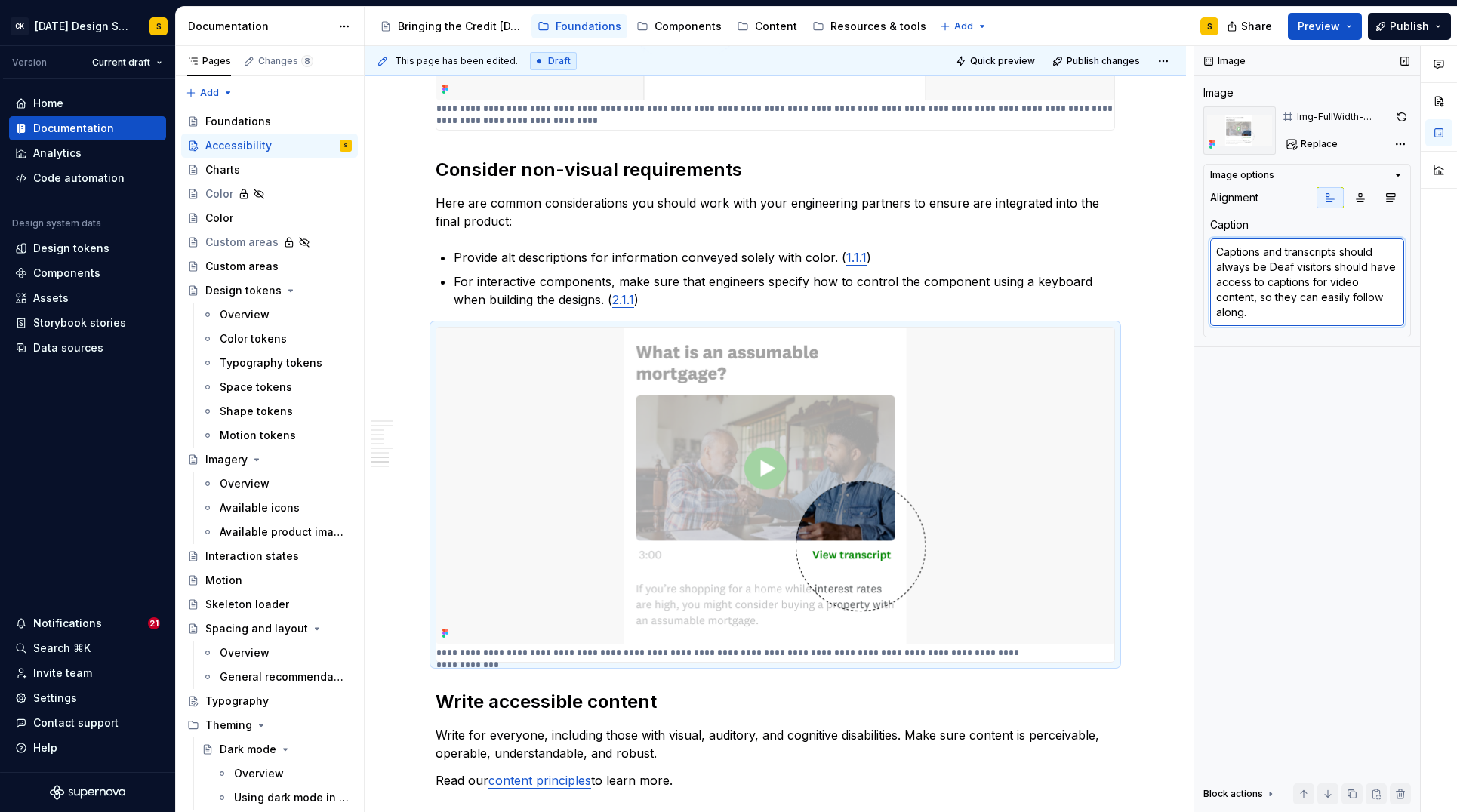
type textarea "Captions and transcripts should always be aDeaf visitors should have access to …"
type textarea "*"
type textarea "Captions and transcripts should always be avaDeaf visitors should have access t…"
type textarea "*"
type textarea "Captions and transcripts should always be avaiDeaf visitors should have access …"
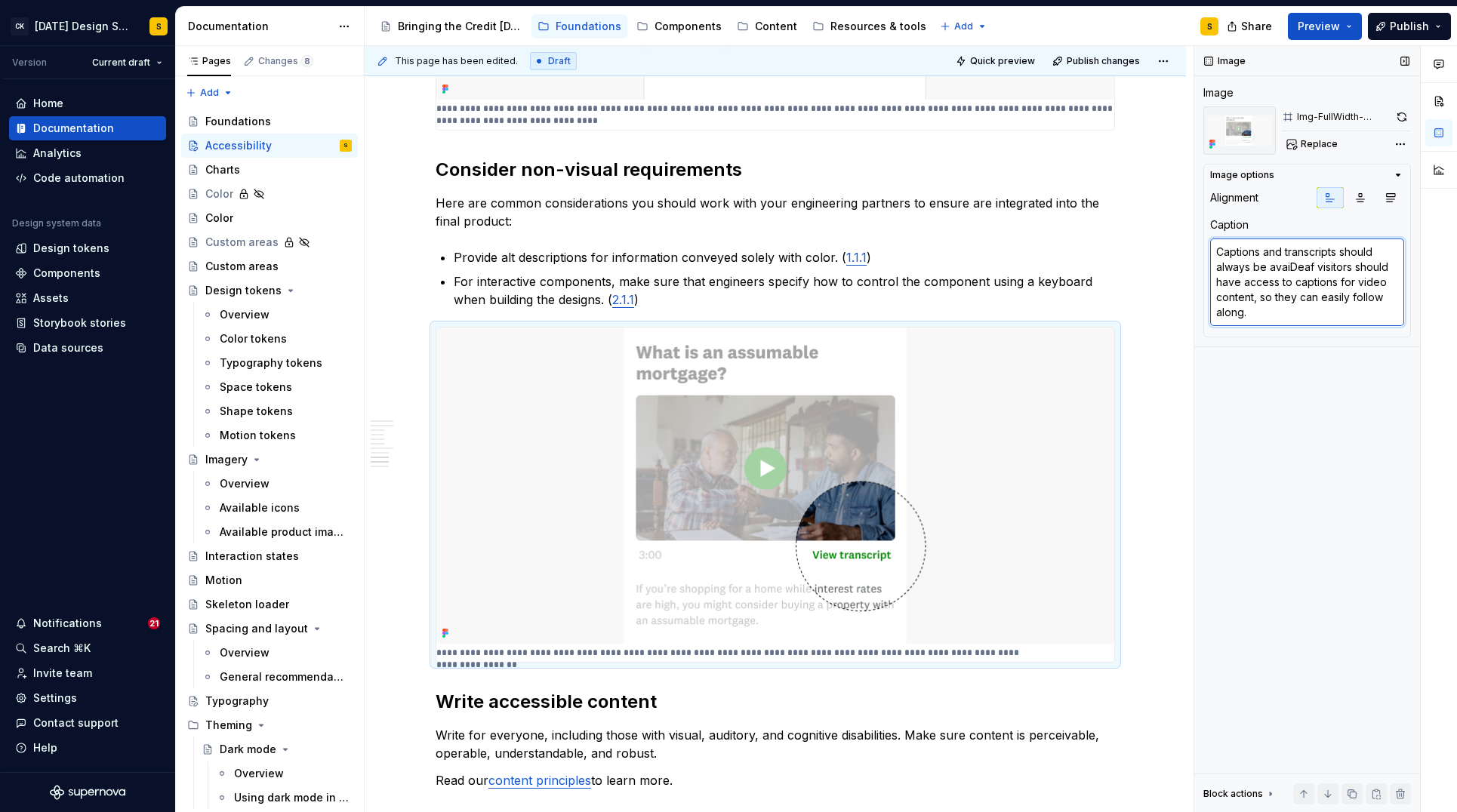
type textarea "*"
type textarea "Captions and transcripts should always be availDeaf visitors should have access…"
type textarea "*"
type textarea "Captions and transcripts should always be availaDeaf visitors should have acces…"
type textarea "*"
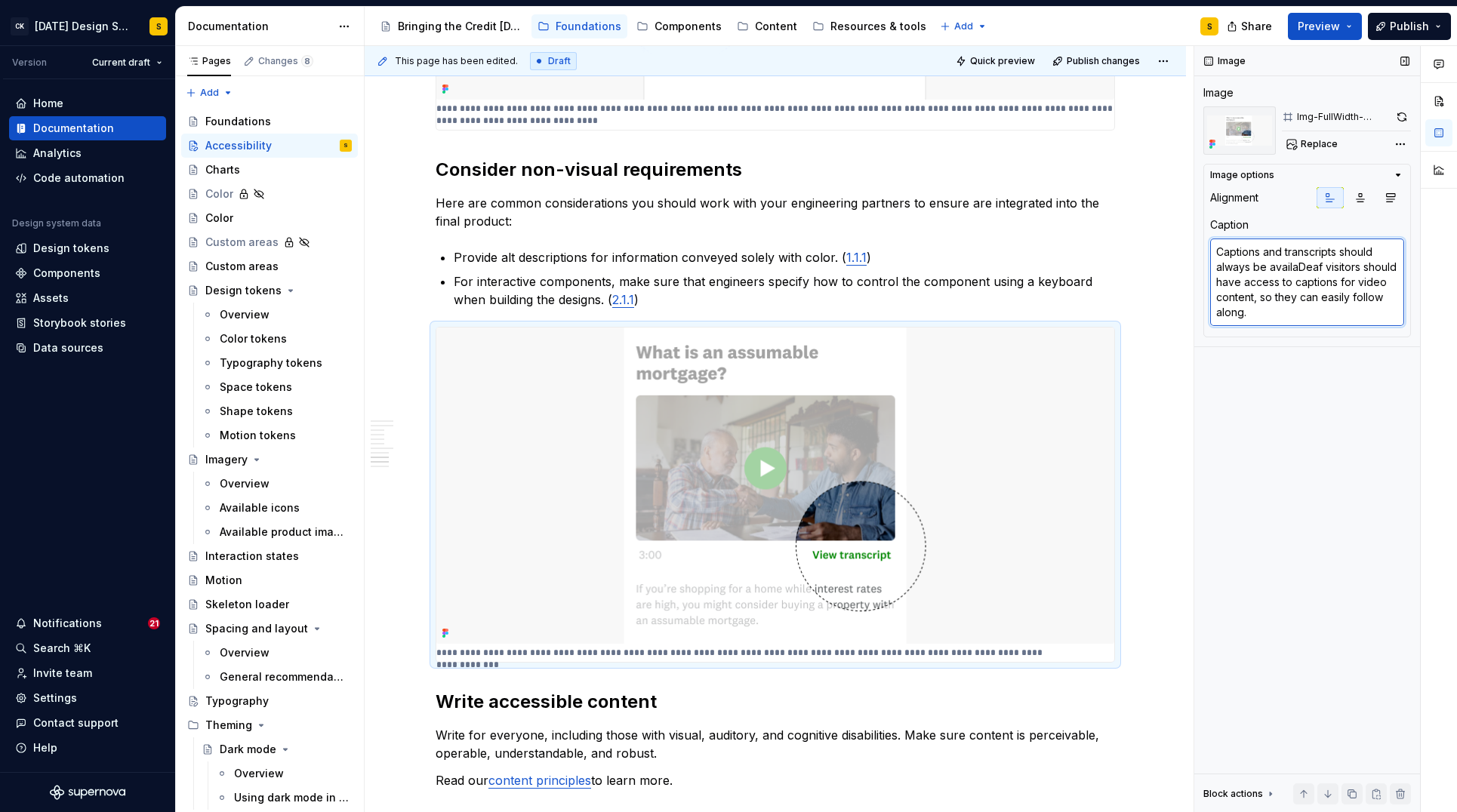
type textarea "Captions and transcripts should always be availabDeaf visitors should have acce…"
type textarea "*"
type textarea "Captions and transcripts should always be availablDeaf visitors should have acc…"
type textarea "*"
type textarea "Captions and transcripts should always be availableDeaf visitors should have ac…"
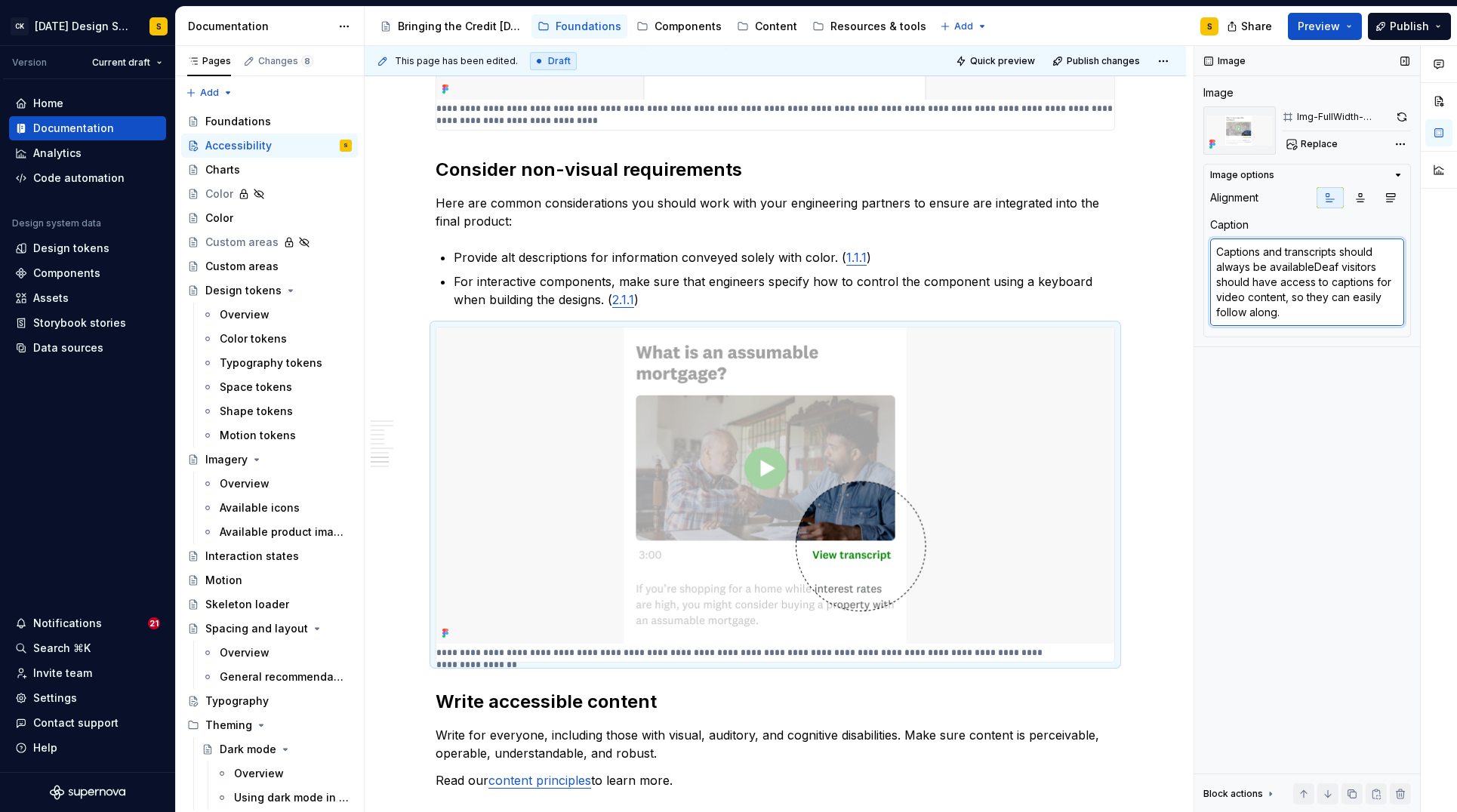
type textarea "*"
type textarea "Captions and transcripts should always be available Deaf visitors should have a…"
type textarea "*"
type textarea "Captions and transcripts should always be available aDeaf visitors should have …"
type textarea "*"
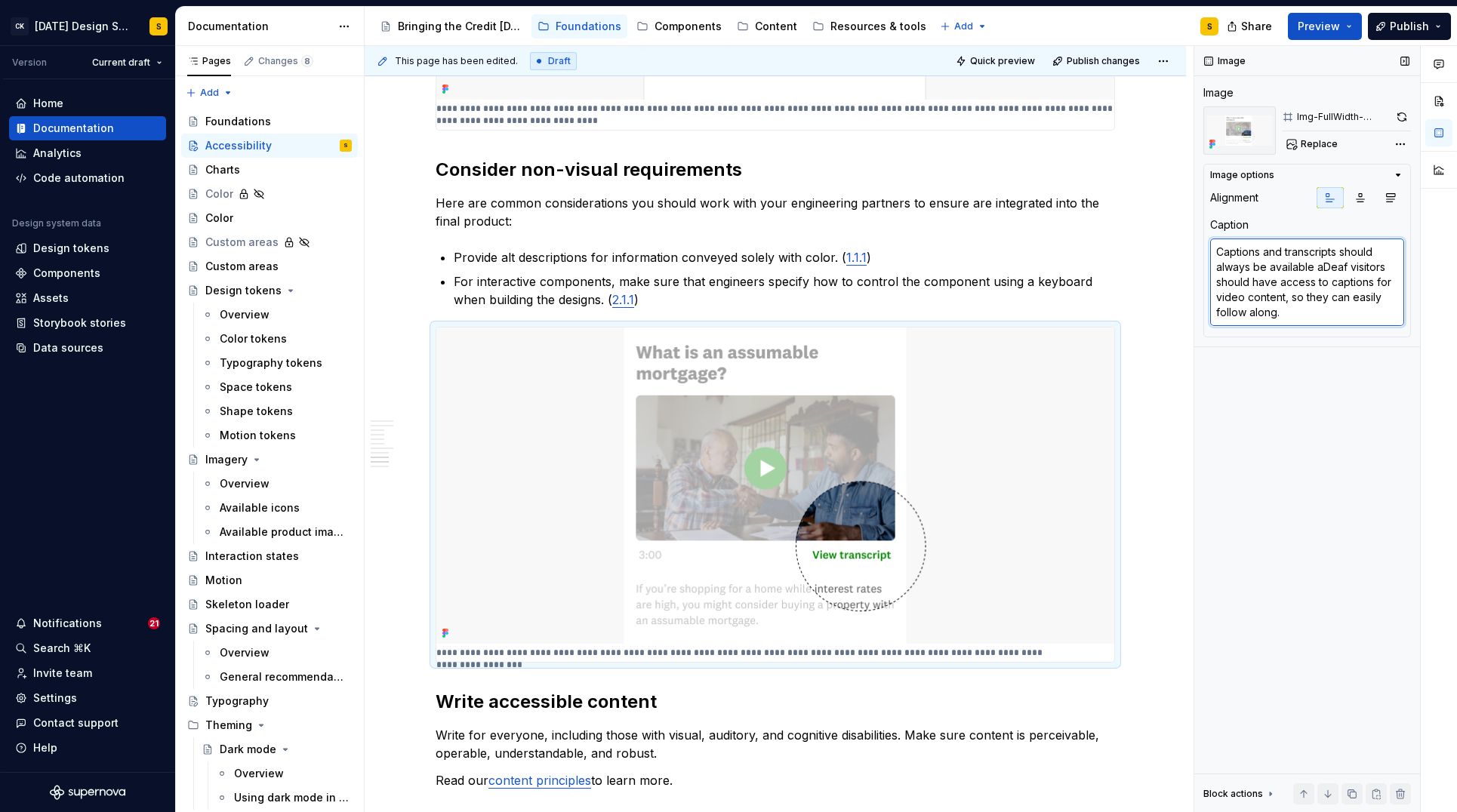
type textarea "Captions and transcripts should always be available alDeaf visitors should have…"
type textarea "*"
type textarea "Captions and transcripts should always be available aloDeaf visitors should hav…"
type textarea "*"
type textarea "Captions and transcripts should always be available alonDeaf visitors should ha…"
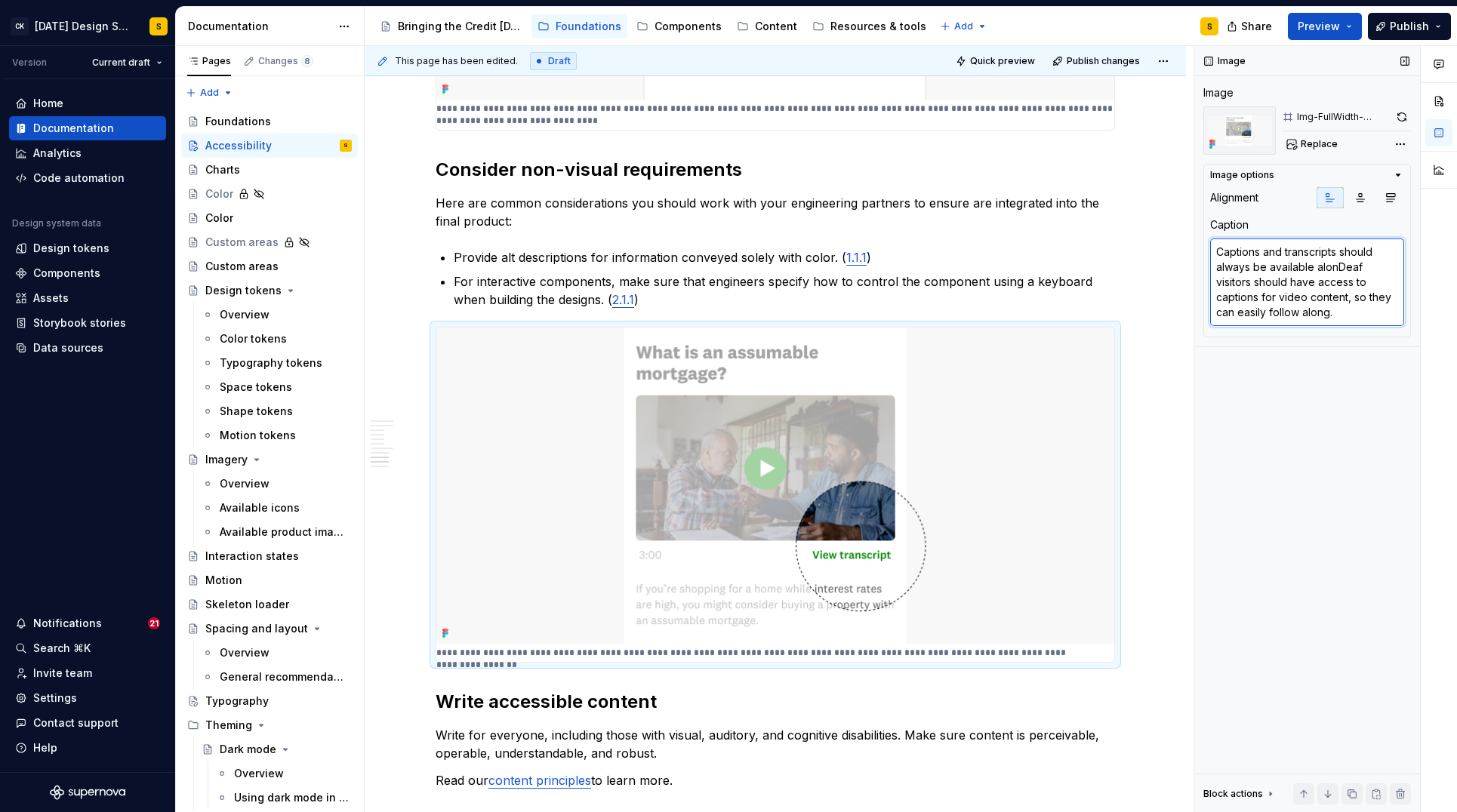
type textarea "*"
type textarea "Captions and transcripts should always be available alongDeaf visitors should h…"
type textarea "*"
type textarea "Captions and transcripts should always be available alongsDeaf visitors should …"
type textarea "*"
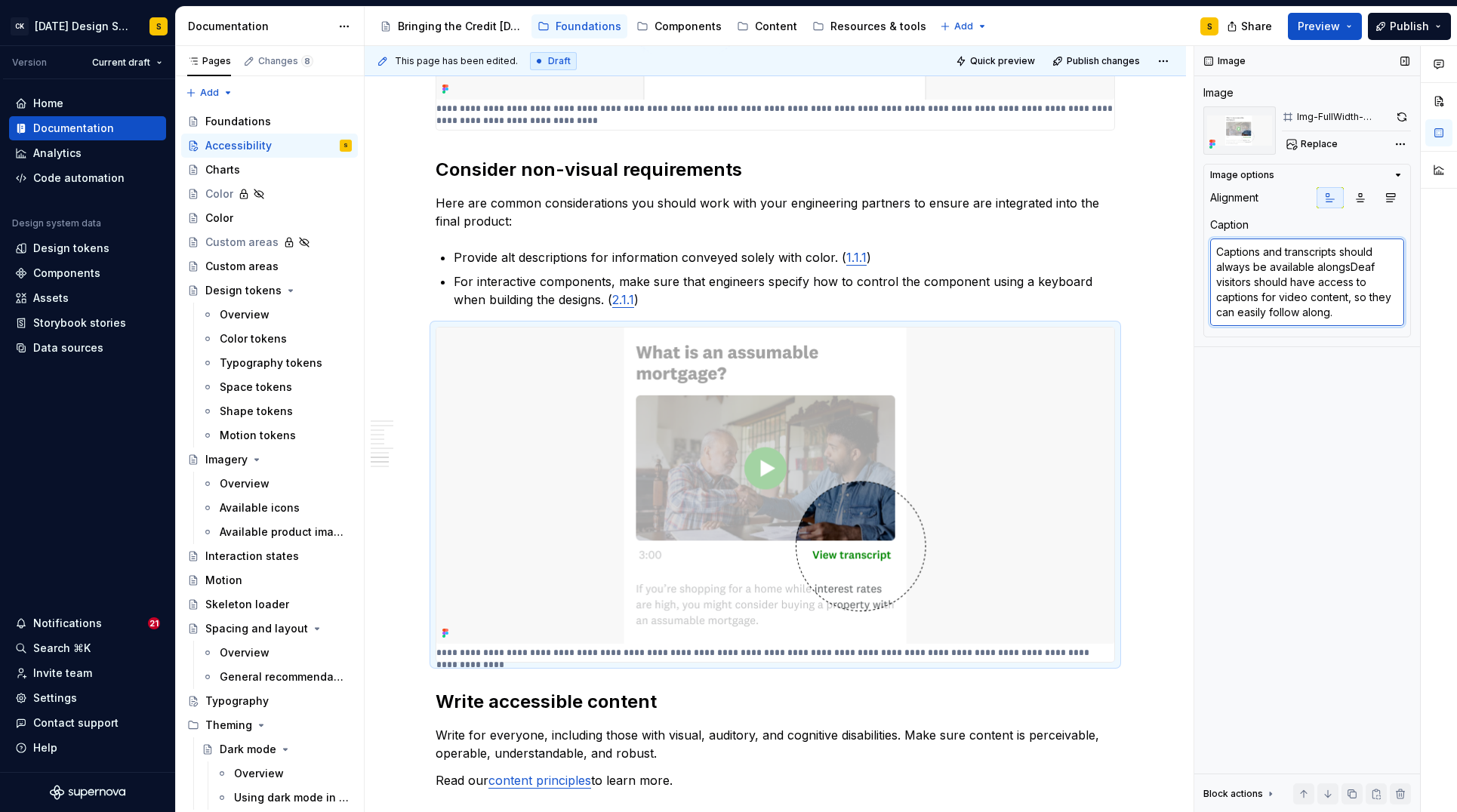
type textarea "Captions and transcripts should always be available alongsiDeaf visitors should…"
type textarea "*"
type textarea "Captions and transcripts should always be available alongsidDeaf visitors shoul…"
type textarea "*"
type textarea "Captions and transcripts should always be available alongside Deaf visitors sho…"
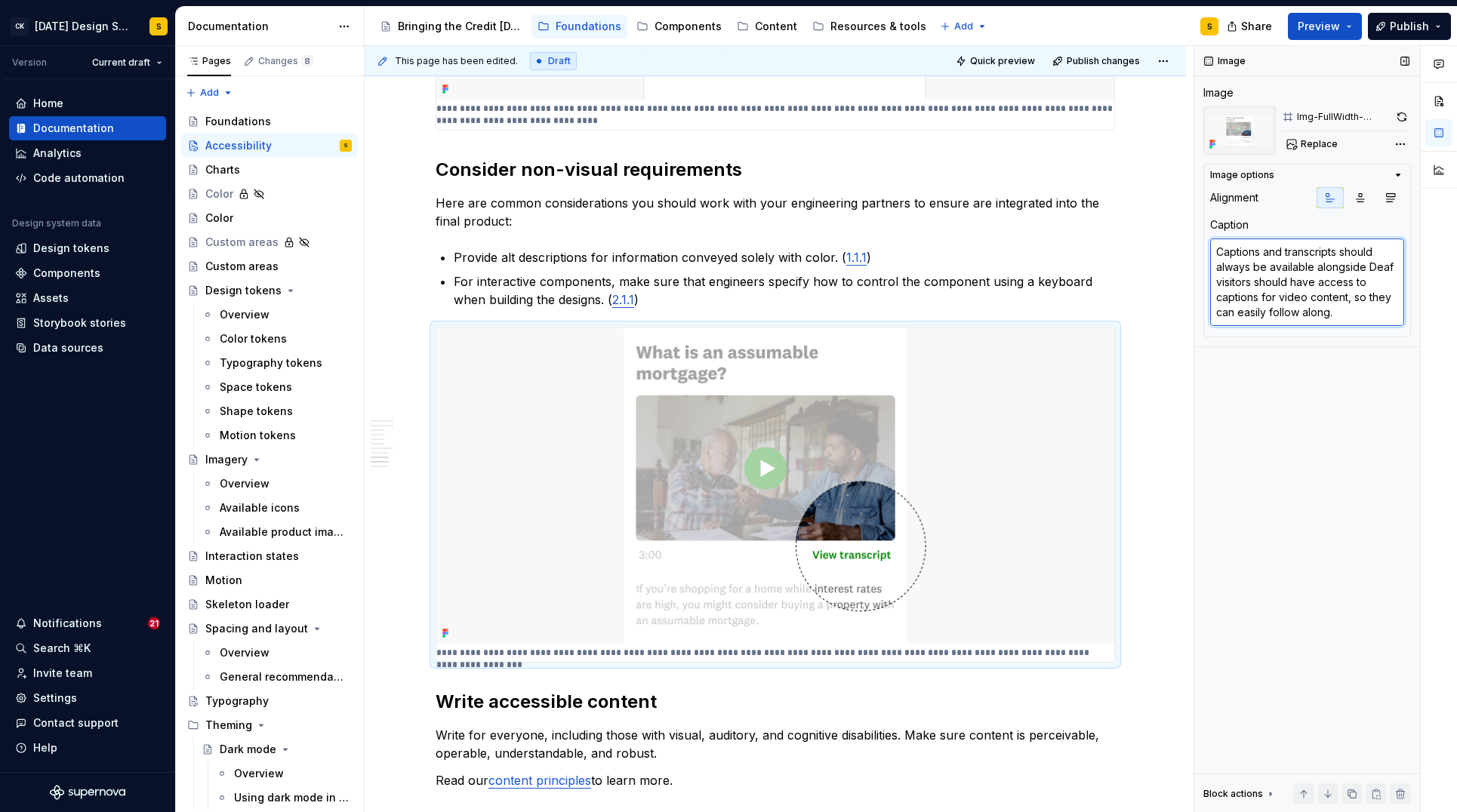
type textarea "*"
type textarea "Captions and transcripts should always be available alongside aDeaf visitors sh…"
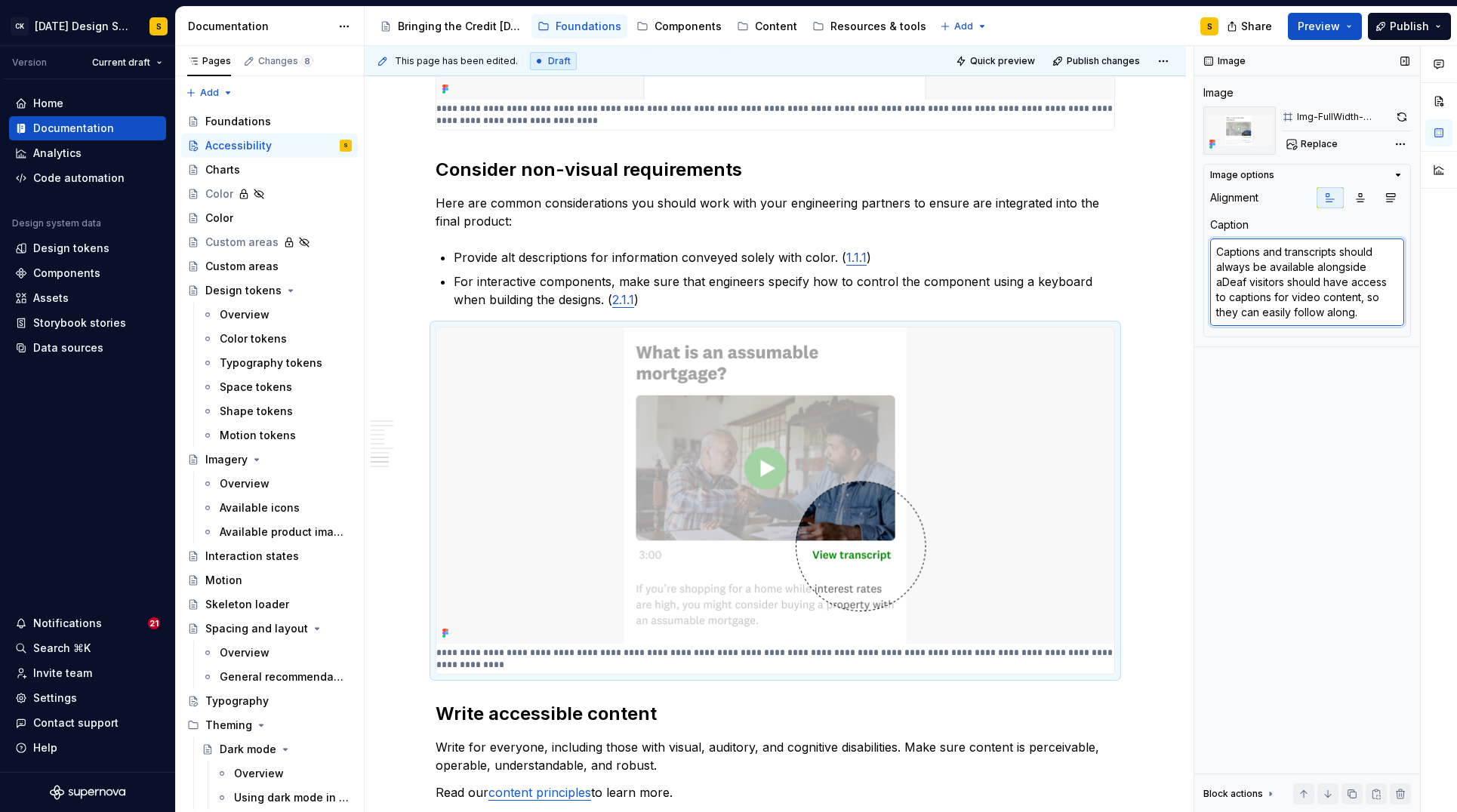
type textarea "*"
type textarea "Captions and transcripts should always be available alongside auDeaf visitors s…"
type textarea "*"
type textarea "Captions and transcripts should always be available alongside audDeaf visitors …"
type textarea "*"
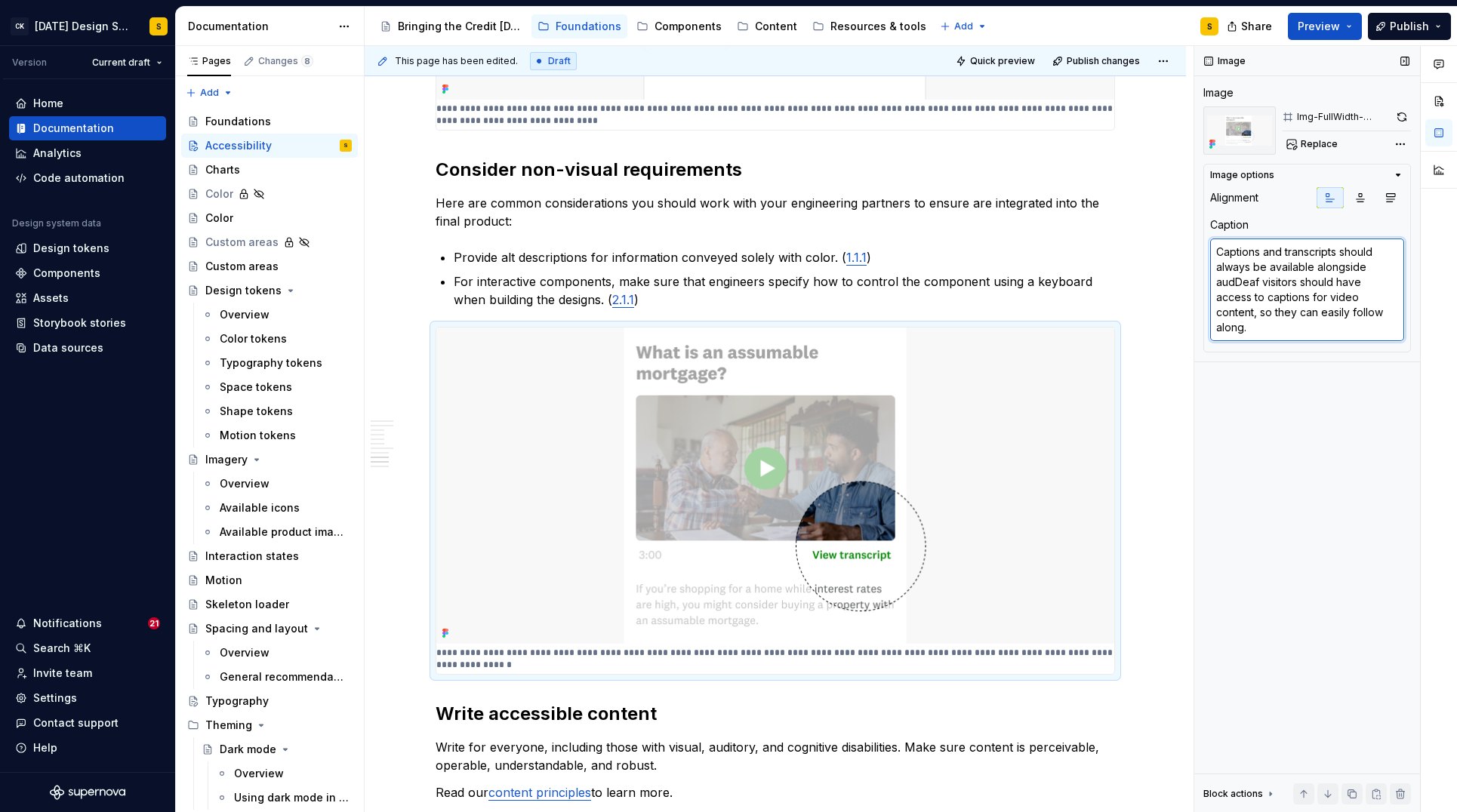
type textarea "Captions and transcripts should always be available alongside audoDeaf visitors…"
type textarea "*"
type textarea "Captions and transcripts should always be available alongside audDeaf visitors …"
type textarea "*"
type textarea "Captions and transcripts should always be available alongside audiDeaf visitors…"
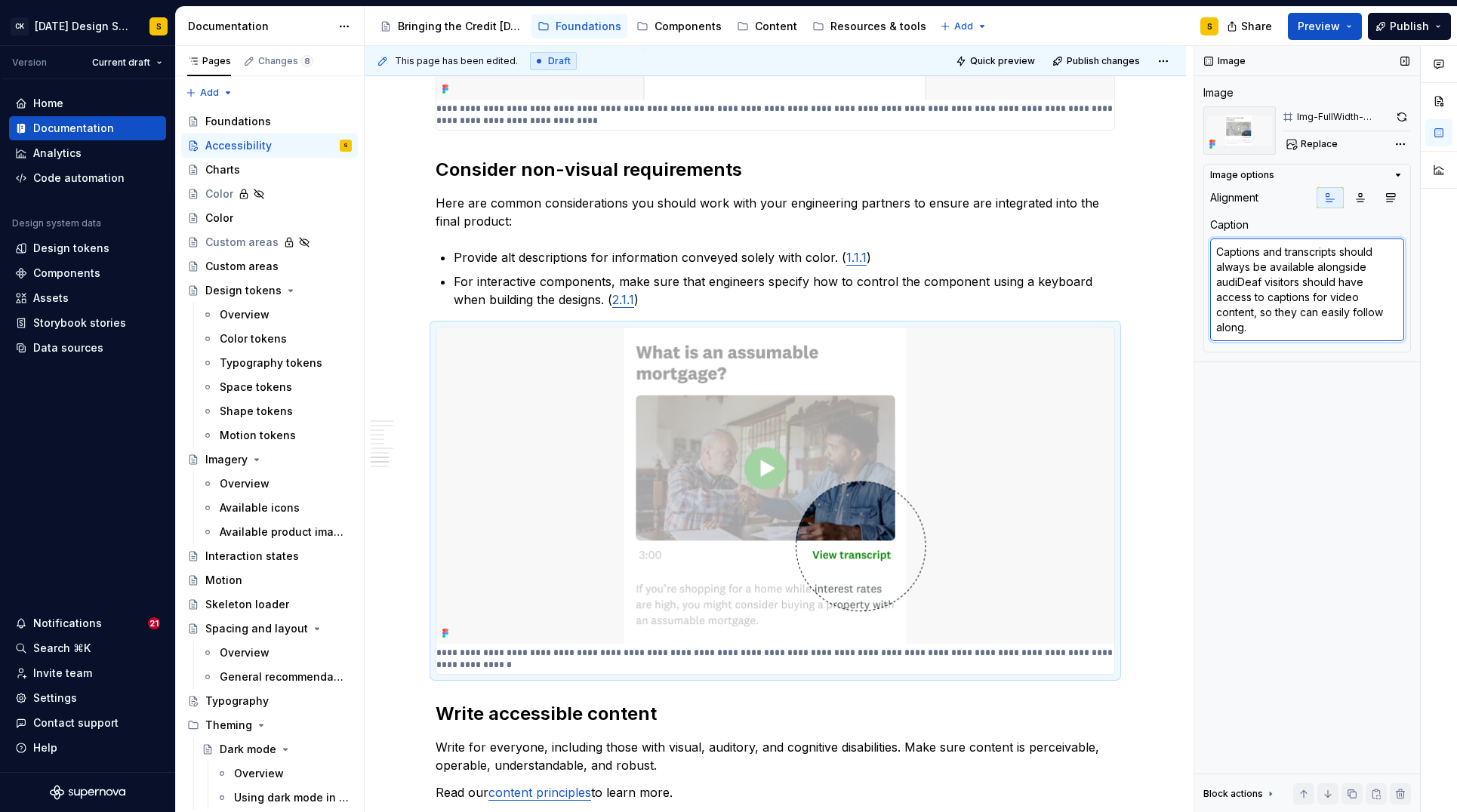
type textarea "*"
type textarea "Captions and transcripts should always be available alongside audioDeaf visitor…"
type textarea "*"
type textarea "Captions and transcripts should always be available alongside audio cDeaf visit…"
type textarea "*"
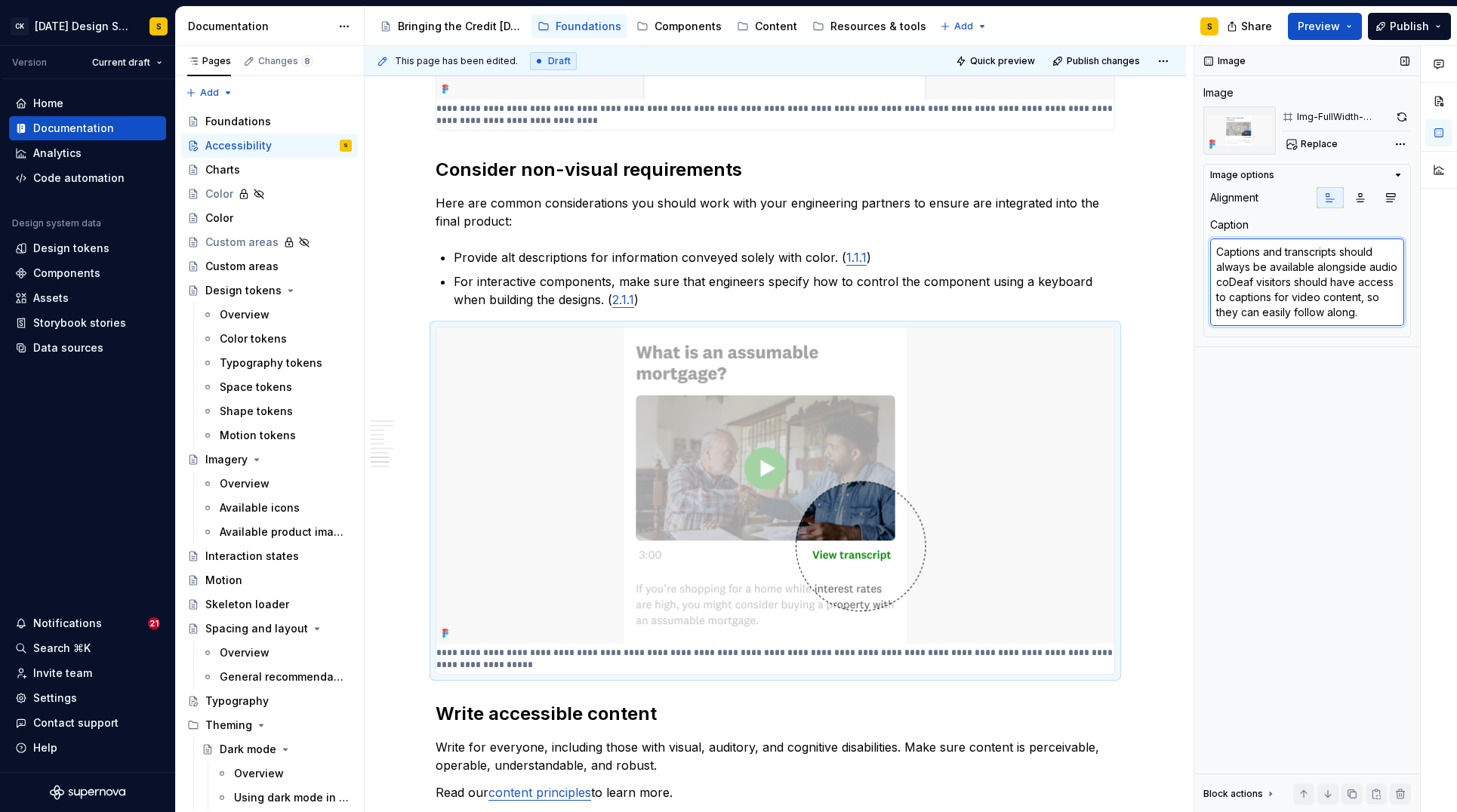
type textarea "Captions and transcripts should always be available alongside audio conDeaf vis…"
type textarea "*"
type textarea "Captions and transcripts should always be available alongside audio contDeaf vi…"
type textarea "*"
type textarea "Captions and transcripts should always be available alongside audio conteDeaf v…"
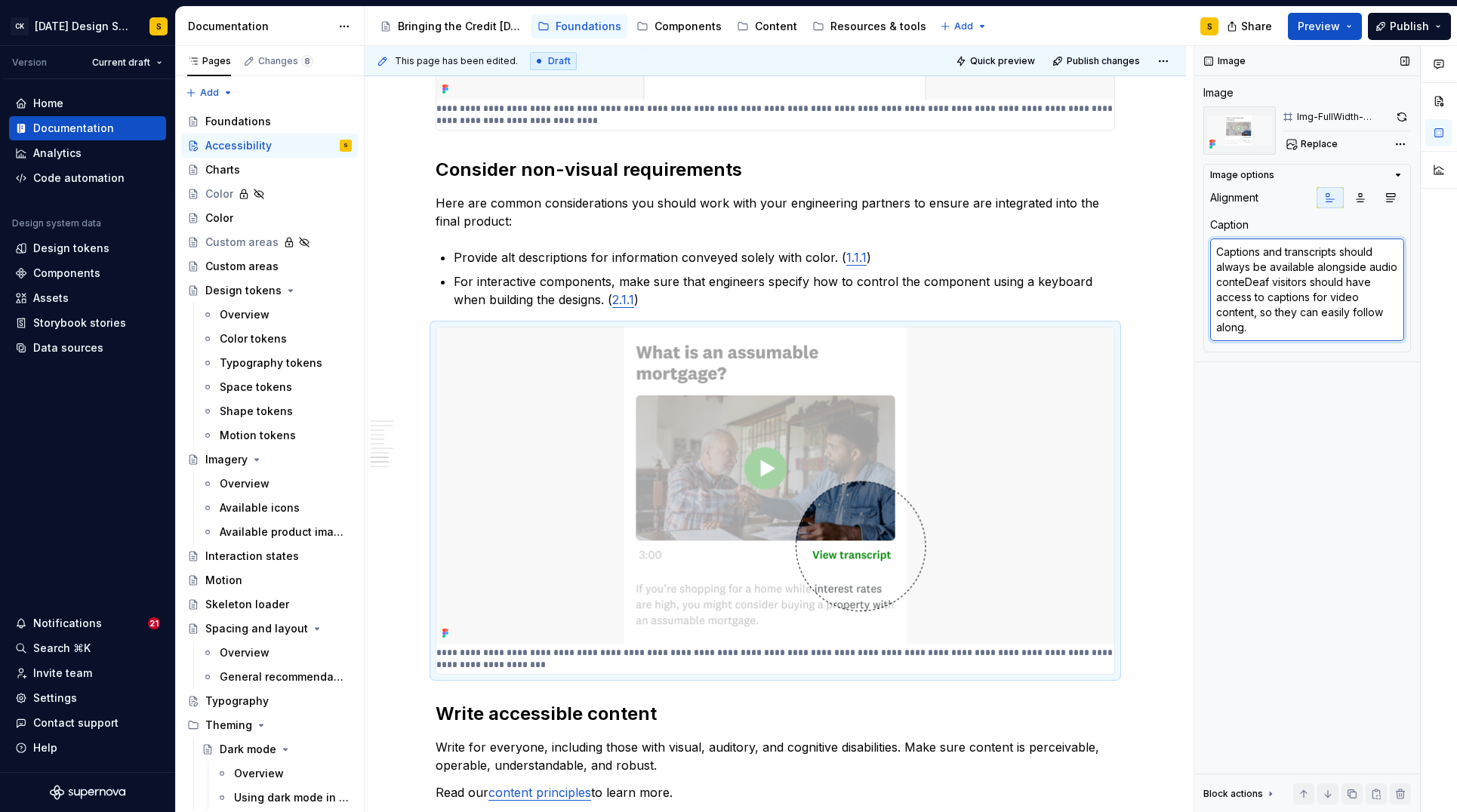
type textarea "*"
type textarea "Captions and transcripts should always be available alongside audio contenDeaf …"
type textarea "*"
type textarea "Captions and transcripts should always be available alongside audio contentDeaf…"
type textarea "*"
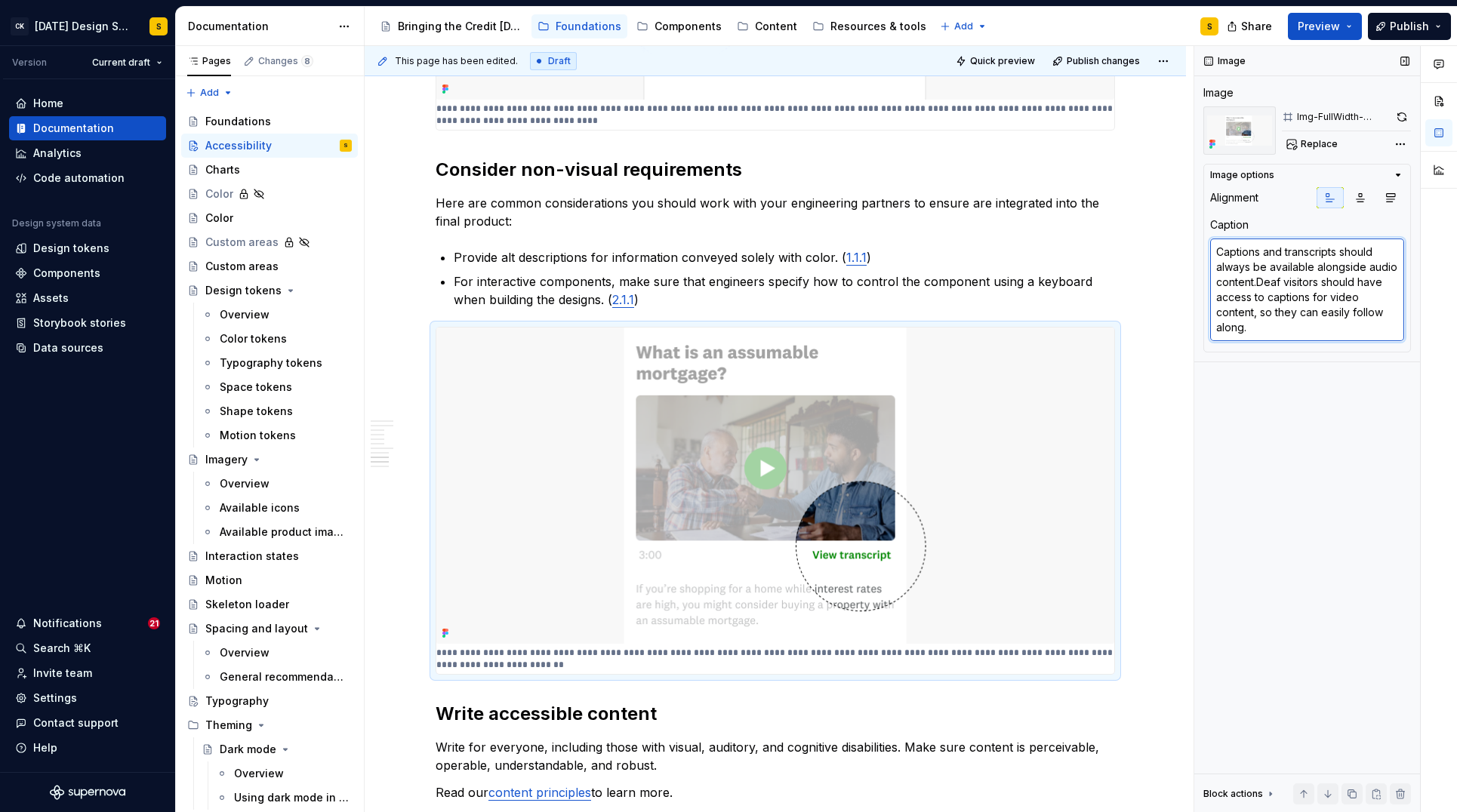
type textarea "Captions and transcripts should always be available alongside audio content. De…"
click at [1253, 282] on textarea "Captions and transcripts should always be available alongside audio content. De…" at bounding box center [1306, 290] width 194 height 103
type textarea "*"
type textarea "Captions and transcripts should always be available alongside audio content . D…"
type textarea "*"
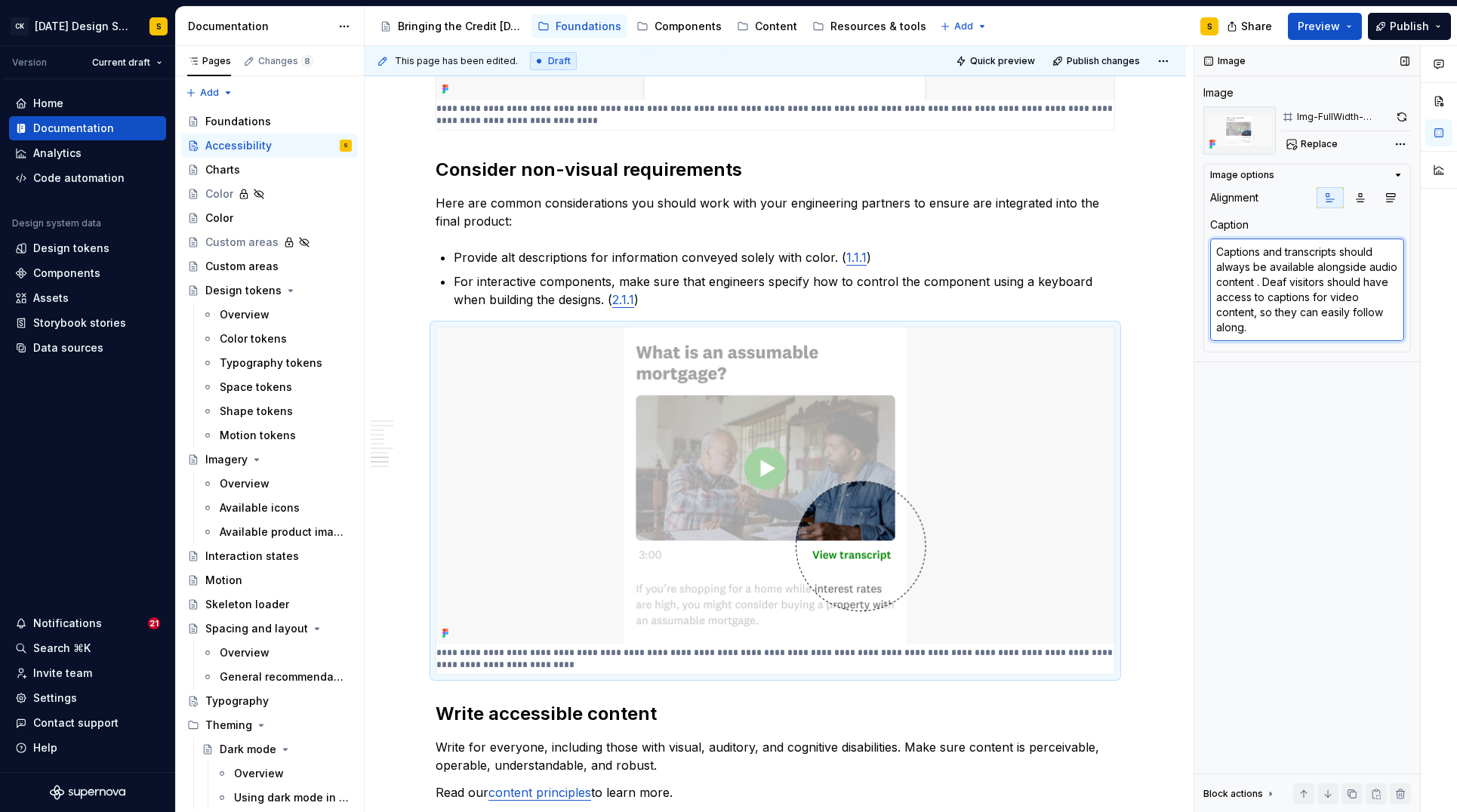
type textarea "Captions and transcripts should always be available alongside audio content s. …"
type textarea "*"
type textarea "Captions and transcripts should always be available alongside audio content so.…"
type textarea "*"
type textarea "Captions and transcripts should always be available alongside audio content so …"
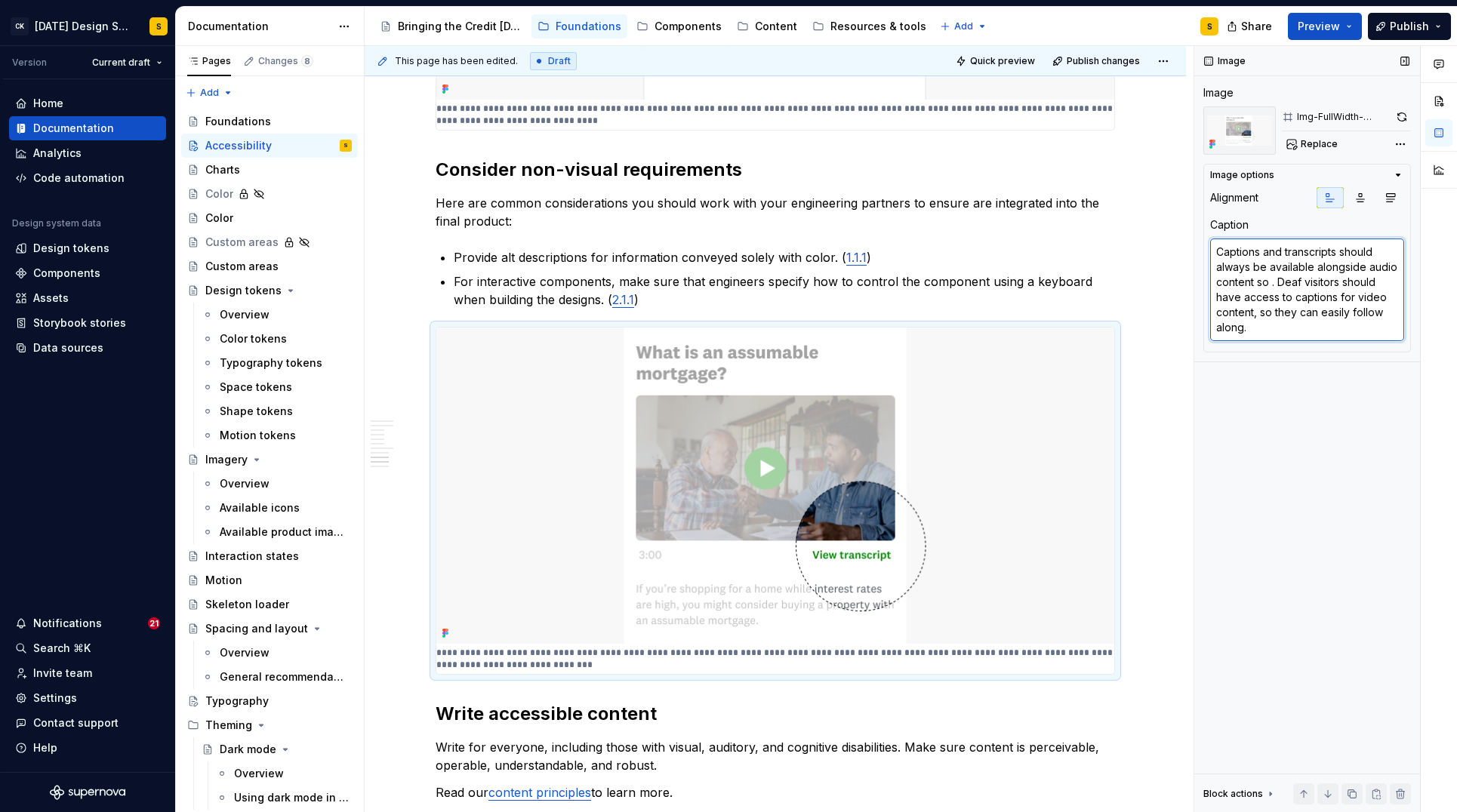
type textarea "*"
type textarea "Captions and transcripts should always be available alongside audio content so …"
type textarea "*"
type textarea "Captions and transcripts should always be available alongside audio content so …"
type textarea "*"
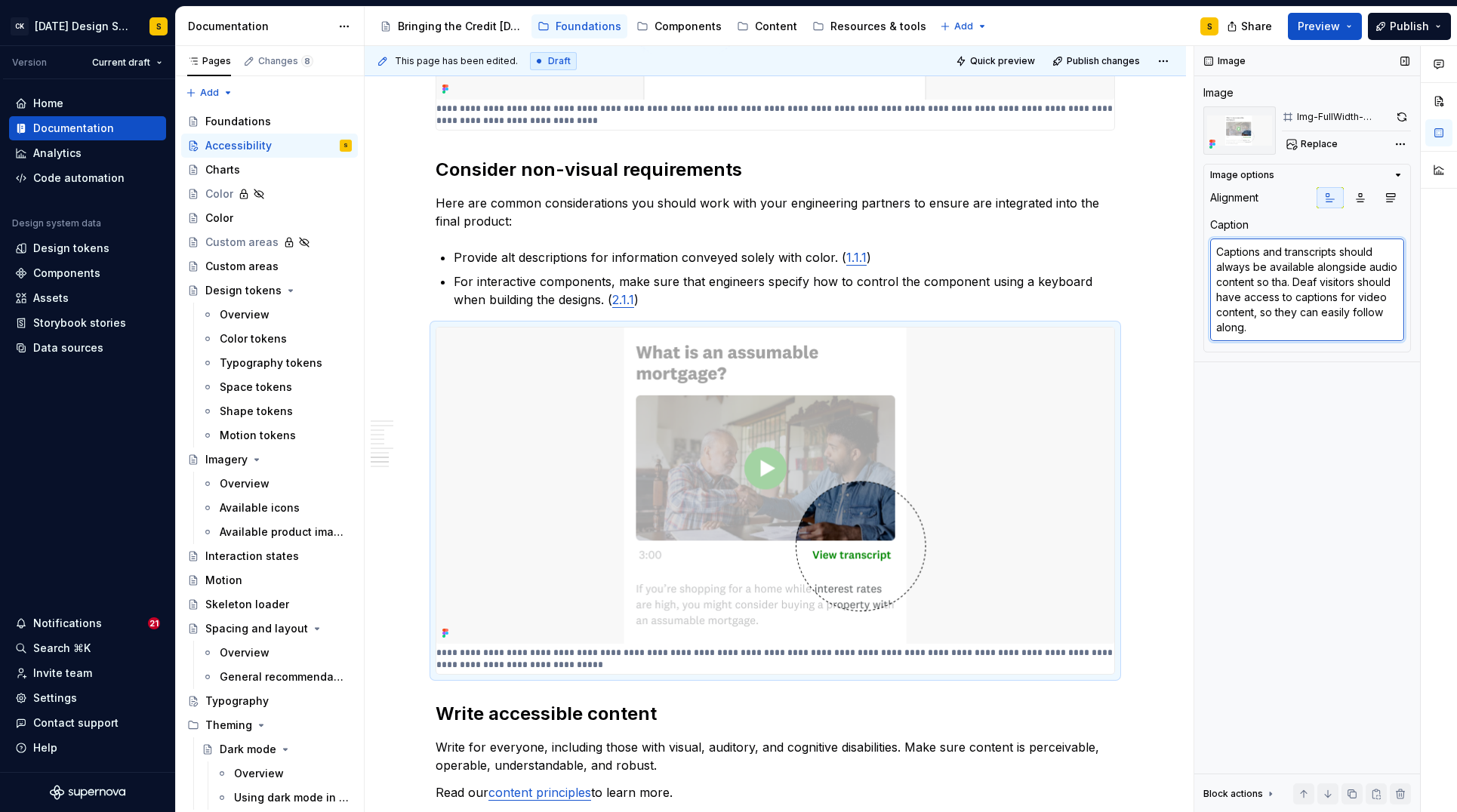
type textarea "Captions and transcripts should always be available alongside audio content so …"
type textarea "*"
type textarea "Captions and transcripts should always be available alongside audio content so …"
type textarea "*"
type textarea "Captions and transcripts should always be available alongside audio content so …"
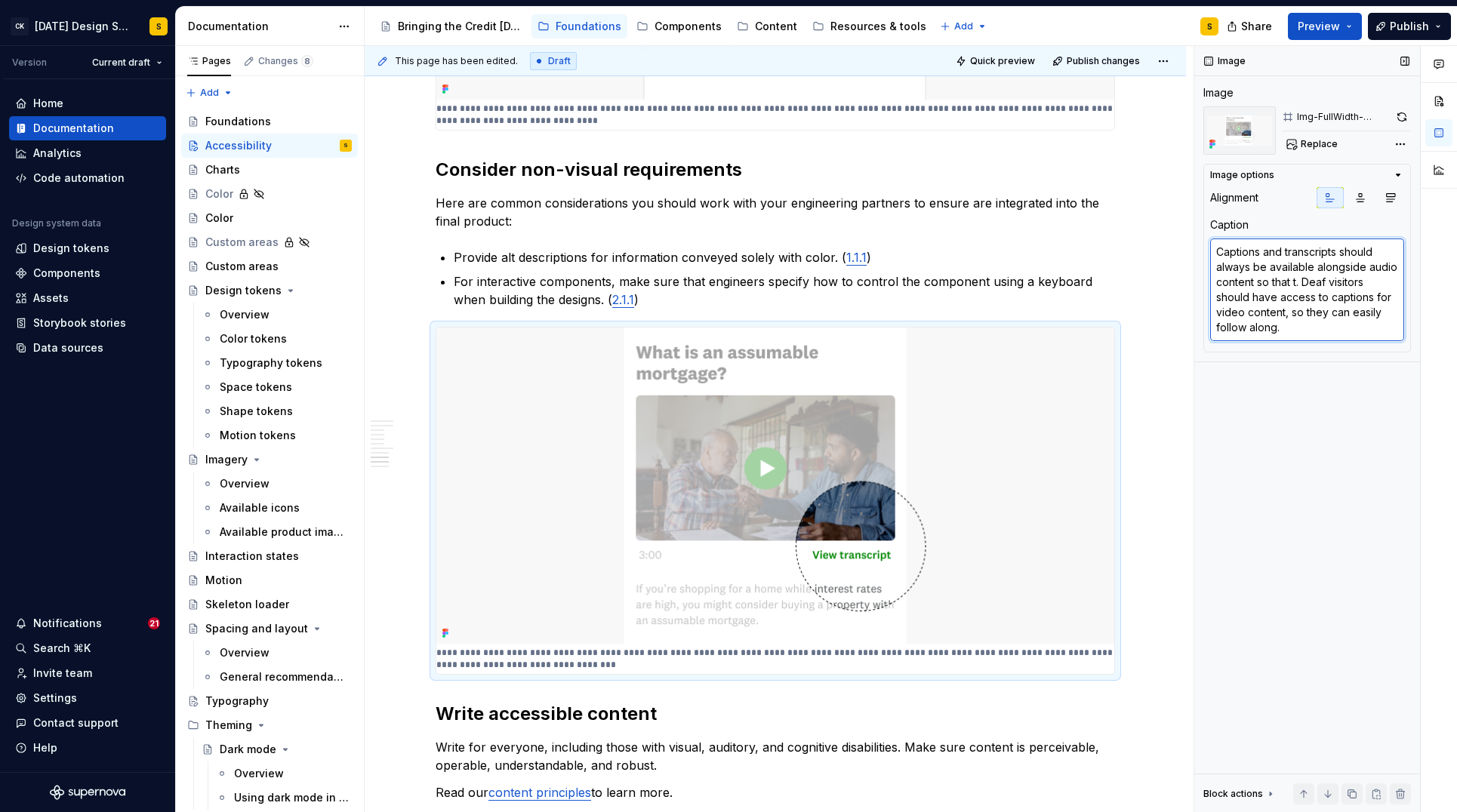
type textarea "*"
type textarea "Captions and transcripts should always be available alongside audio content so …"
type textarea "*"
type textarea "Captions and transcripts should always be available alongside audio content so …"
type textarea "*"
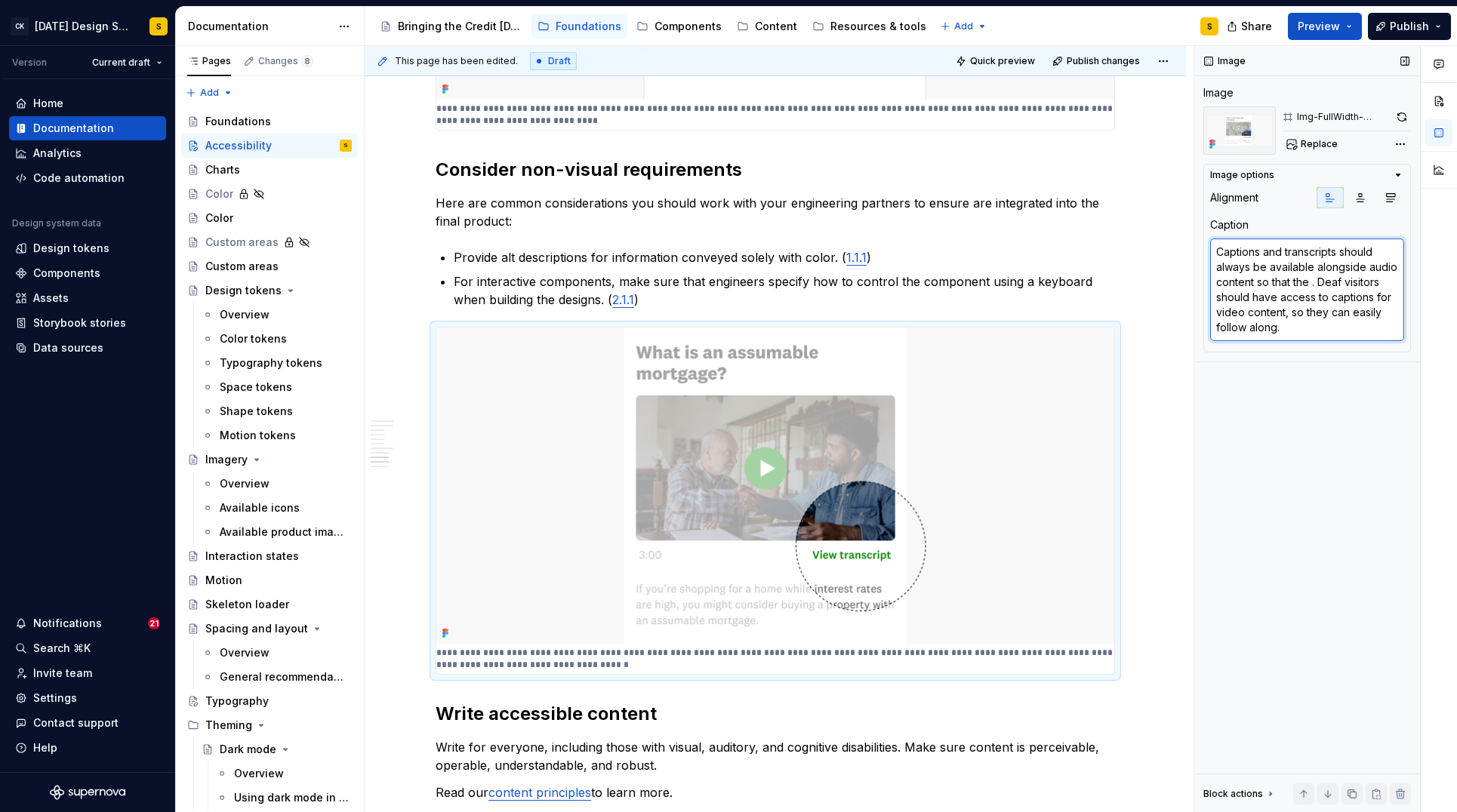
type textarea "Captions and transcripts should always be available alongside audio content so …"
type textarea "*"
type textarea "Captions and transcripts should always be available alongside audio content so …"
type textarea "*"
type textarea "Captions and transcripts should always be available alongside audio content so …"
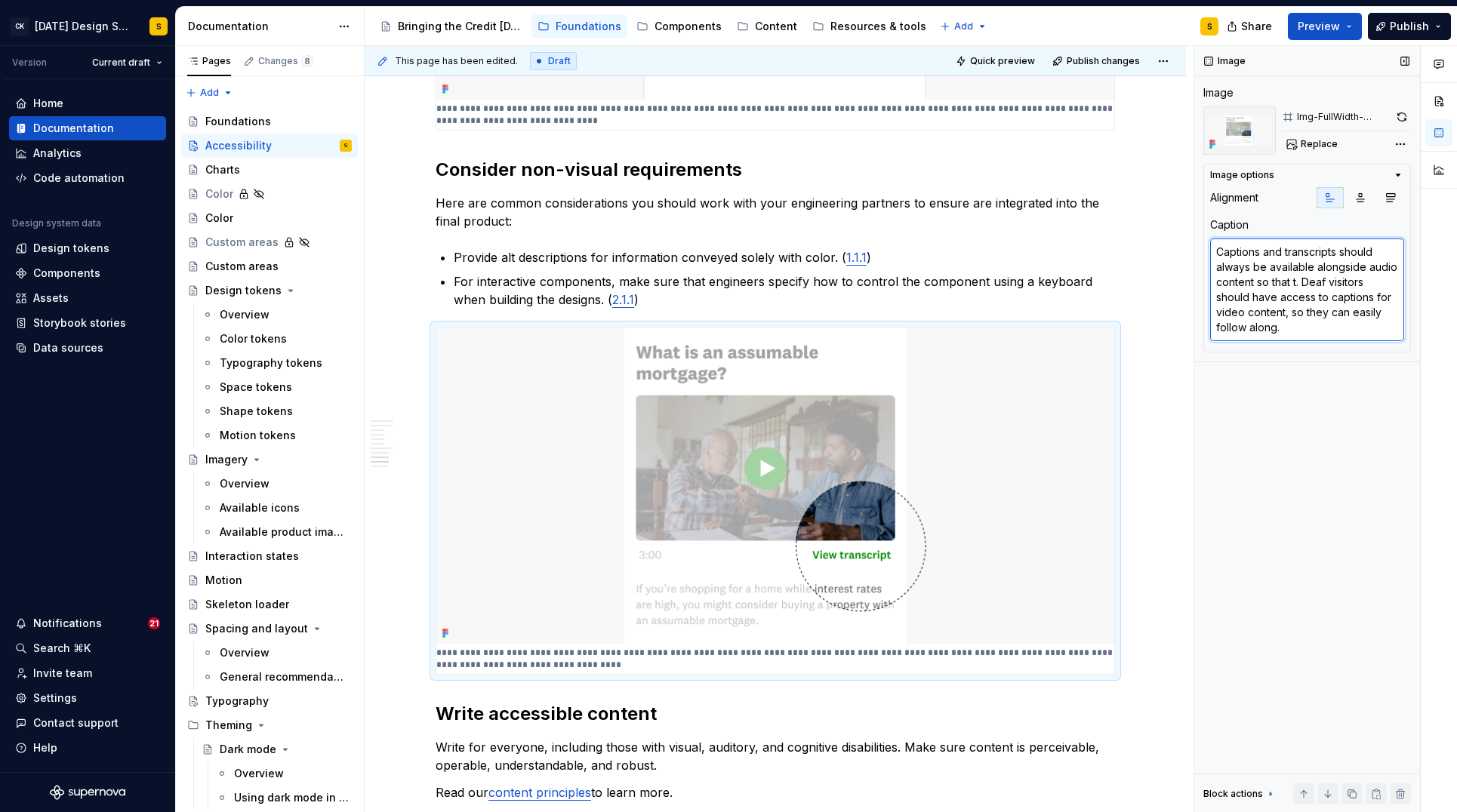
type textarea "*"
type textarea "Captions and transcripts should always be available alongside audio content so …"
type textarea "*"
type textarea "Captions and transcripts should always be available alongside audio content so …"
type textarea "*"
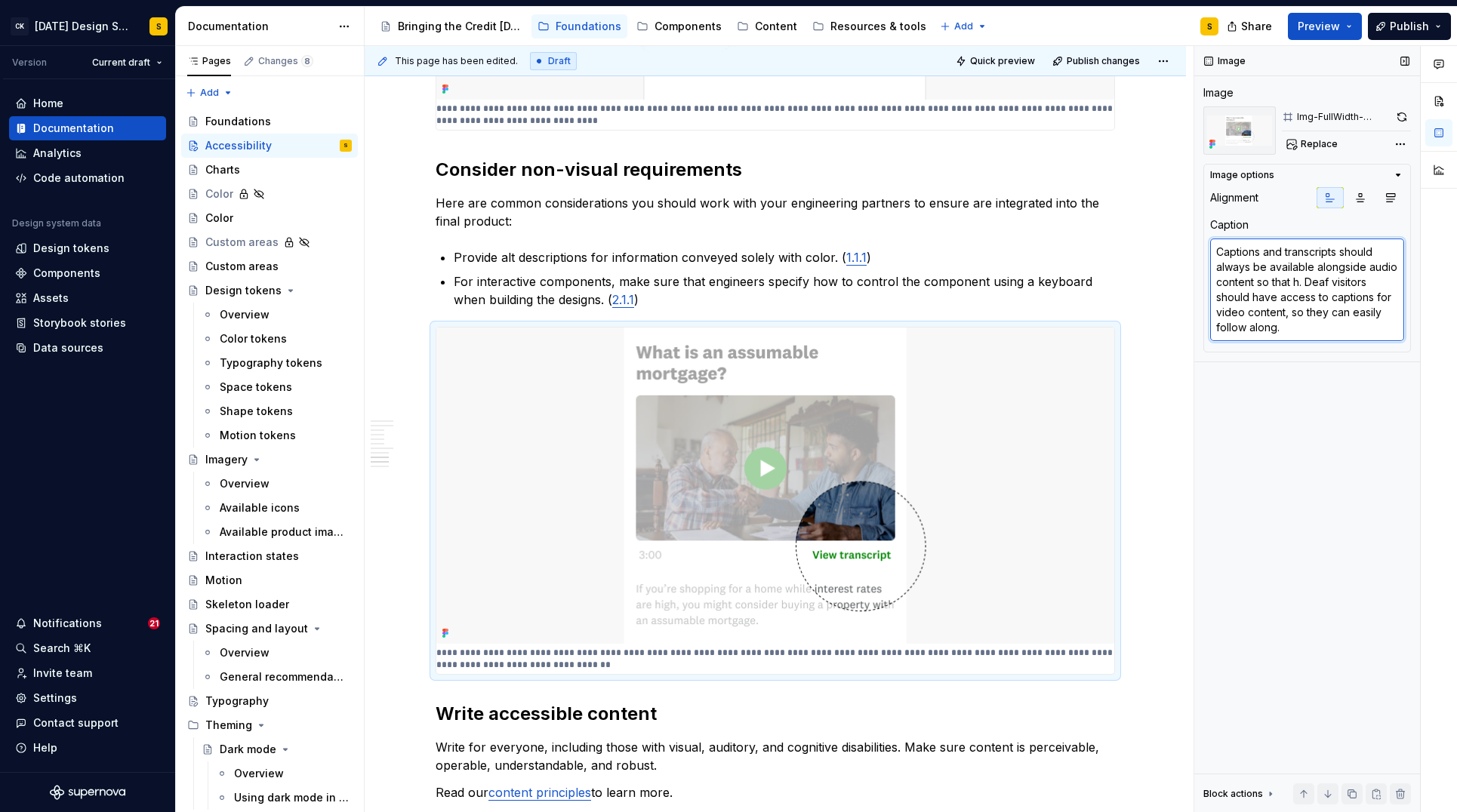
type textarea "Captions and transcripts should always be available alongside audio content so …"
type textarea "*"
type textarea "Captions and transcripts should always be available alongside audio content so …"
type textarea "*"
type textarea "Captions and transcripts should always be available alongside audio content so …"
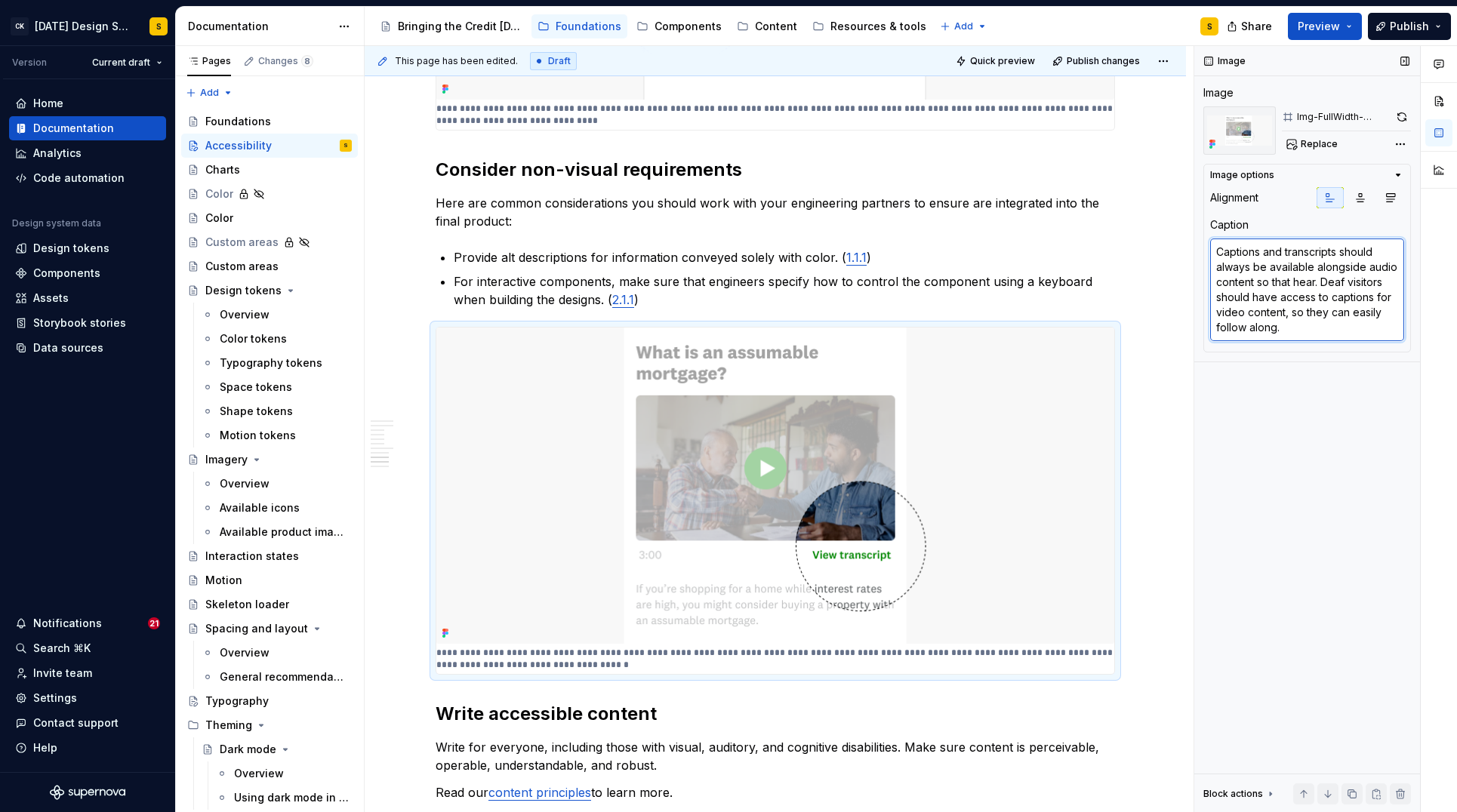
type textarea "*"
type textarea "Captions and transcripts should always be available alongside audio content so …"
drag, startPoint x: 1254, startPoint y: 284, endPoint x: 1359, endPoint y: 337, distance: 117.6
click at [1359, 337] on textarea "Captions and transcripts should always be available alongside audio content so …" at bounding box center [1306, 290] width 194 height 103
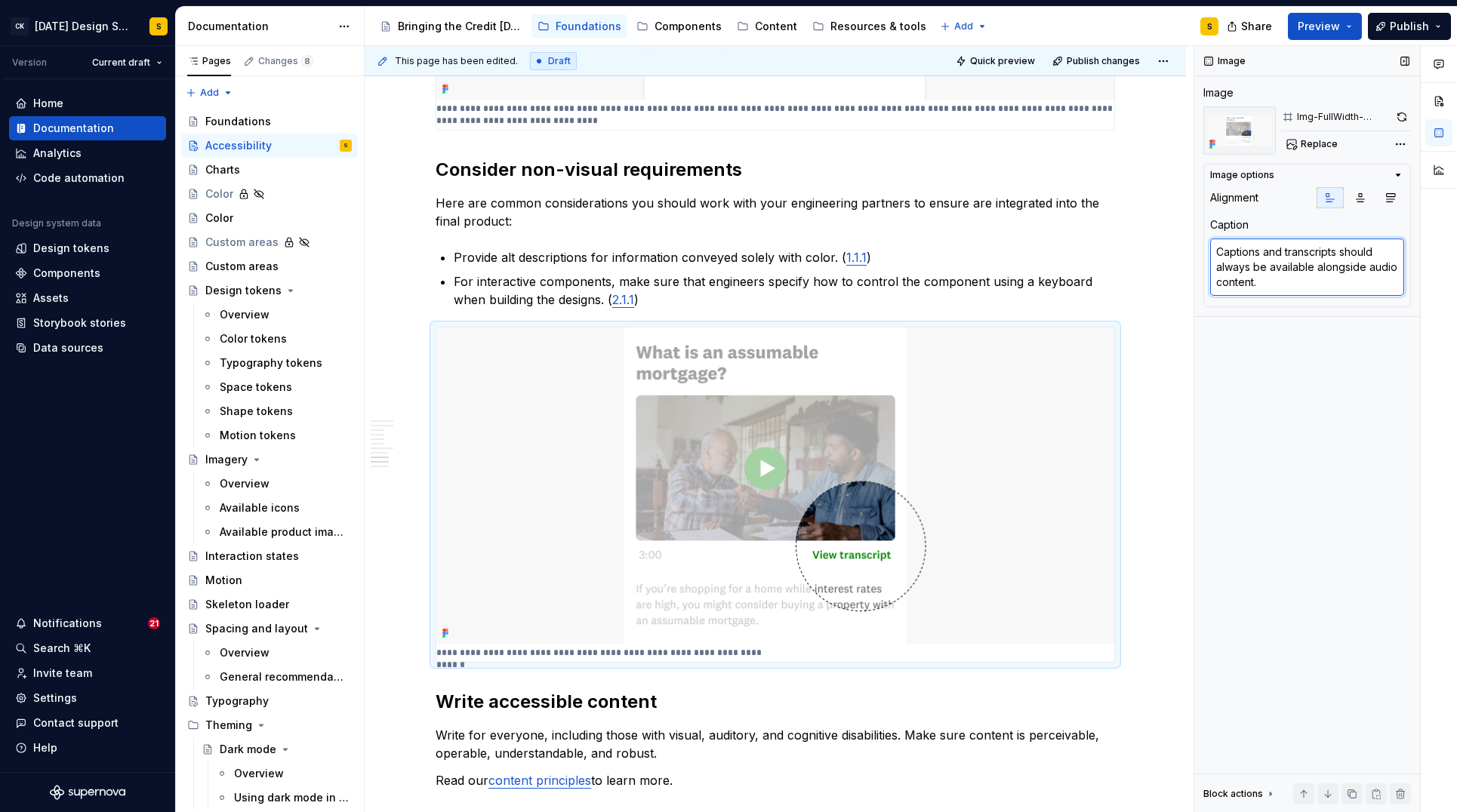
click at [1398, 268] on textarea "Captions and transcripts should always be available alongside audio content." at bounding box center [1306, 267] width 194 height 57
click at [1297, 282] on textarea "Captions and transcripts should always be available alongside audio or video co…" at bounding box center [1306, 267] width 194 height 57
click at [1318, 288] on textarea "Captions and transcripts should always be available alongside audio or video co…" at bounding box center [1306, 274] width 194 height 72
drag, startPoint x: 1302, startPoint y: 299, endPoint x: 1285, endPoint y: 295, distance: 17.5
click at [1285, 295] on textarea "Captions and transcripts should always be available alongside audio or video co…" at bounding box center [1306, 274] width 194 height 72
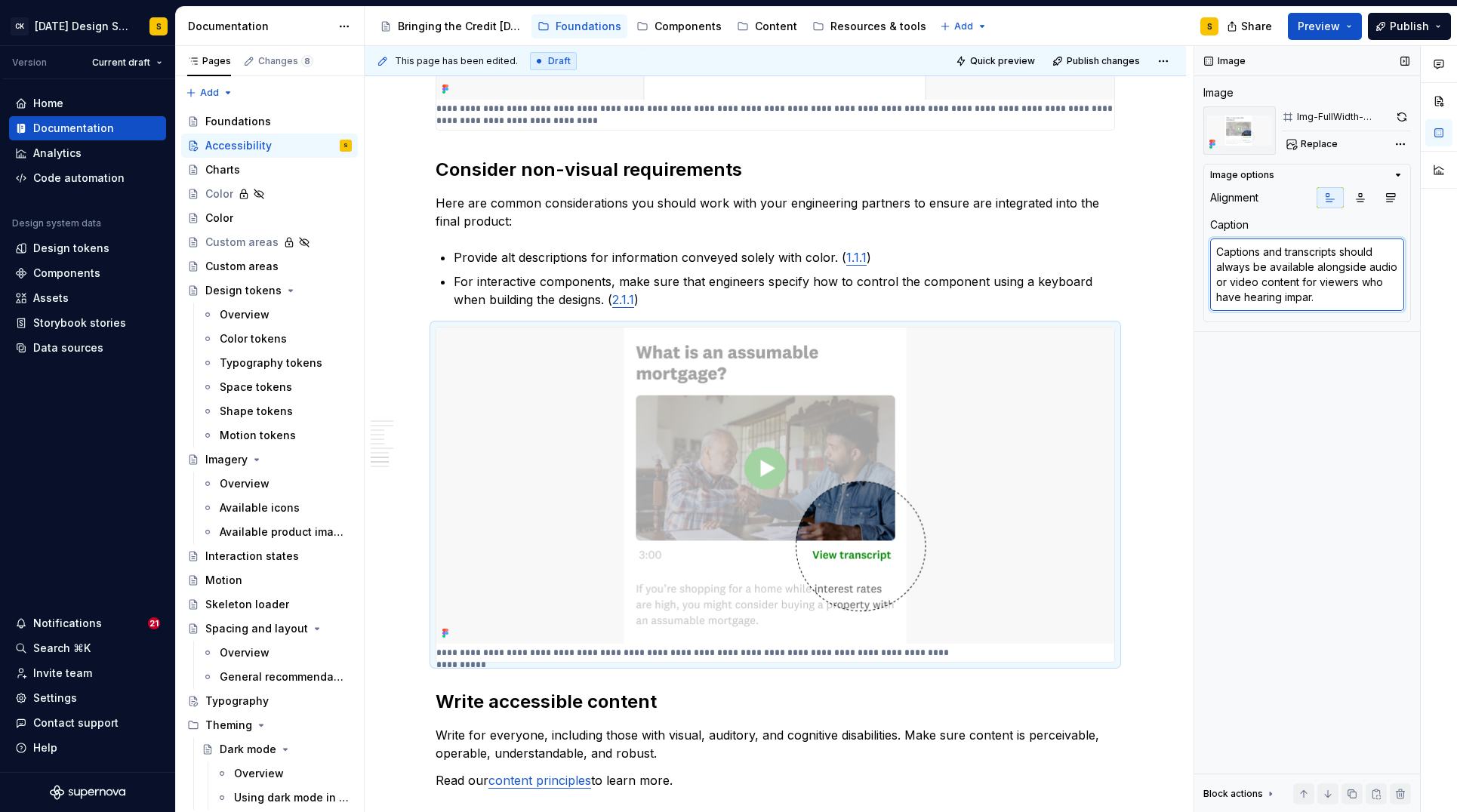
paste textarea "impairment"
click at [1286, 296] on textarea "Captions and transcripts should always be available alongside audio or video co…" at bounding box center [1306, 274] width 194 height 72
click at [1344, 299] on textarea "Captions and transcripts should always be available alongside audio or video co…" at bounding box center [1306, 274] width 194 height 72
click at [1332, 436] on div "Image Image Img-FullWidth-AddAltText Replace Image options Alignment Caption Ca…" at bounding box center [1307, 429] width 226 height 766
drag, startPoint x: 1362, startPoint y: 281, endPoint x: 1236, endPoint y: 301, distance: 127.6
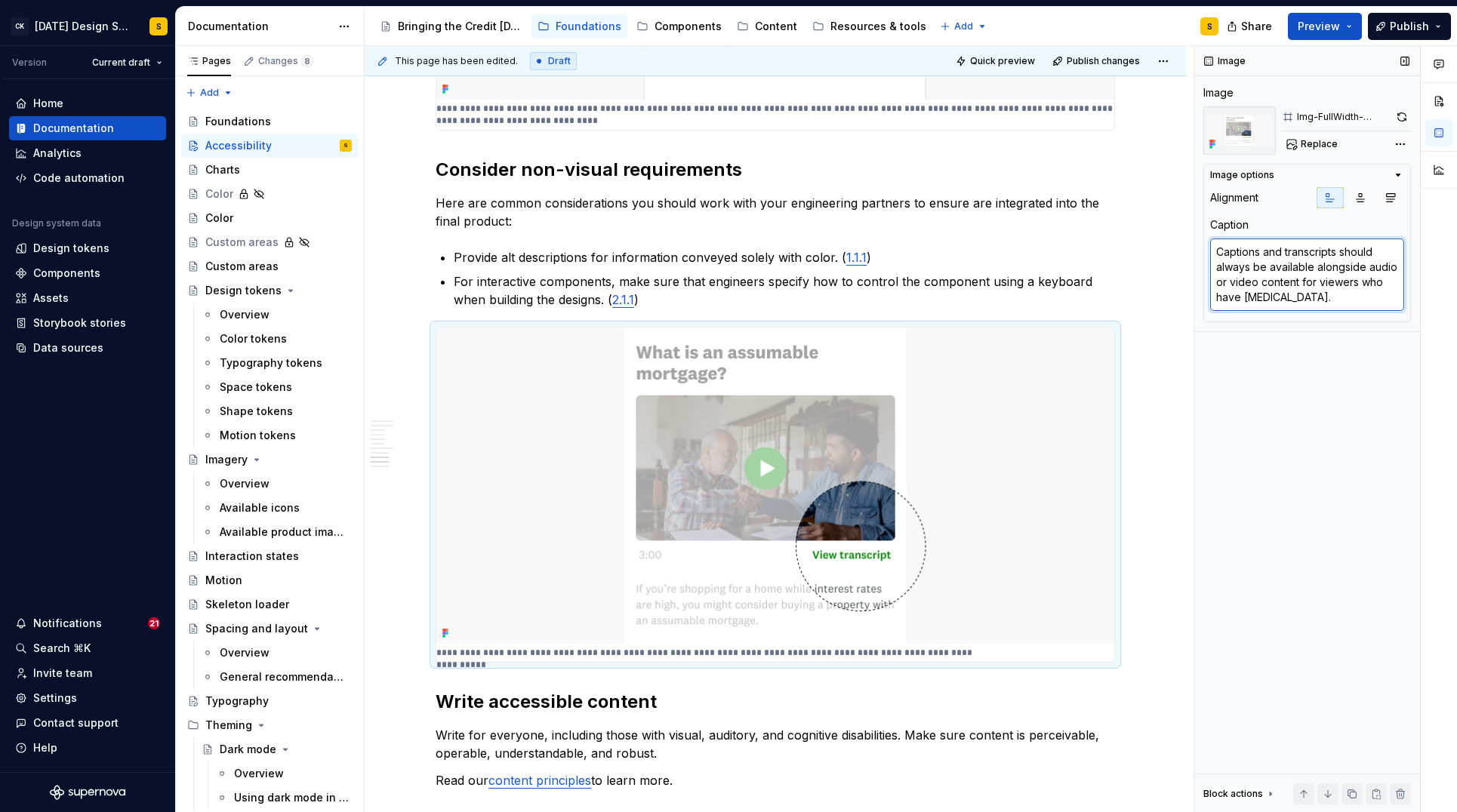
click at [1236, 301] on textarea "Captions and transcripts should always be available alongside audio or video co…" at bounding box center [1306, 274] width 194 height 72
click at [1239, 299] on textarea "Captions and transcripts should always be available alongside audio or video co…" at bounding box center [1306, 274] width 194 height 72
drag, startPoint x: 1235, startPoint y: 299, endPoint x: 1360, endPoint y: 283, distance: 126.0
click at [1360, 283] on textarea "Captions and transcripts should always be available alongside audio or video co…" at bounding box center [1306, 274] width 194 height 72
drag, startPoint x: 1297, startPoint y: 497, endPoint x: 1304, endPoint y: 498, distance: 7.1
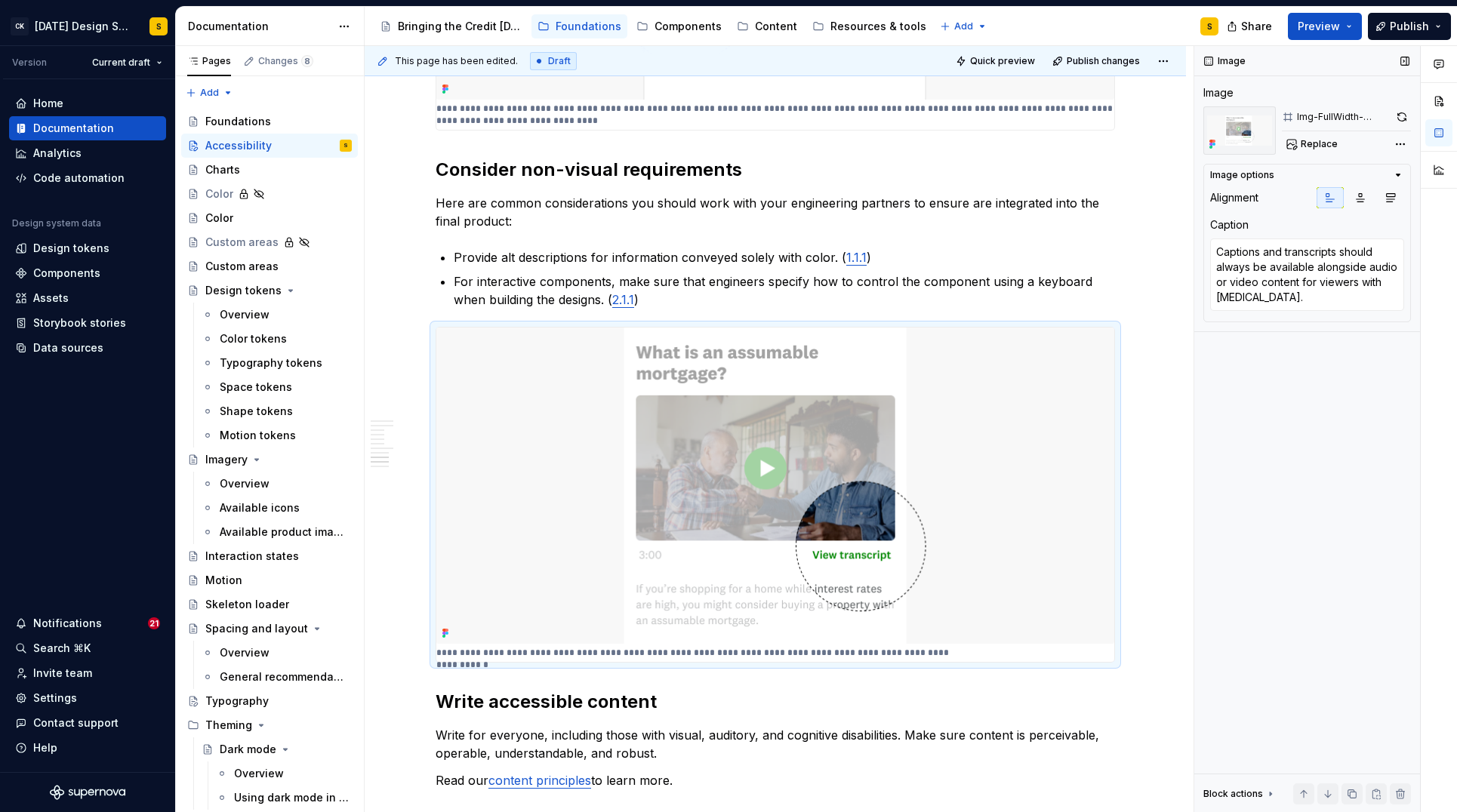
click at [1296, 497] on div "Image Image Img-FullWidth-AddAltText Replace Image options Alignment Caption Ca…" at bounding box center [1307, 429] width 226 height 766
click at [1313, 300] on textarea "Captions and transcripts should always be available alongside audio or video co…" at bounding box center [1306, 274] width 194 height 72
drag, startPoint x: 1308, startPoint y: 289, endPoint x: 1311, endPoint y: 297, distance: 8.5
click at [1308, 289] on textarea "Captions and transcripts should always be available alongside audio or video co…" at bounding box center [1306, 274] width 194 height 72
click at [1311, 299] on textarea "Captions and transcripts should always be available alongside audio or video co…" at bounding box center [1306, 274] width 194 height 72
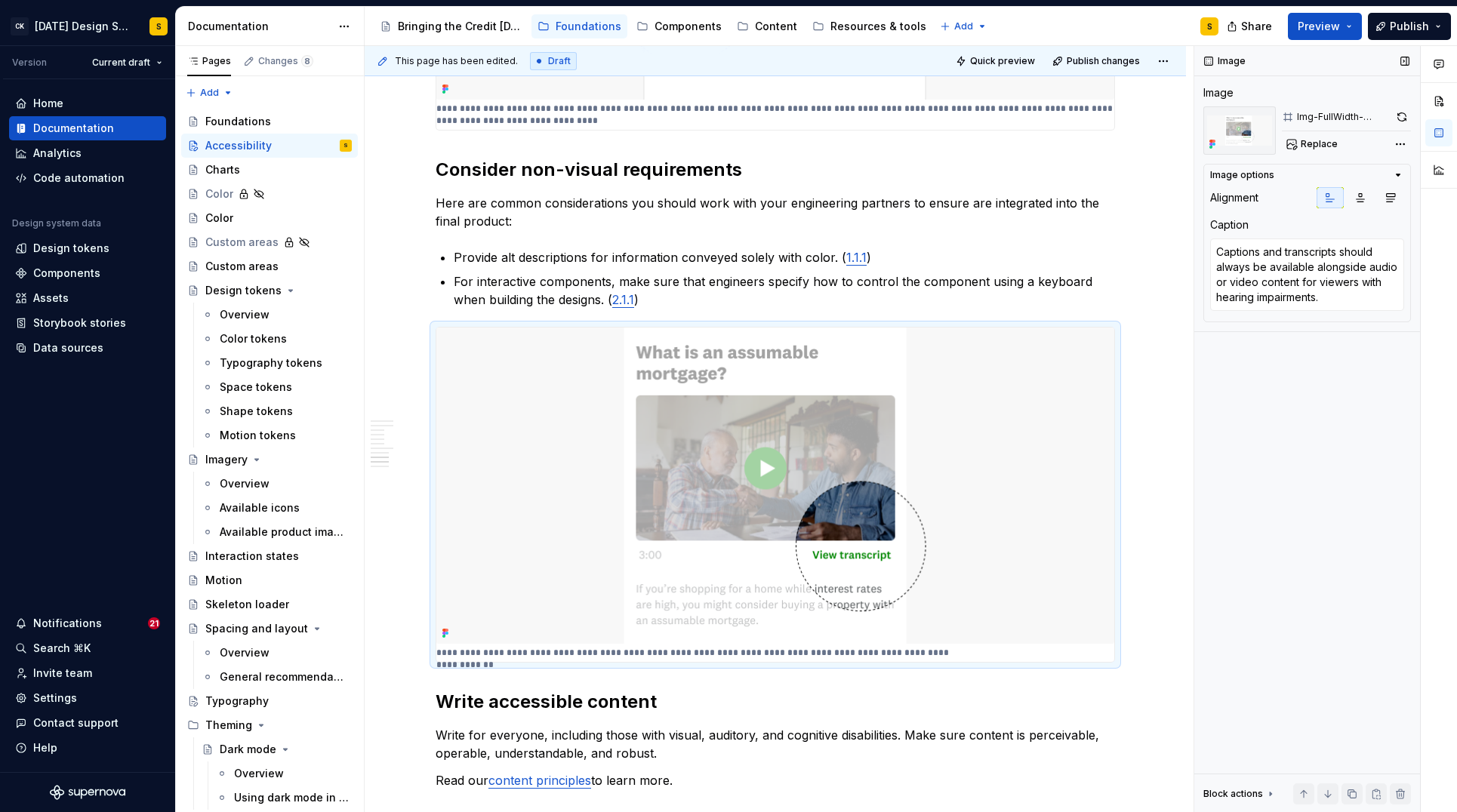
click at [1307, 440] on div "Image Image Img-FullWidth-AddAltText Replace Image options Alignment Caption Ca…" at bounding box center [1307, 429] width 226 height 766
click at [962, 708] on h2 "Write accessible content" at bounding box center [775, 701] width 680 height 24
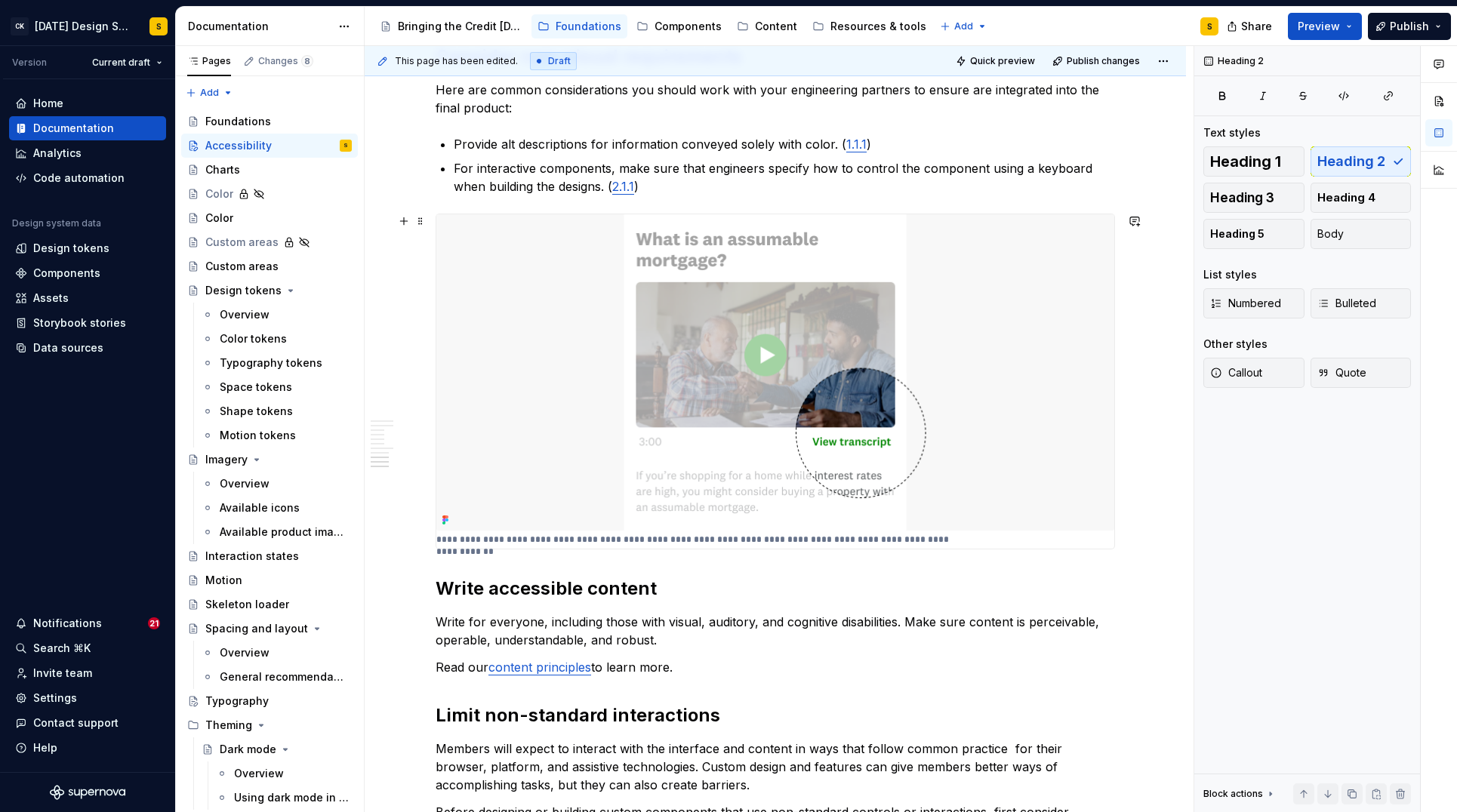
scroll to position [1912, 0]
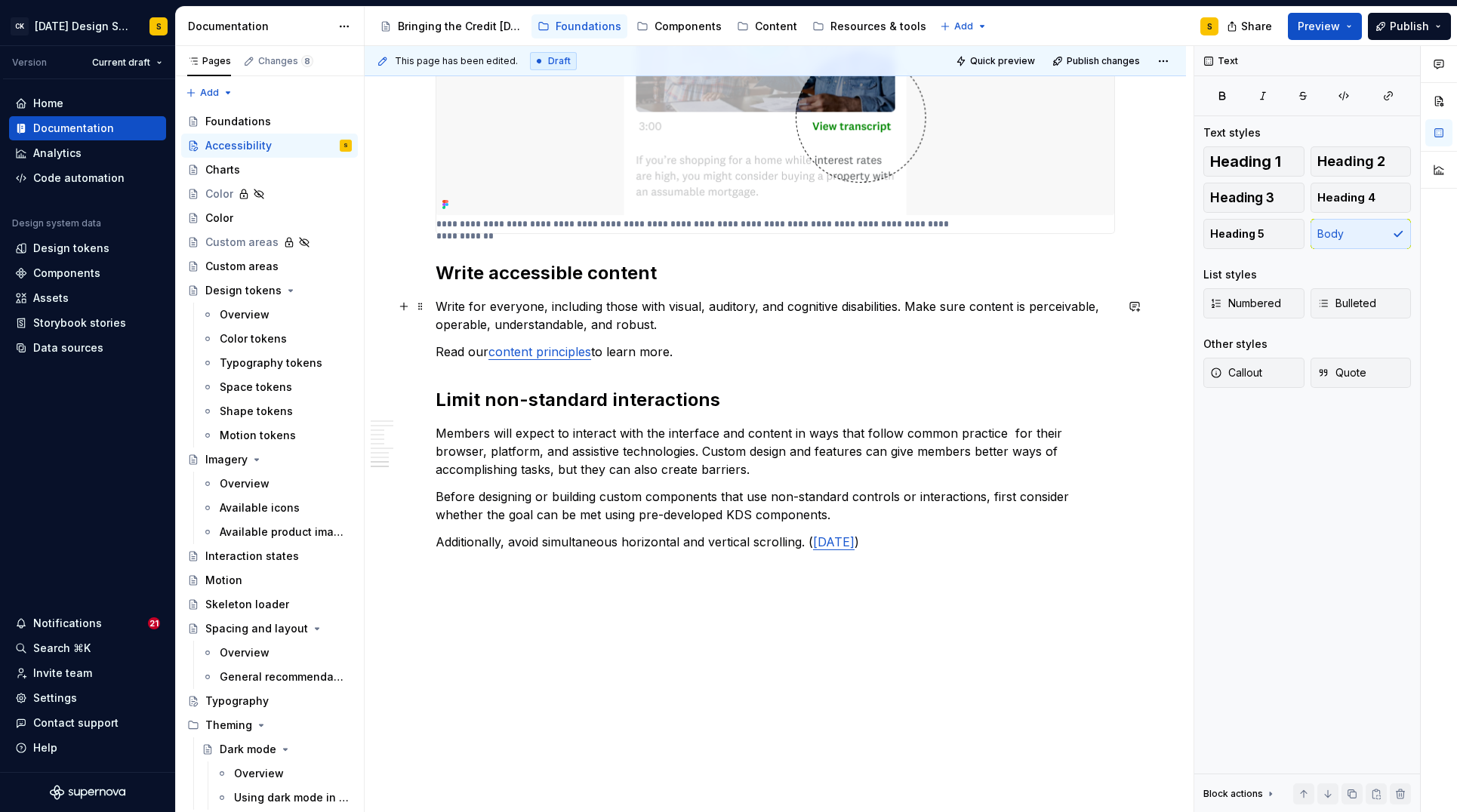
click at [589, 320] on p "Write for everyone, including those with visual, auditory, and cognitive disabi…" at bounding box center [775, 315] width 680 height 36
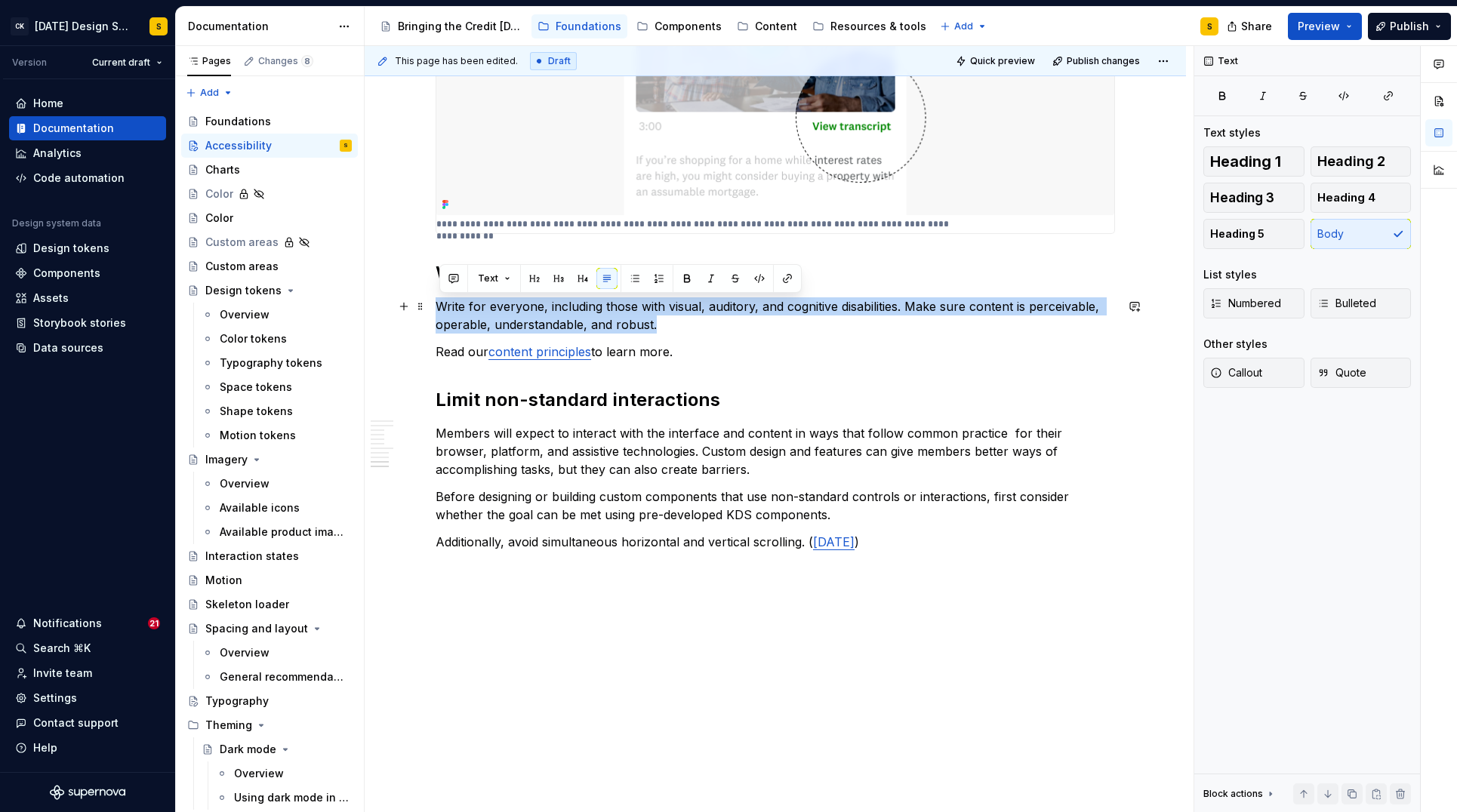
drag, startPoint x: 640, startPoint y: 322, endPoint x: 438, endPoint y: 304, distance: 202.8
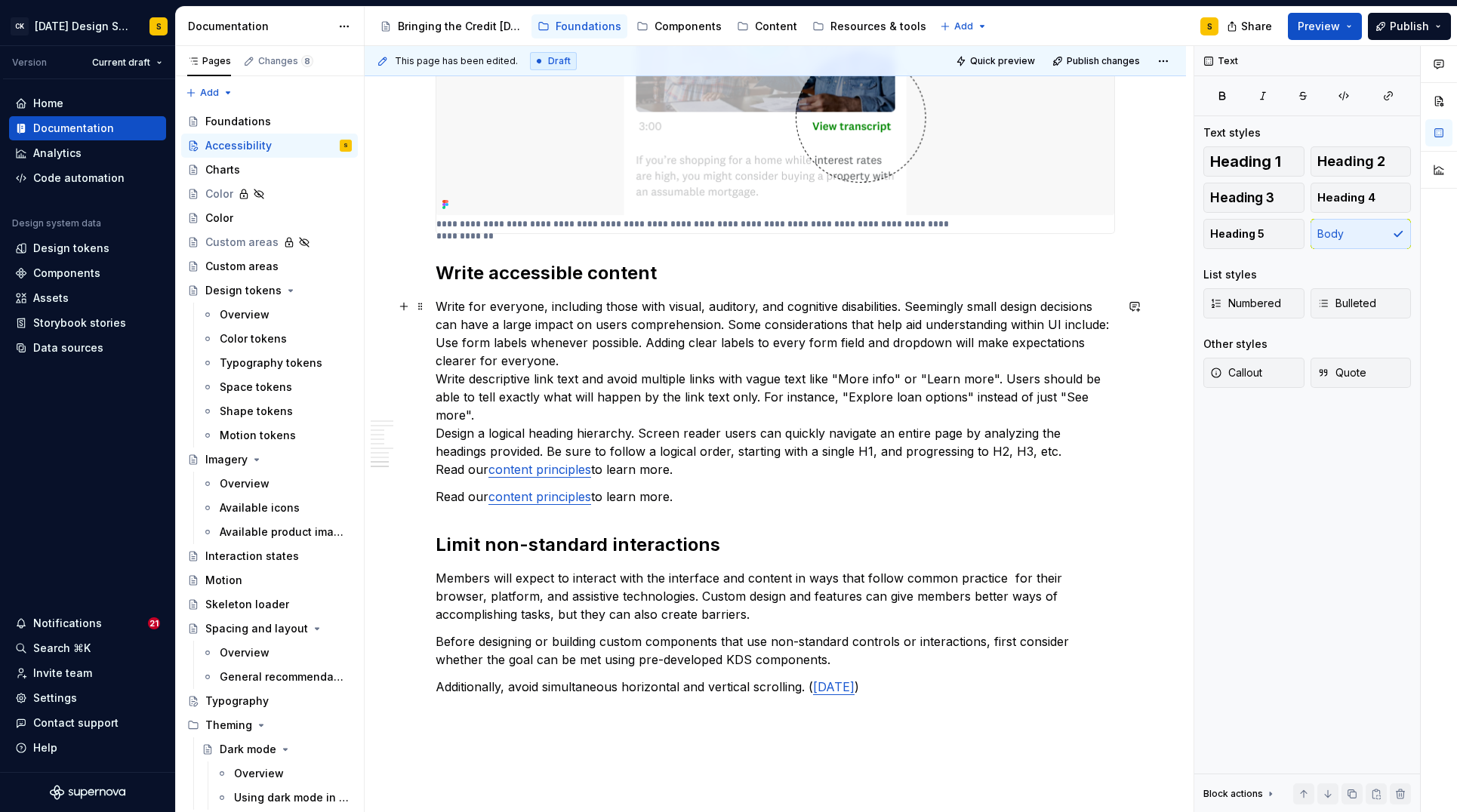
click at [589, 360] on p "Write for everyone, including those with visual, auditory, and cognitive disabi…" at bounding box center [775, 388] width 680 height 181
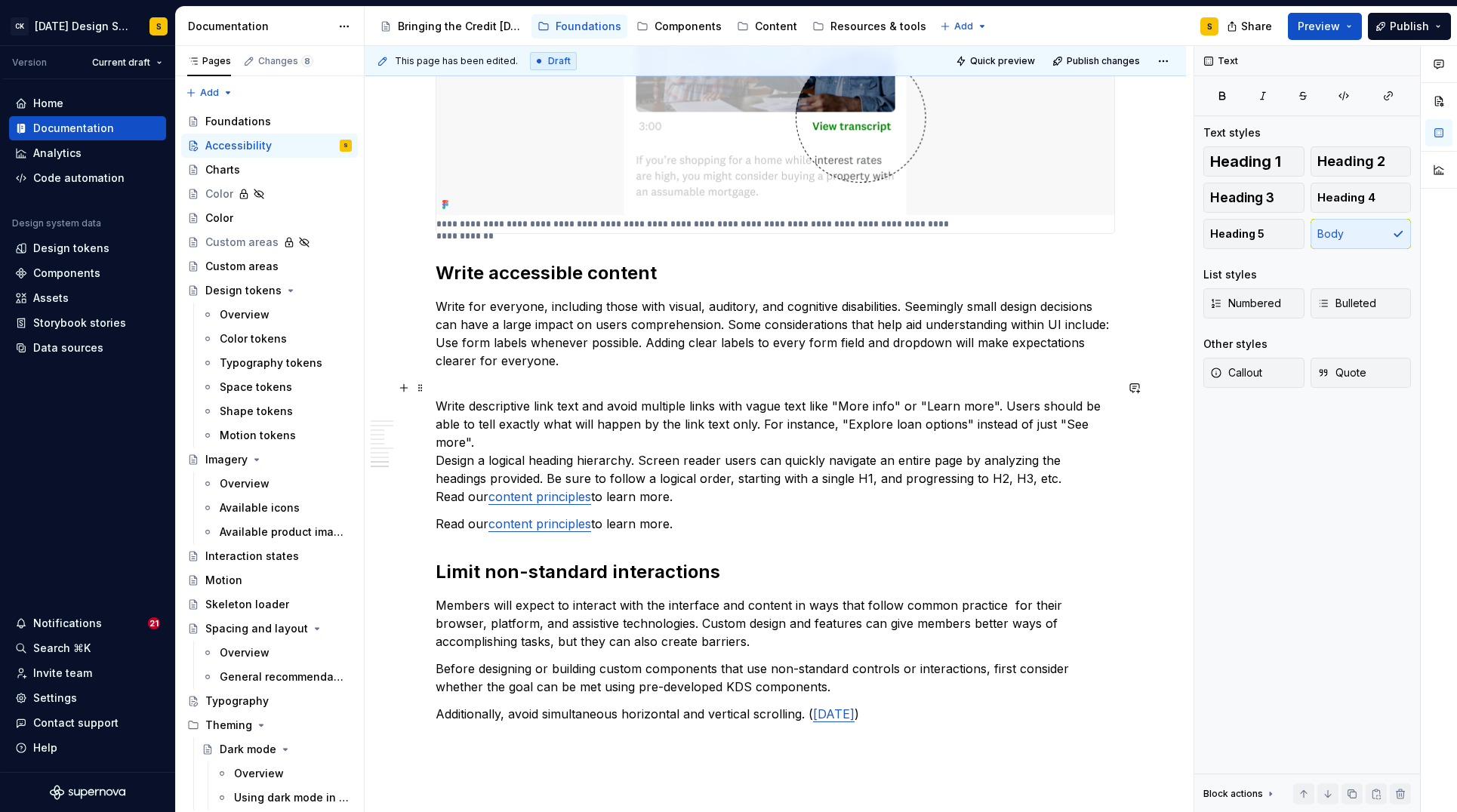
click at [517, 440] on p "Write descriptive link text and avoid multiple links with vague text like "More…" at bounding box center [775, 441] width 680 height 127
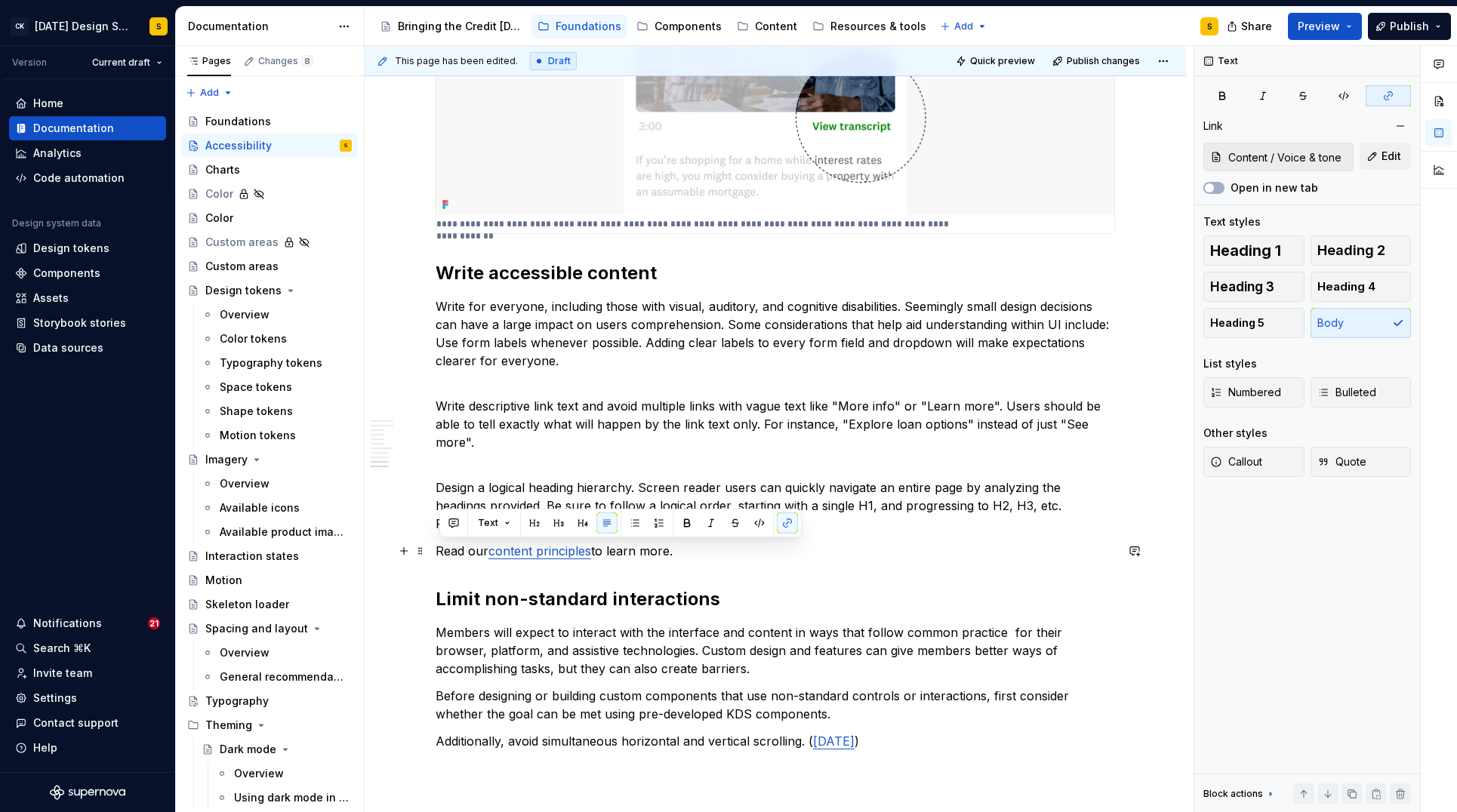
drag, startPoint x: 692, startPoint y: 553, endPoint x: 438, endPoint y: 553, distance: 254.0
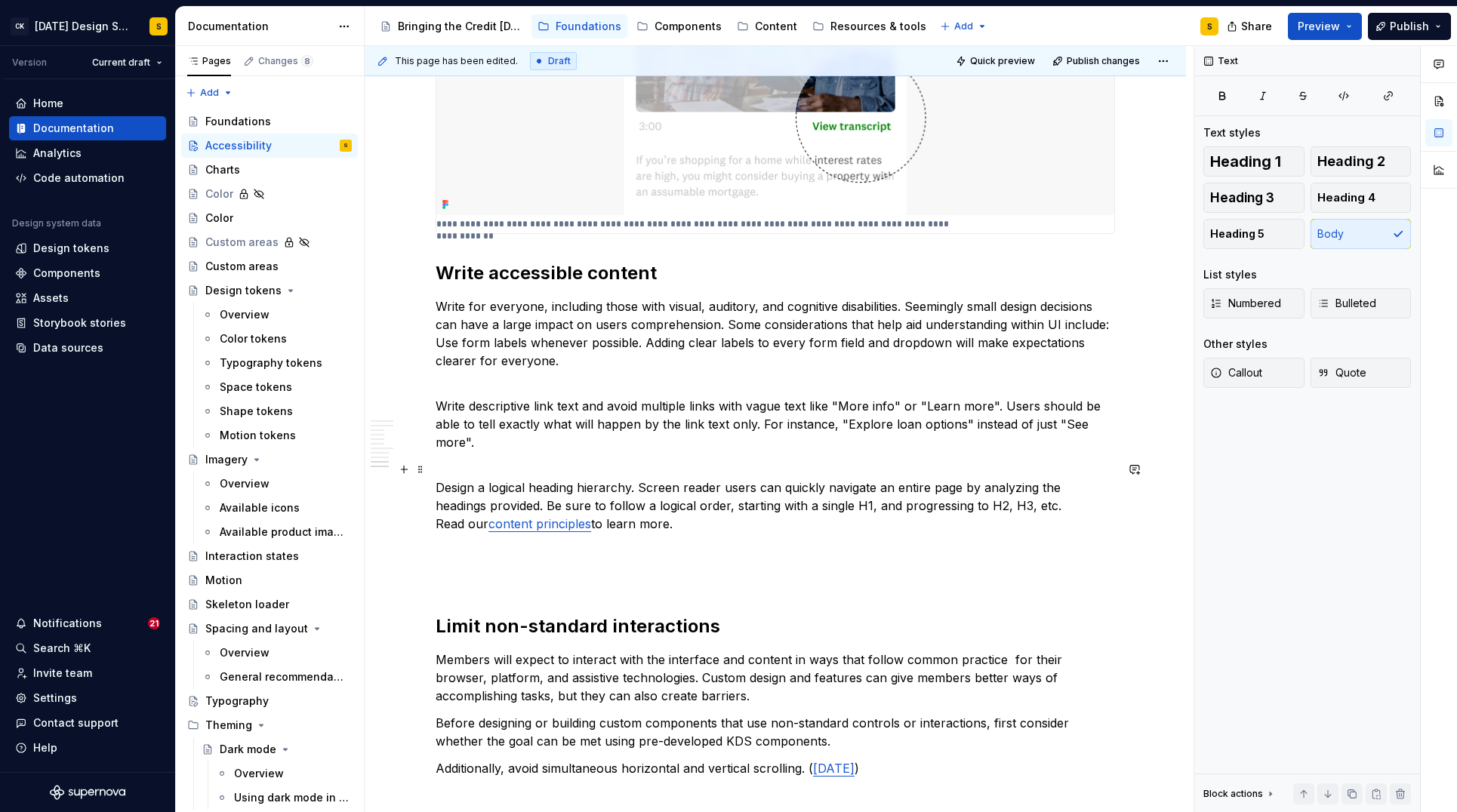
click at [1066, 507] on p "Design a logical heading hierarchy. Screen reader users can quickly navigate an…" at bounding box center [775, 497] width 680 height 72
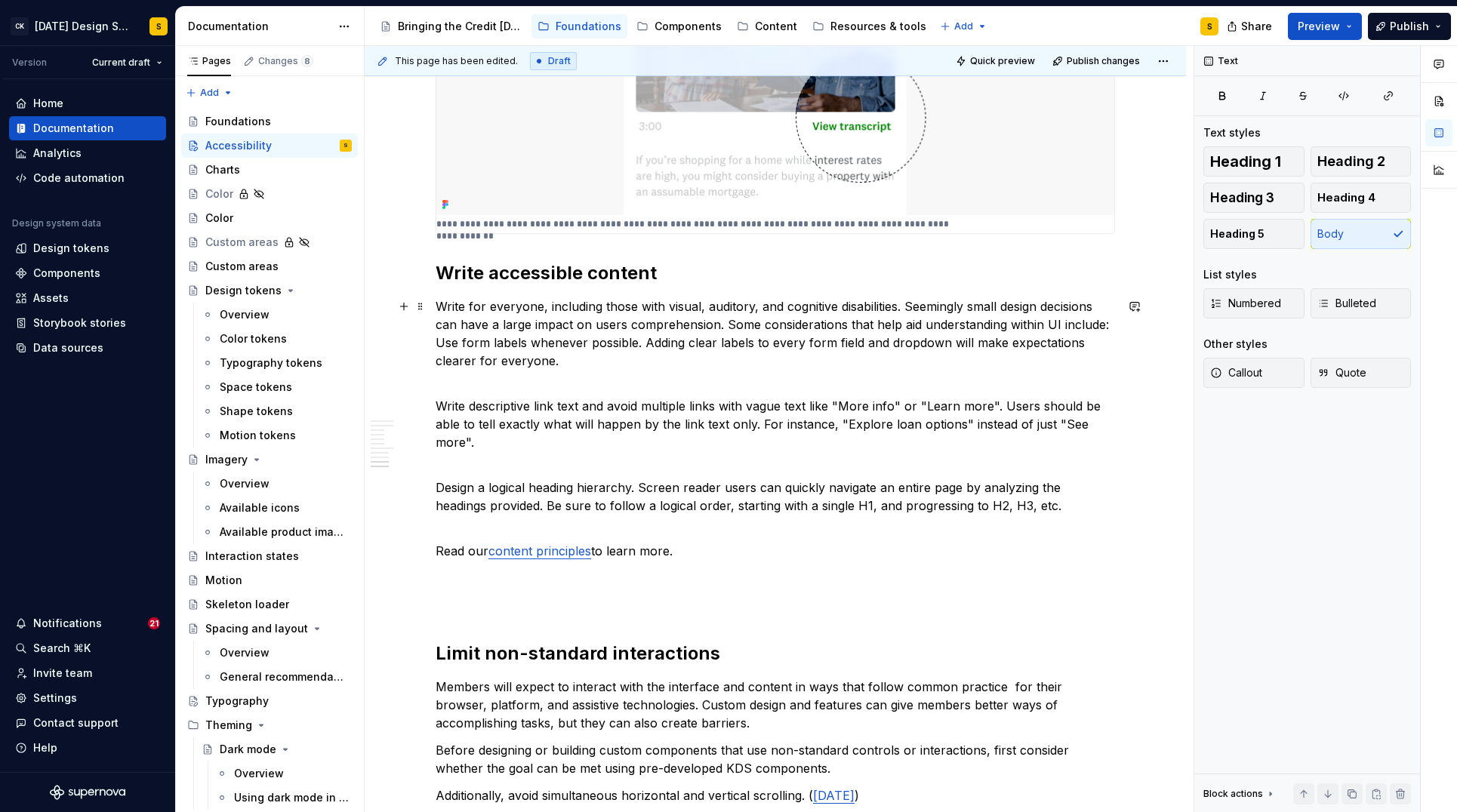
scroll to position [1918, 0]
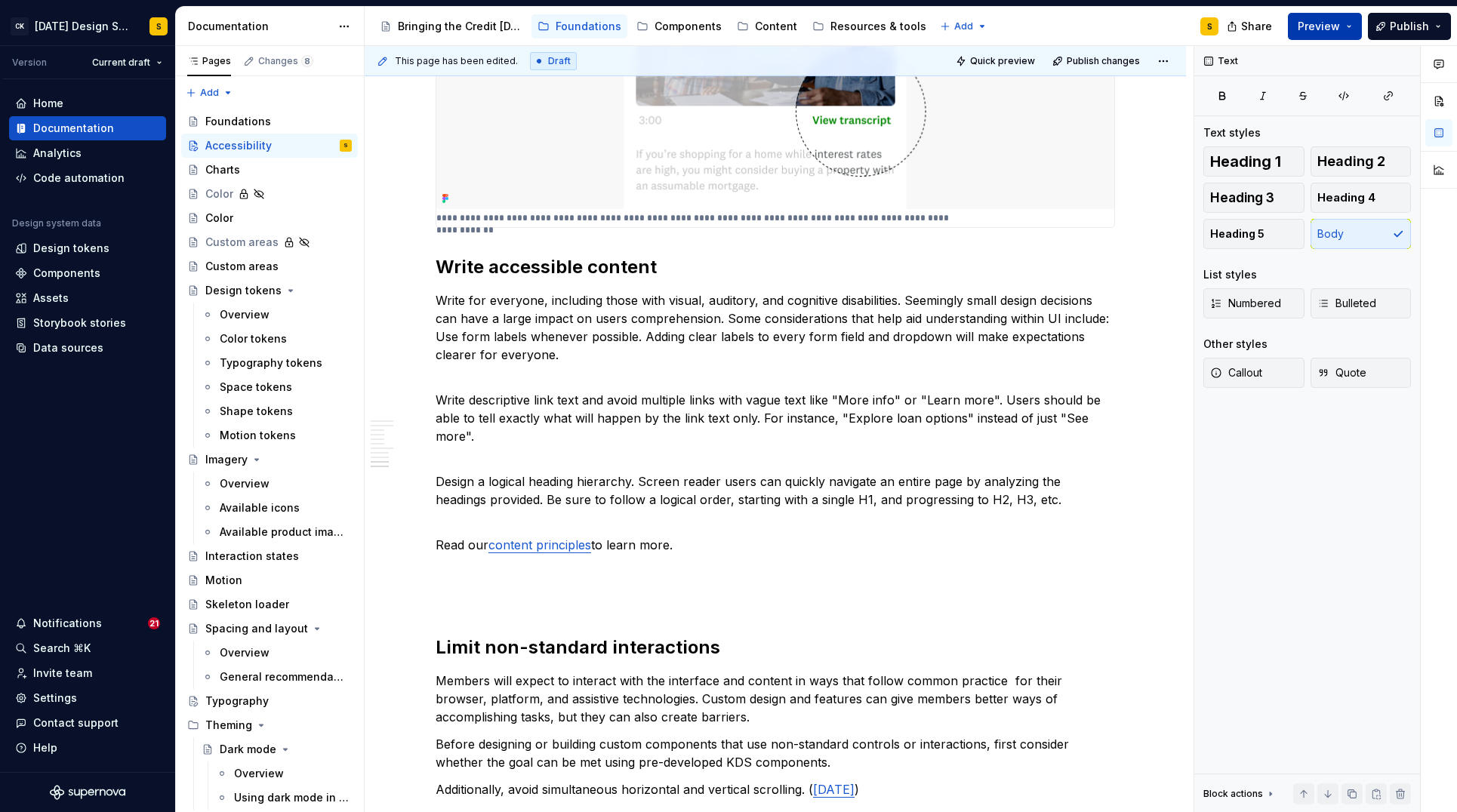
click at [1354, 28] on button "Preview" at bounding box center [1325, 26] width 74 height 28
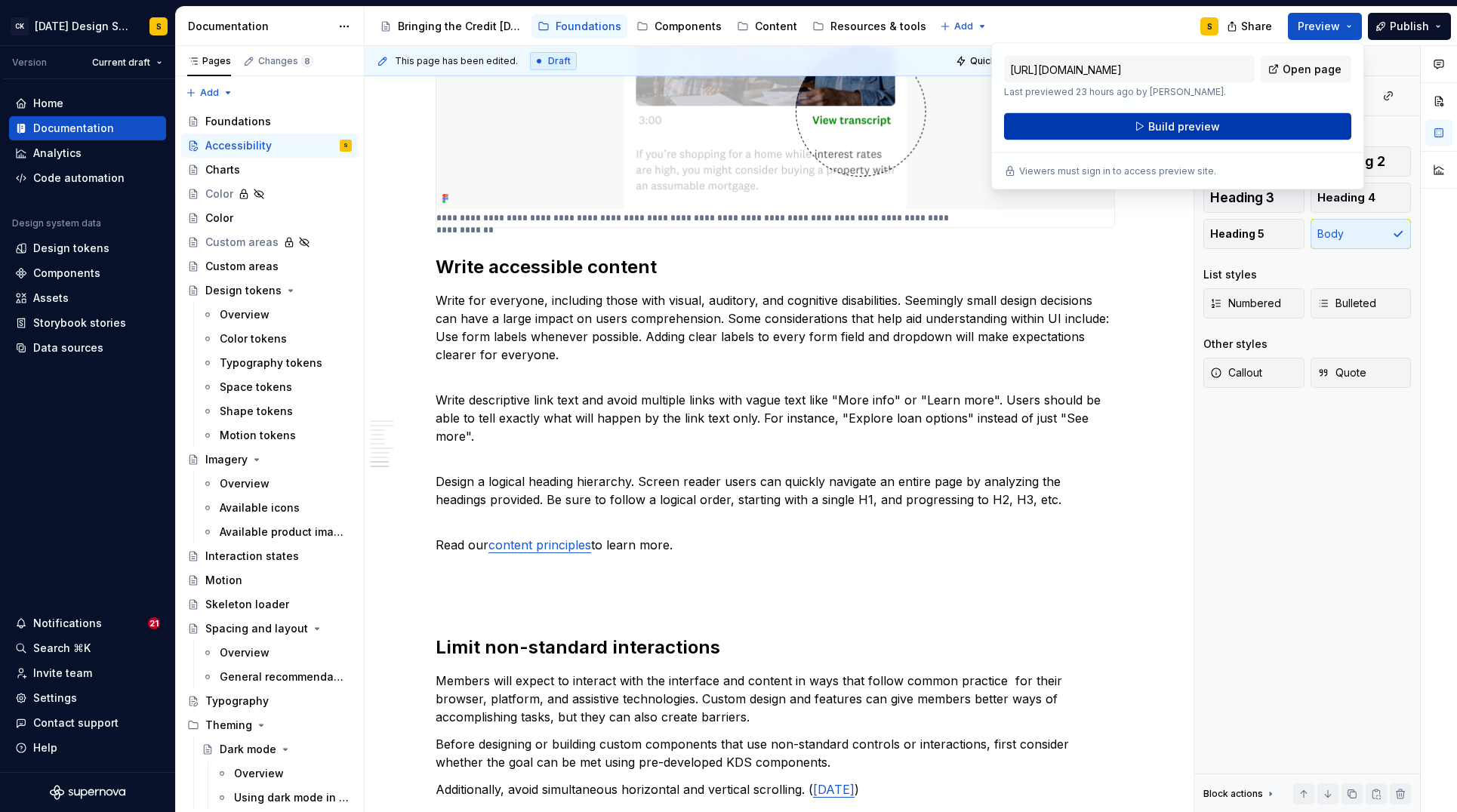
click at [1269, 127] on button "Build preview" at bounding box center [1178, 127] width 347 height 28
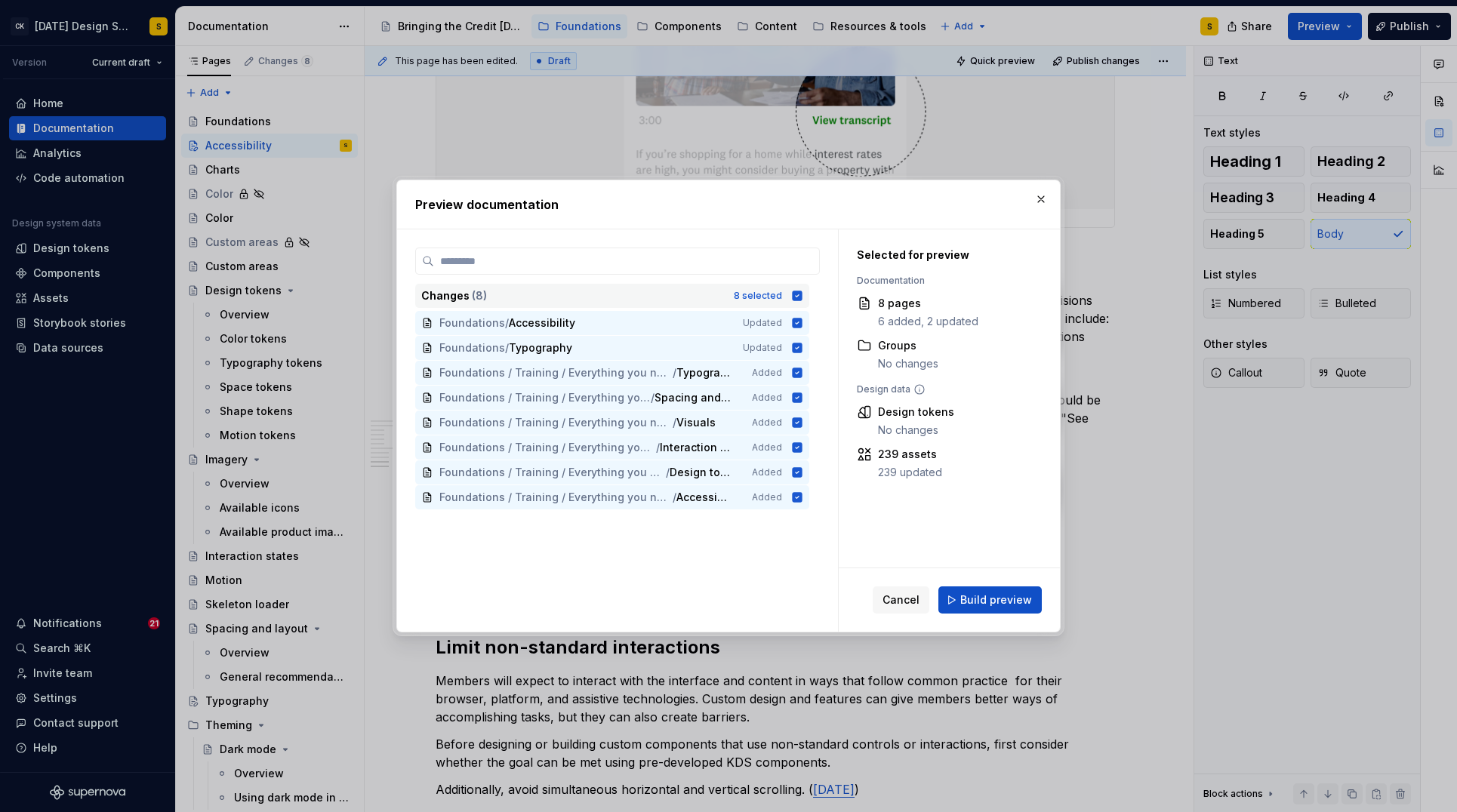
click at [802, 295] on icon at bounding box center [797, 295] width 10 height 10
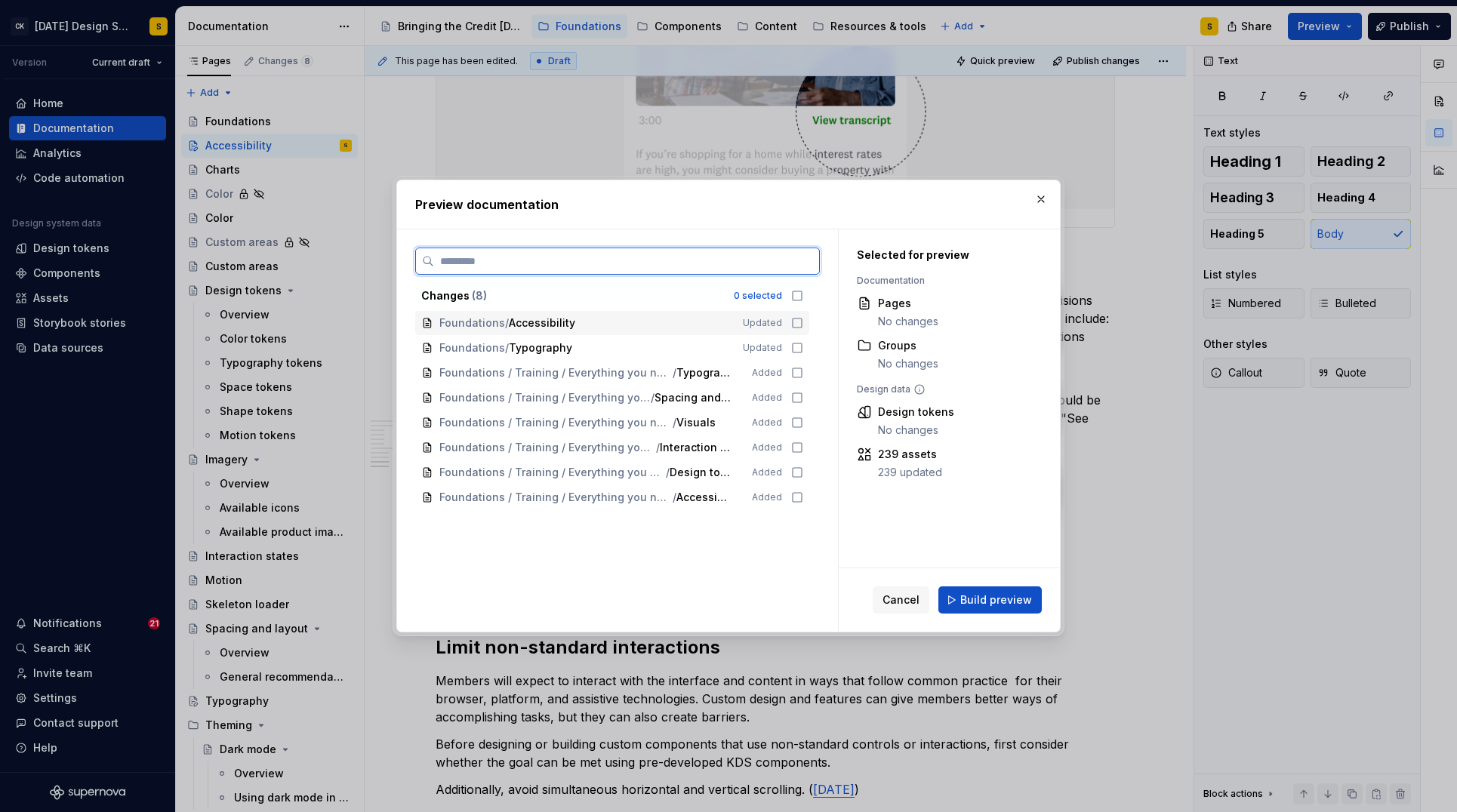
click at [802, 322] on icon at bounding box center [797, 323] width 12 height 12
click at [1003, 603] on span "Build preview" at bounding box center [995, 600] width 72 height 15
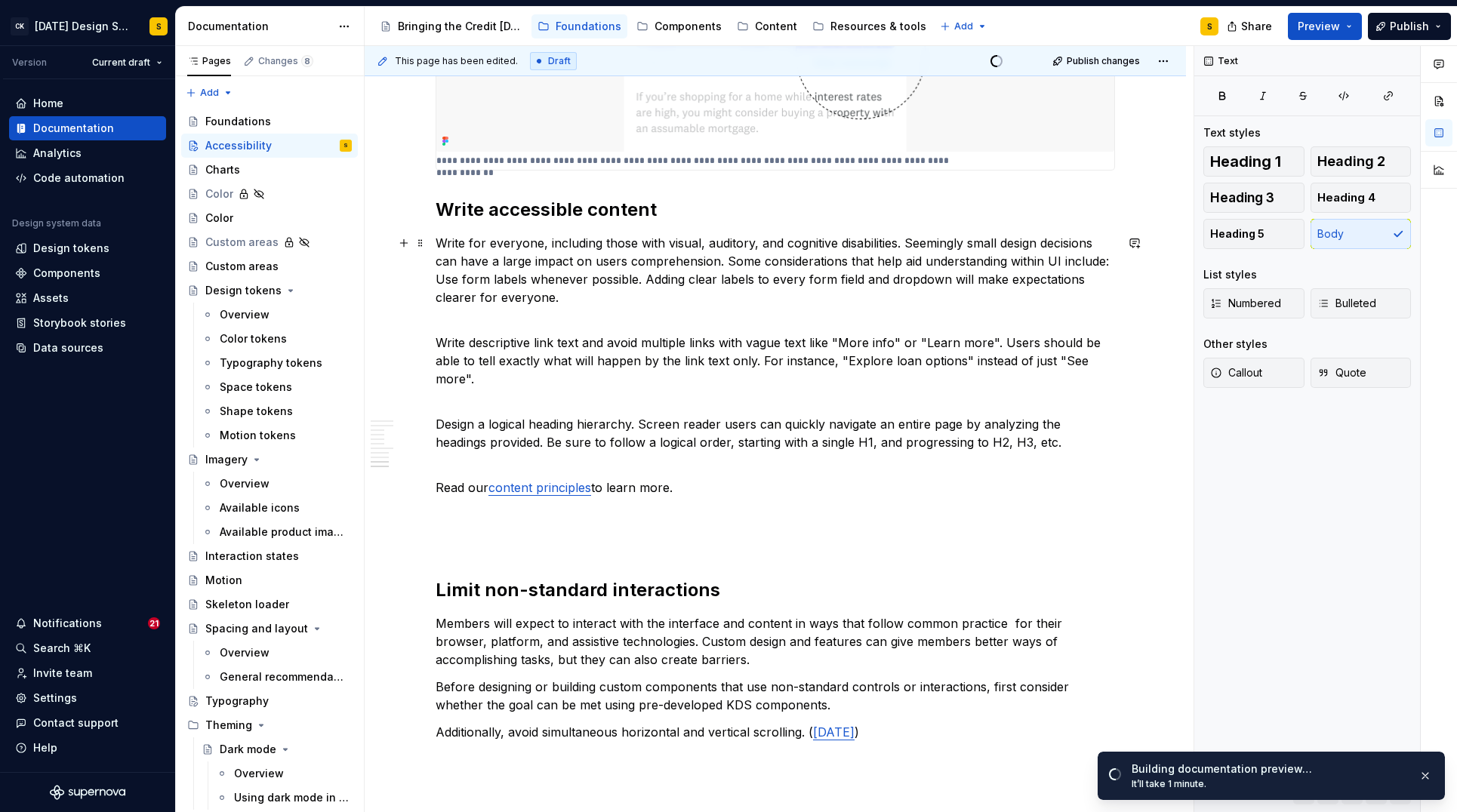
scroll to position [1979, 0]
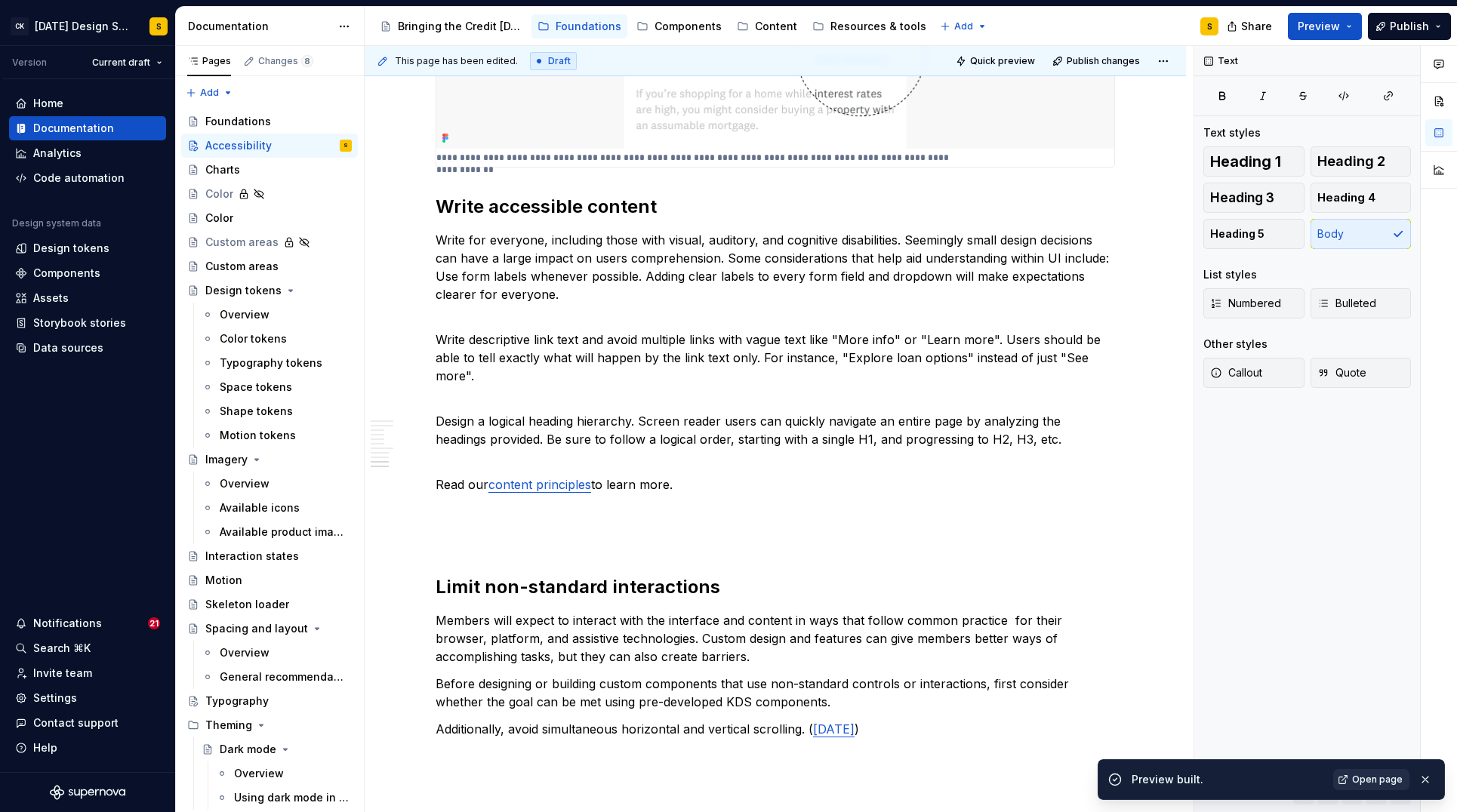
click at [1373, 779] on span "Open page" at bounding box center [1377, 780] width 51 height 12
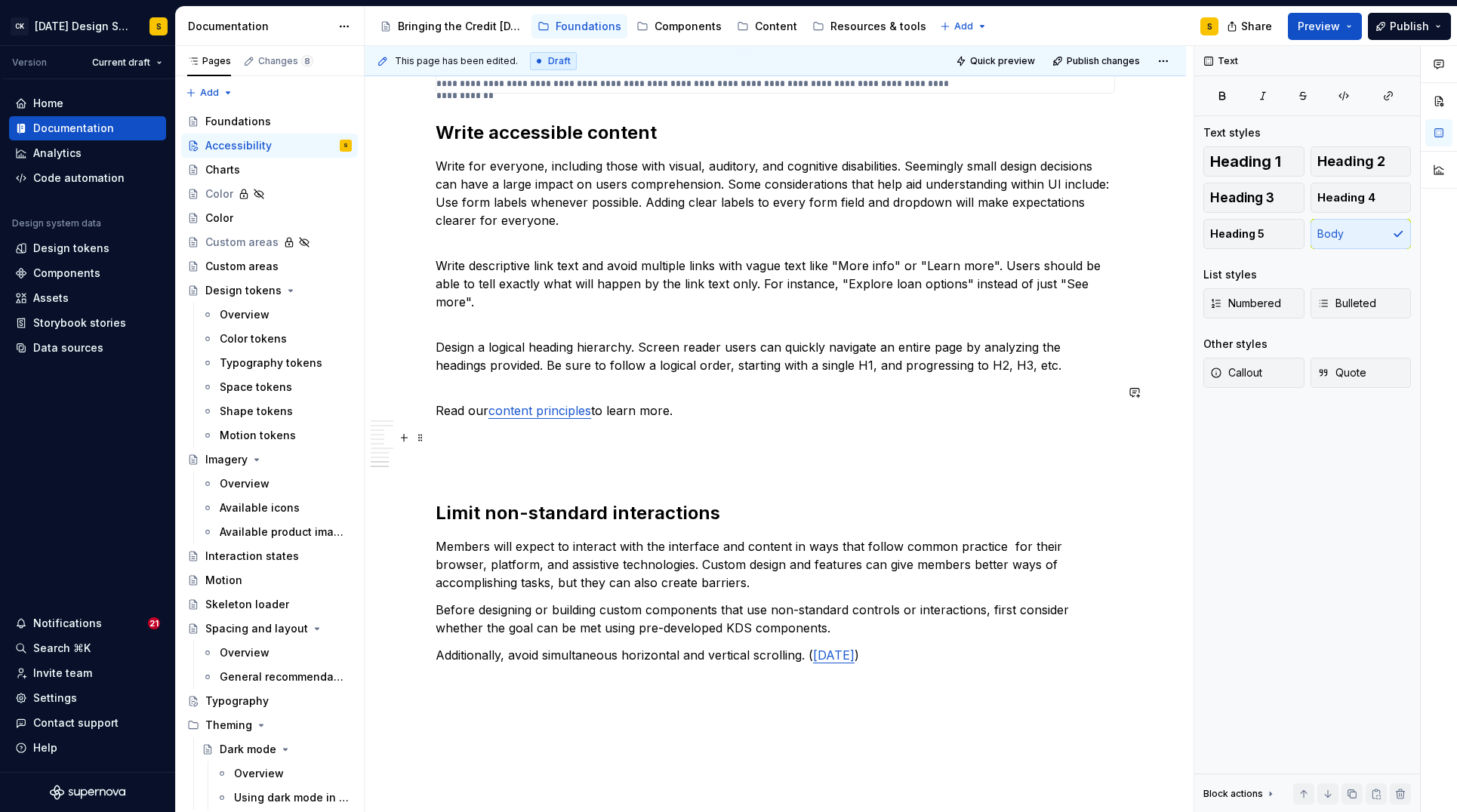
scroll to position [2075, 0]
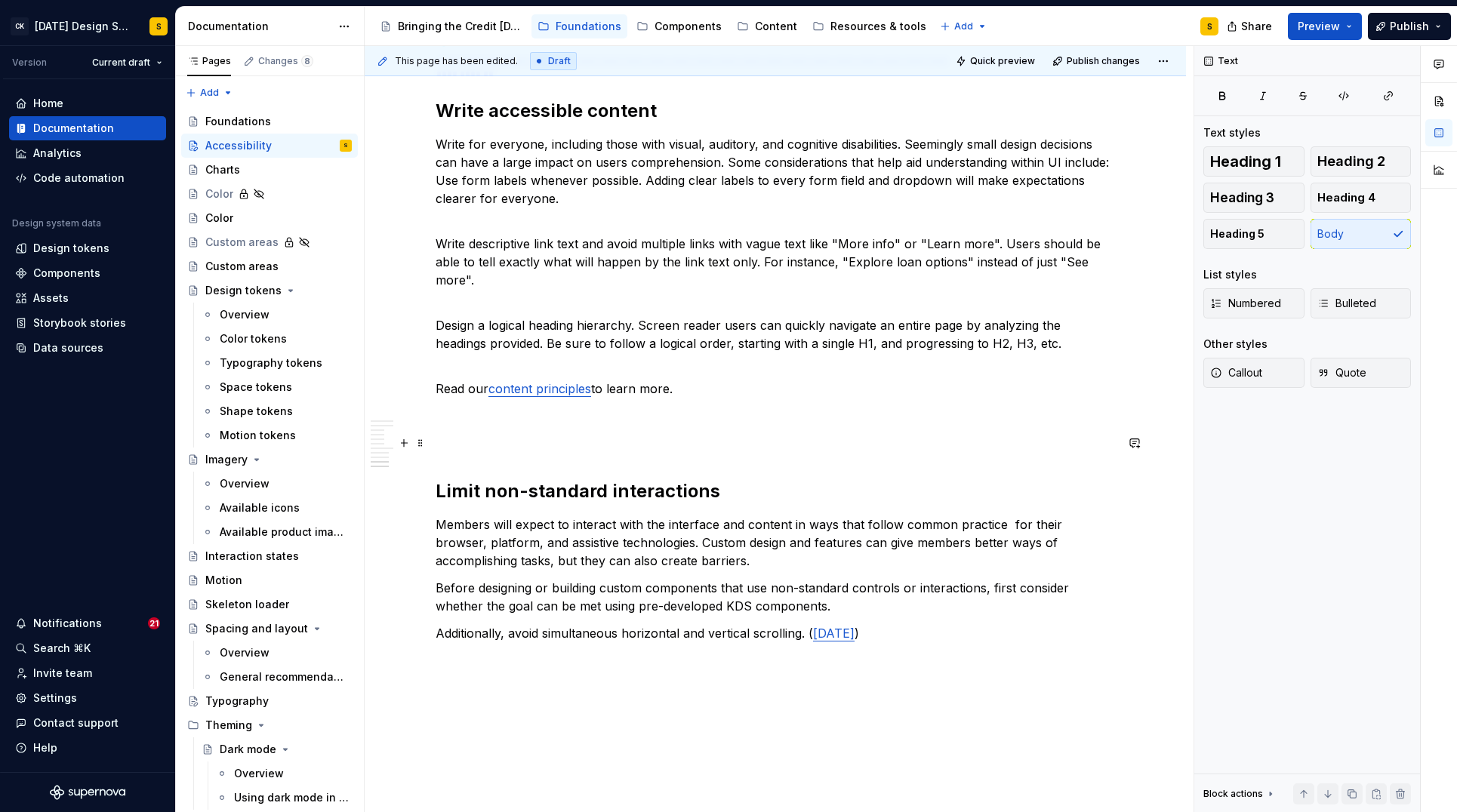
click at [459, 445] on p at bounding box center [775, 442] width 680 height 18
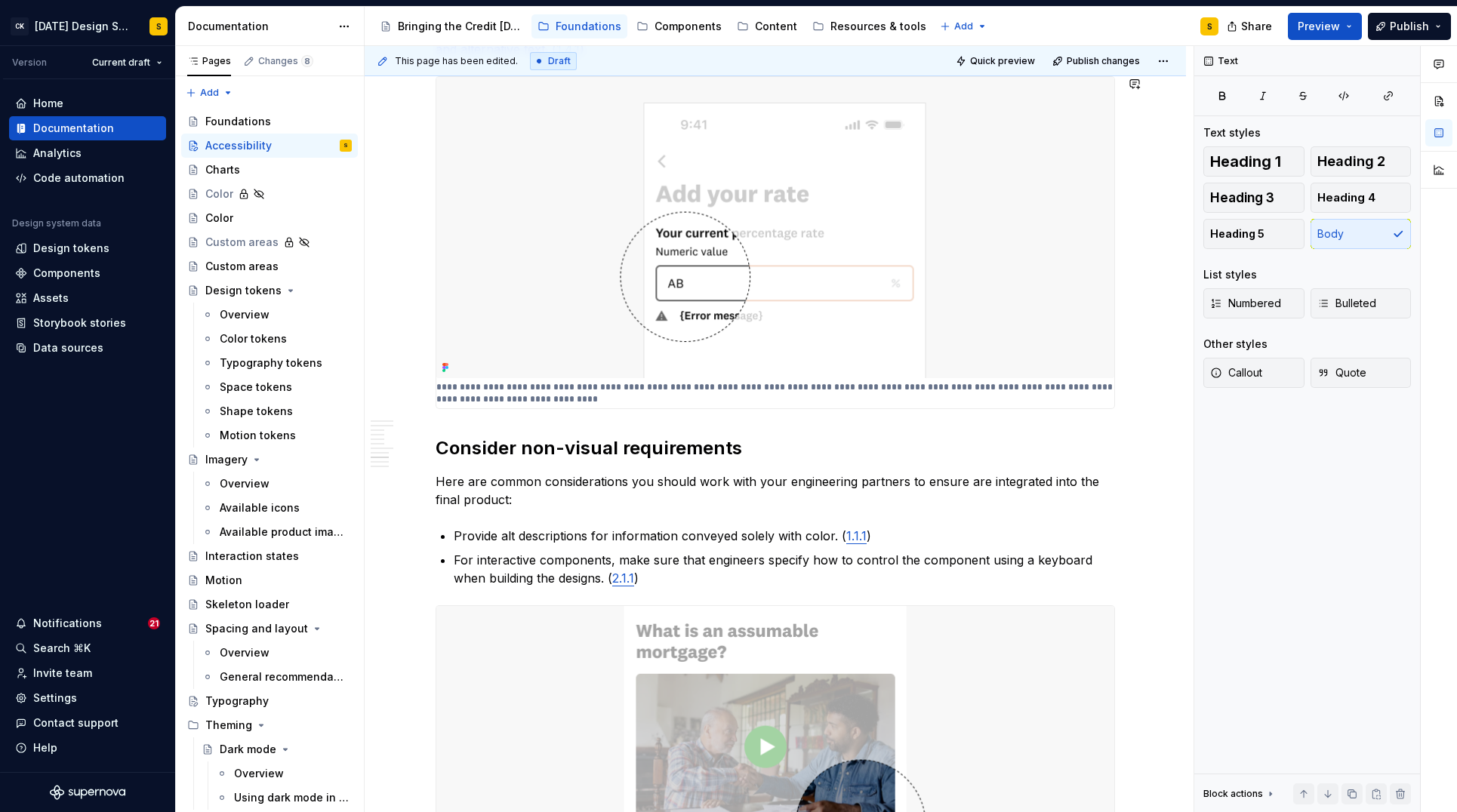
scroll to position [1211, 0]
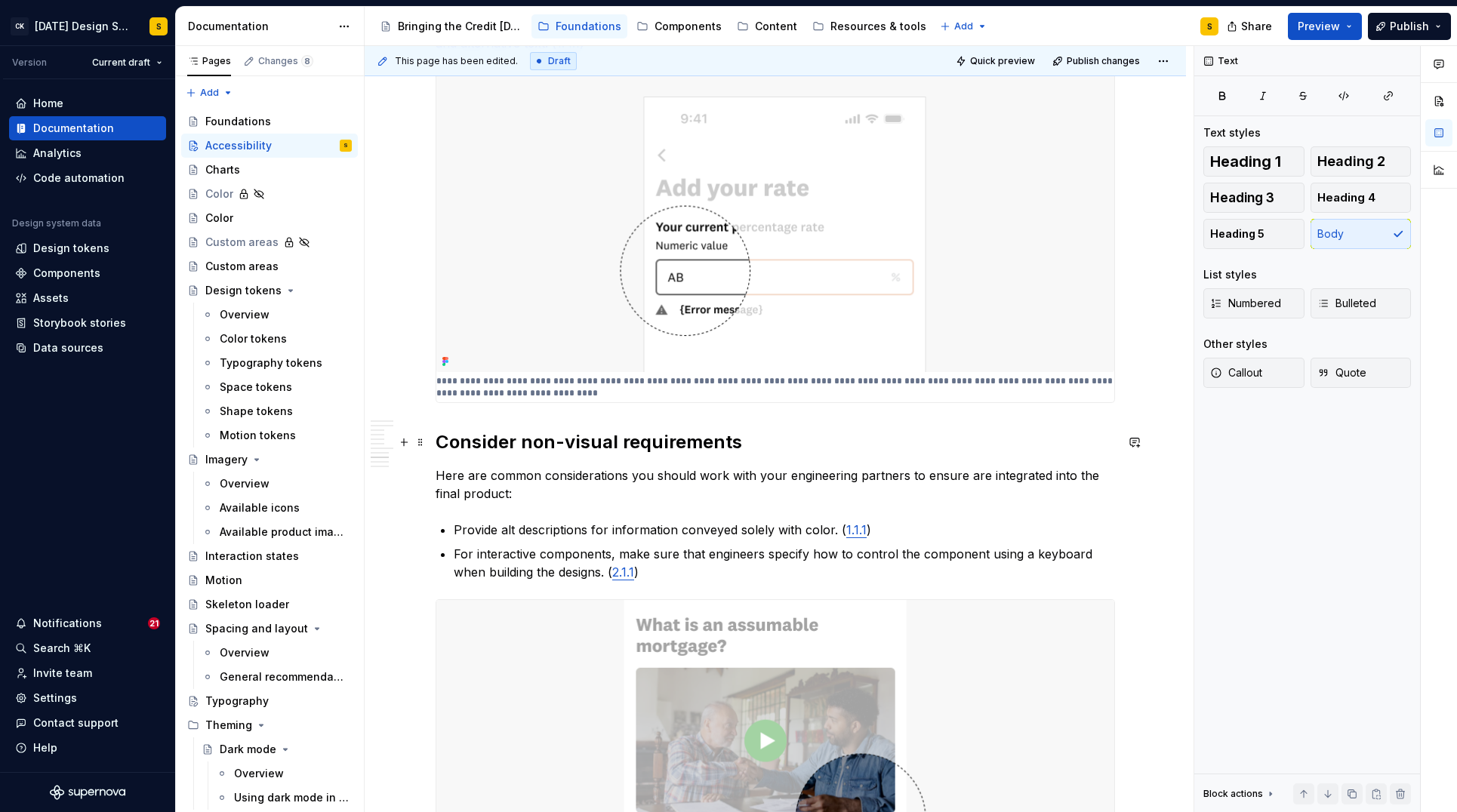
click at [441, 441] on h2 "Consider non-visual requirements" at bounding box center [775, 441] width 680 height 24
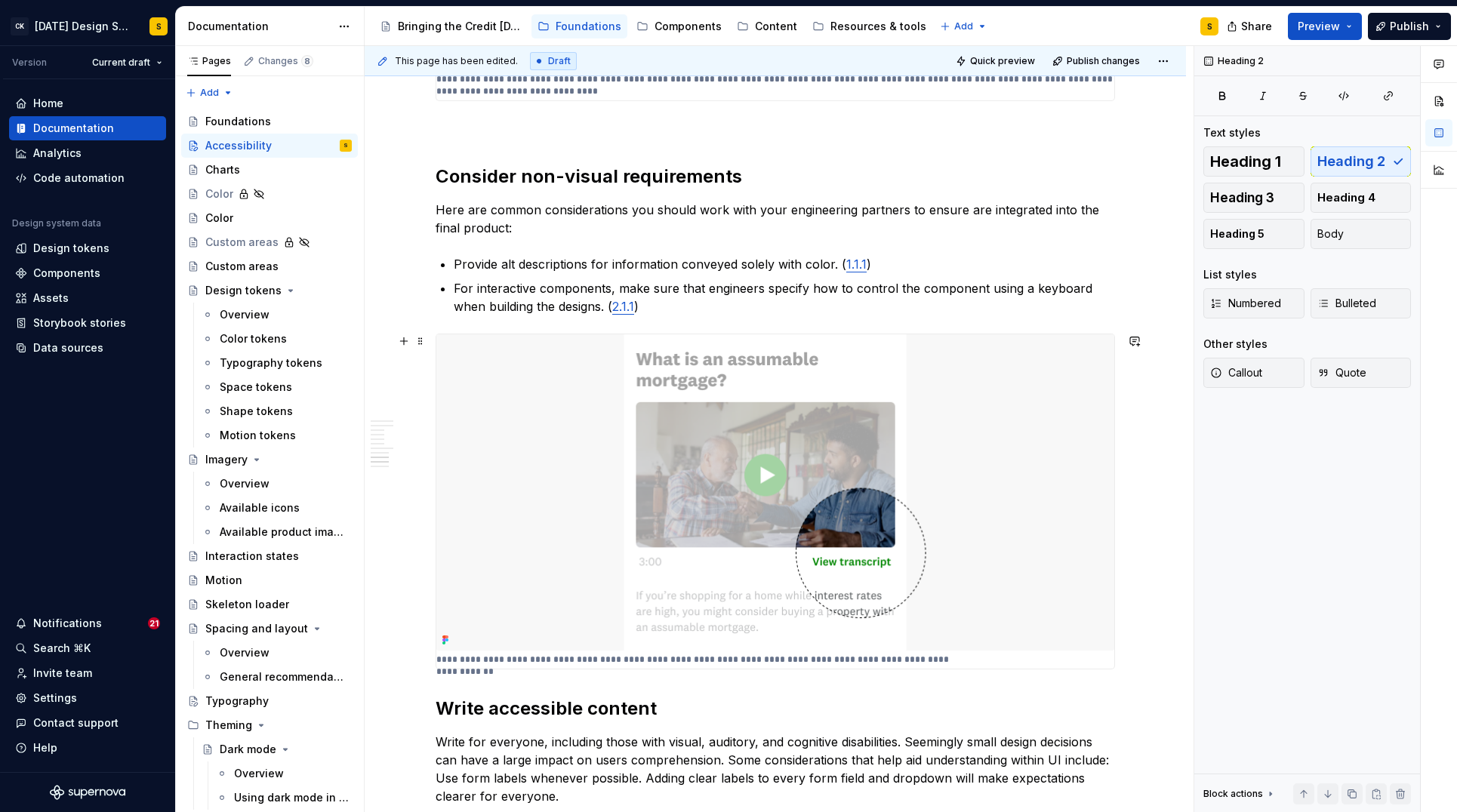
scroll to position [1514, 0]
click at [439, 703] on h2 "Write accessible content" at bounding box center [775, 706] width 680 height 24
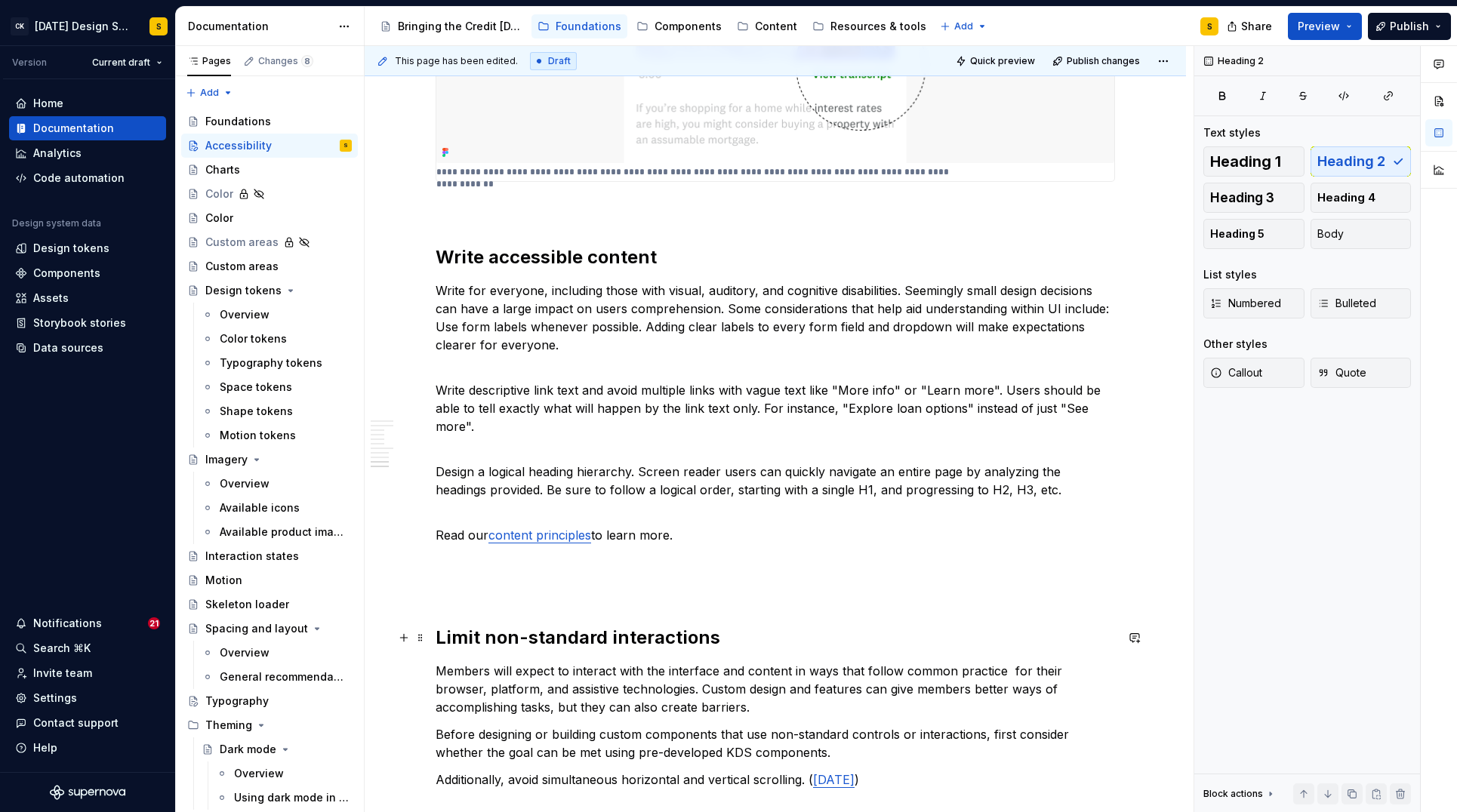
scroll to position [2013, 0]
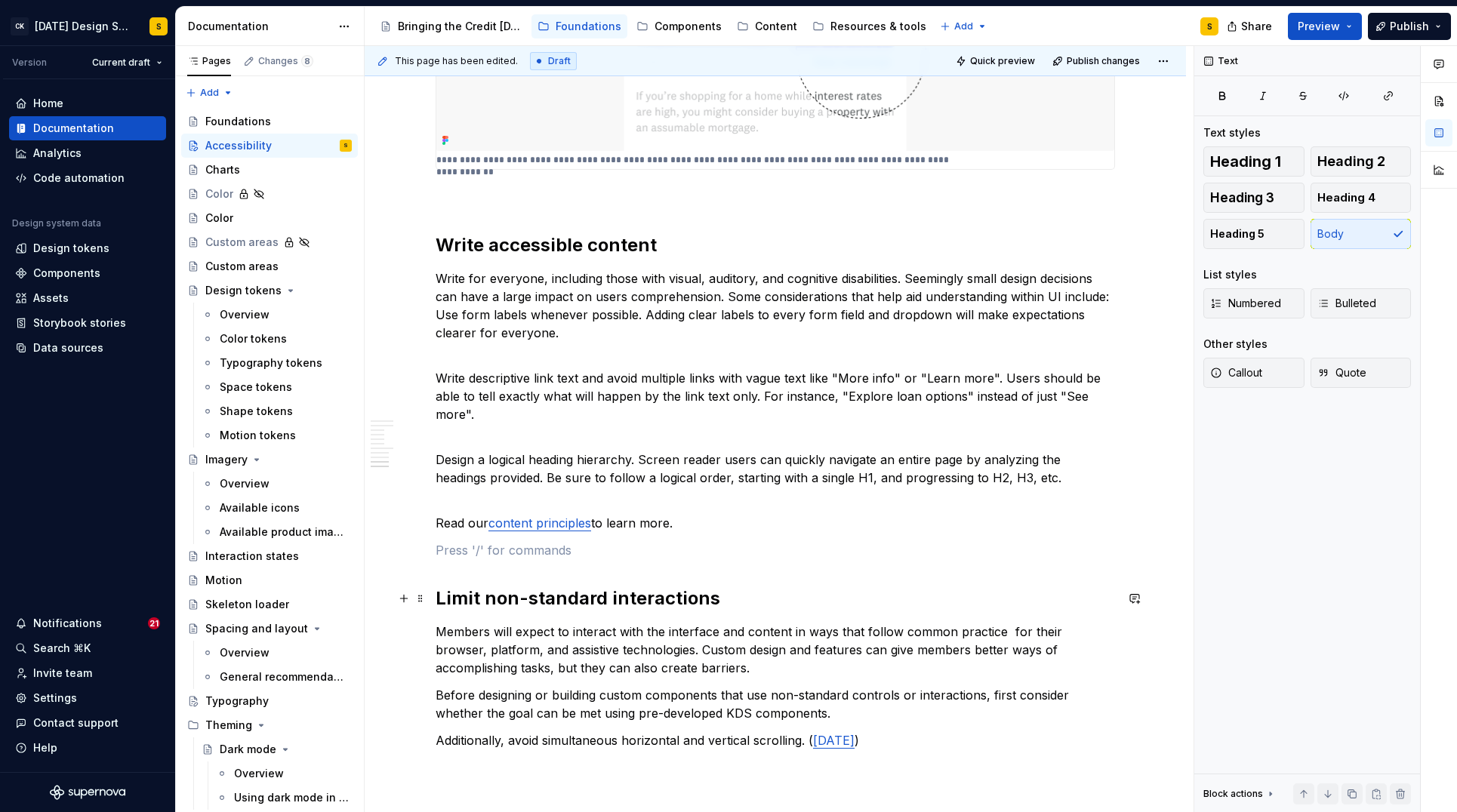
scroll to position [2211, 0]
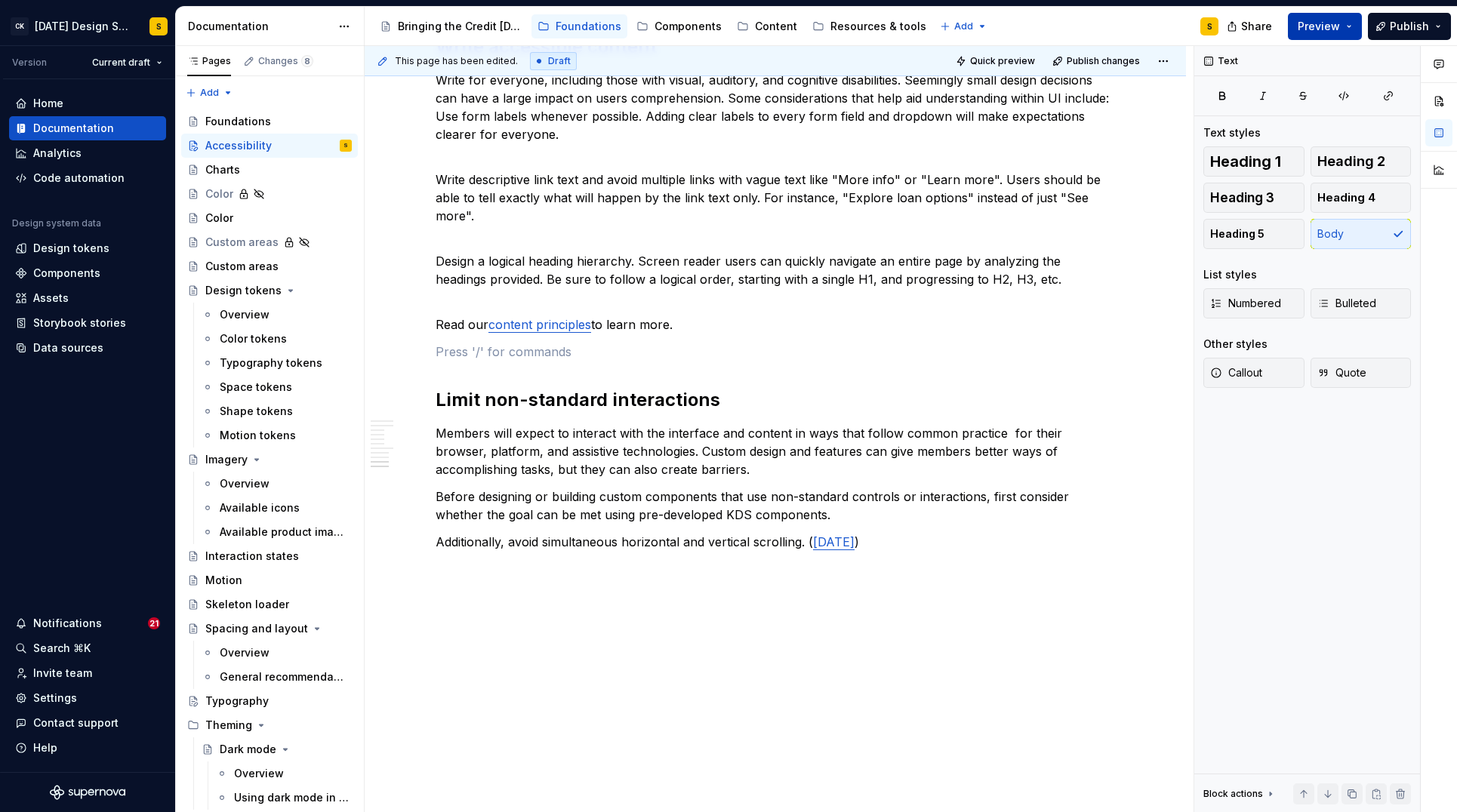
click at [1357, 22] on button "Preview" at bounding box center [1325, 26] width 74 height 28
click at [1139, 21] on div "Accessibility guide for tree Page tree. Navigate the tree with the arrow keys. …" at bounding box center [797, 26] width 866 height 39
click at [1010, 60] on span "Quick preview" at bounding box center [1002, 61] width 65 height 12
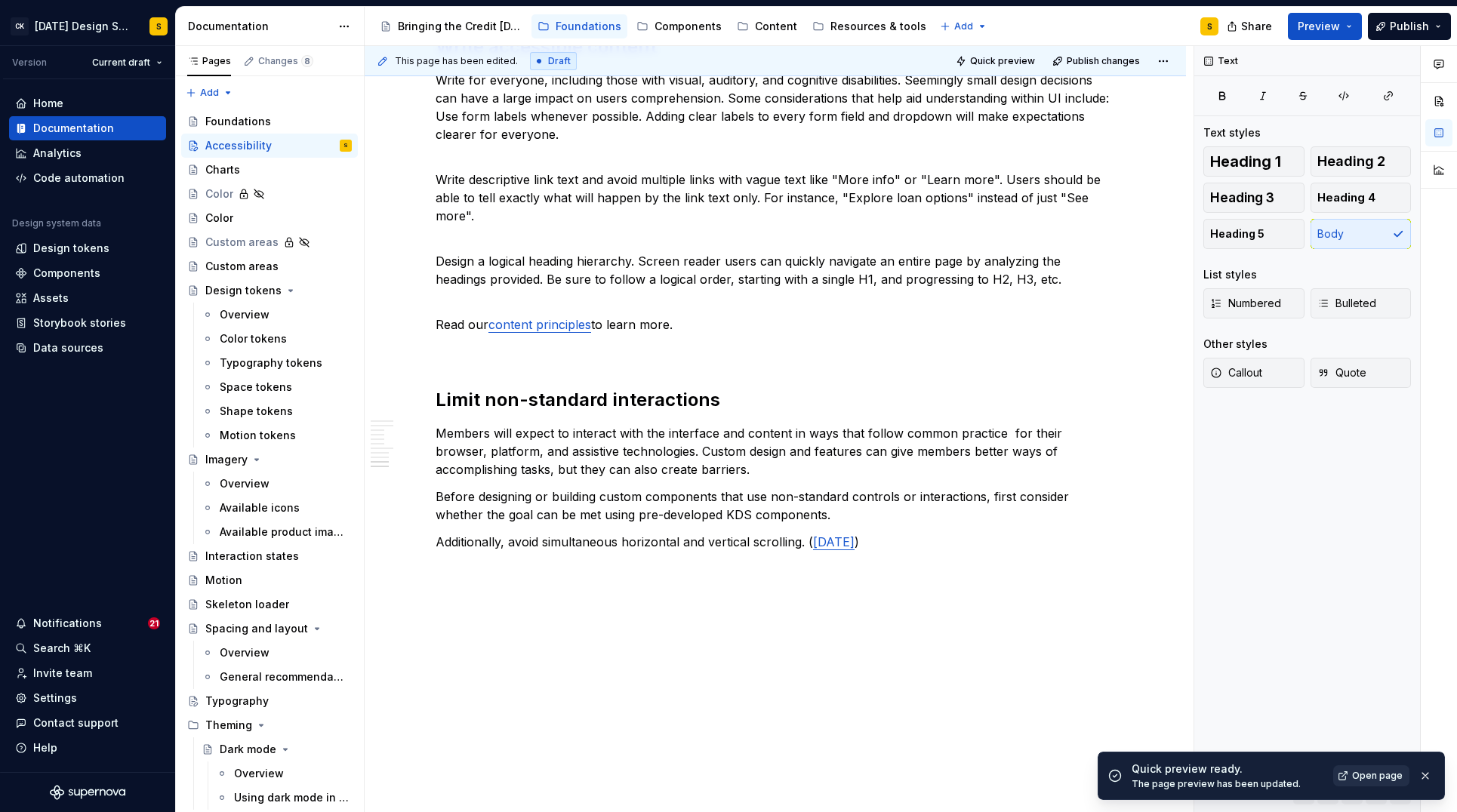
click at [1358, 778] on span "Open page" at bounding box center [1377, 776] width 51 height 12
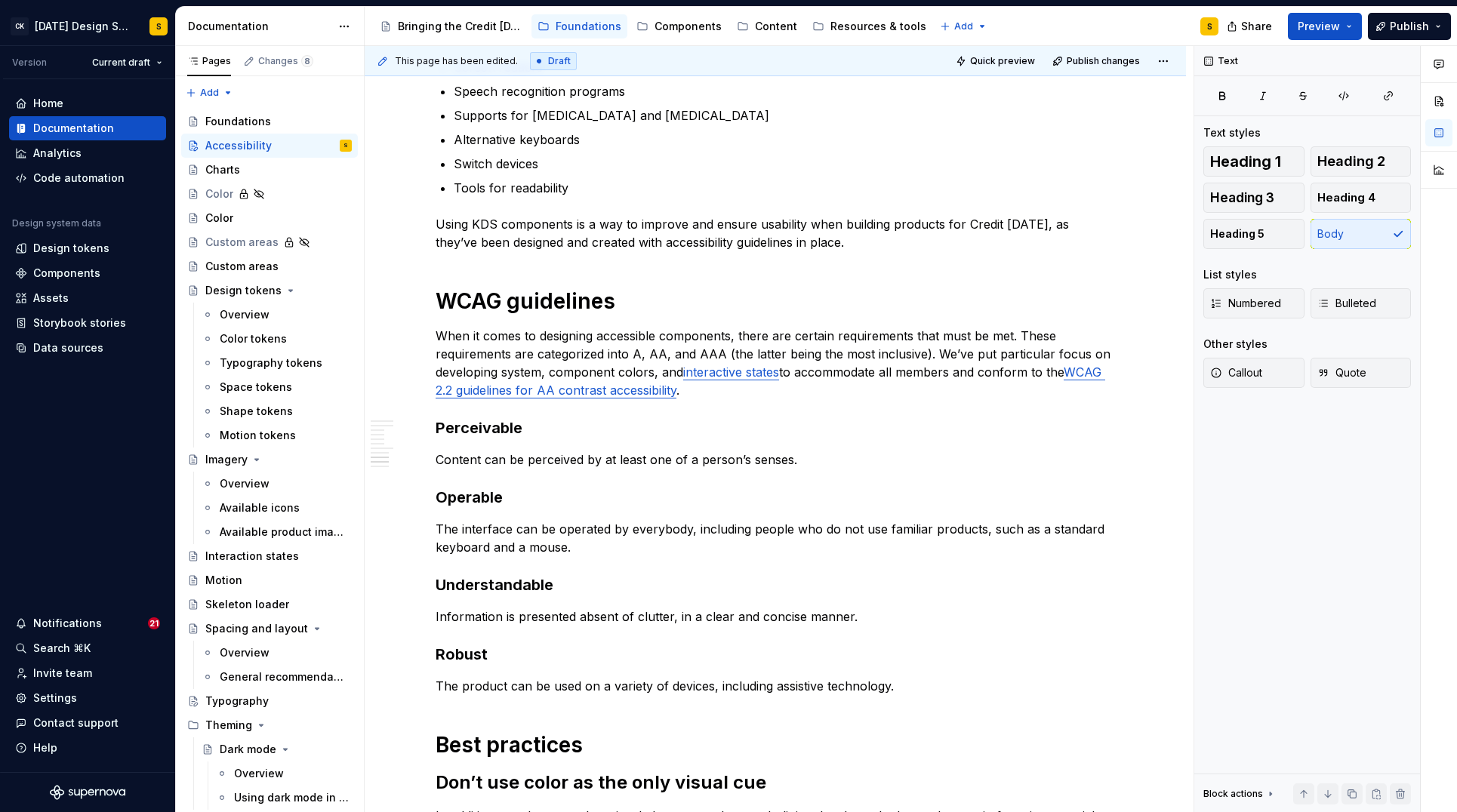
scroll to position [0, 0]
